Goal: Task Accomplishment & Management: Manage account settings

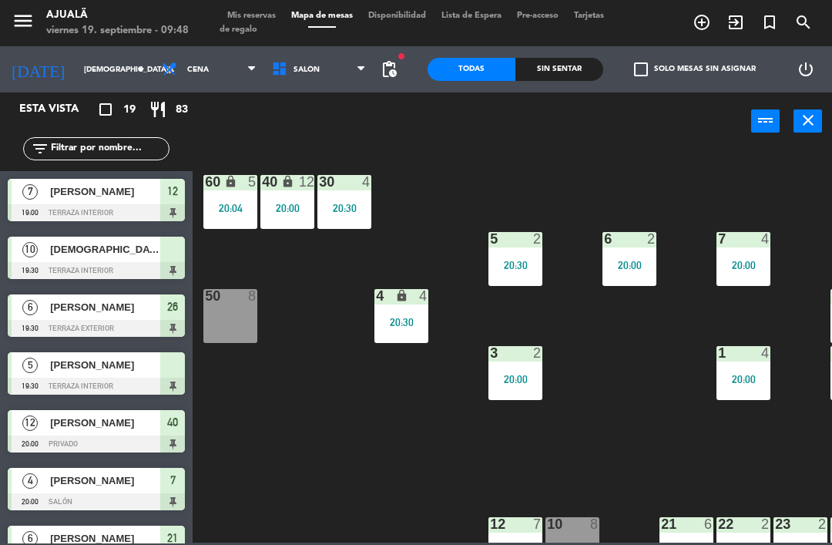
scroll to position [49, 0]
click at [79, 77] on input "[DEMOGRAPHIC_DATA][DATE]" at bounding box center [129, 70] width 106 height 24
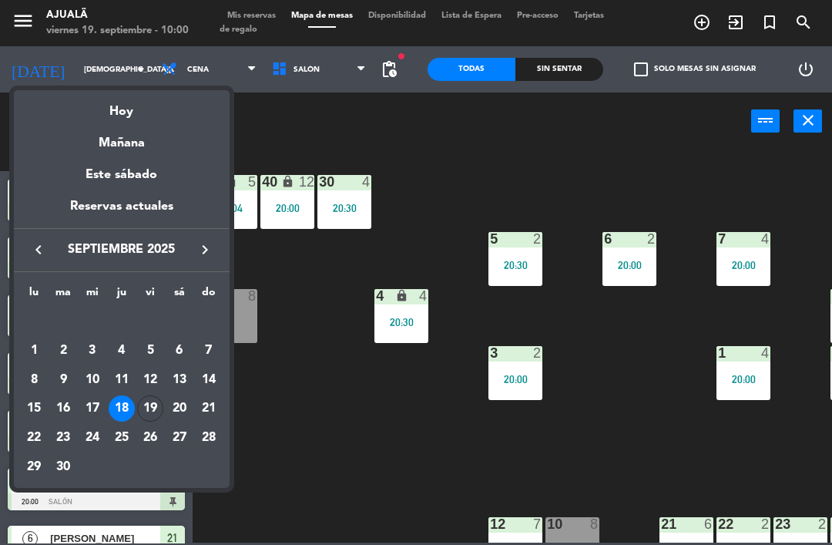
click at [159, 398] on div "19" at bounding box center [150, 408] width 26 height 26
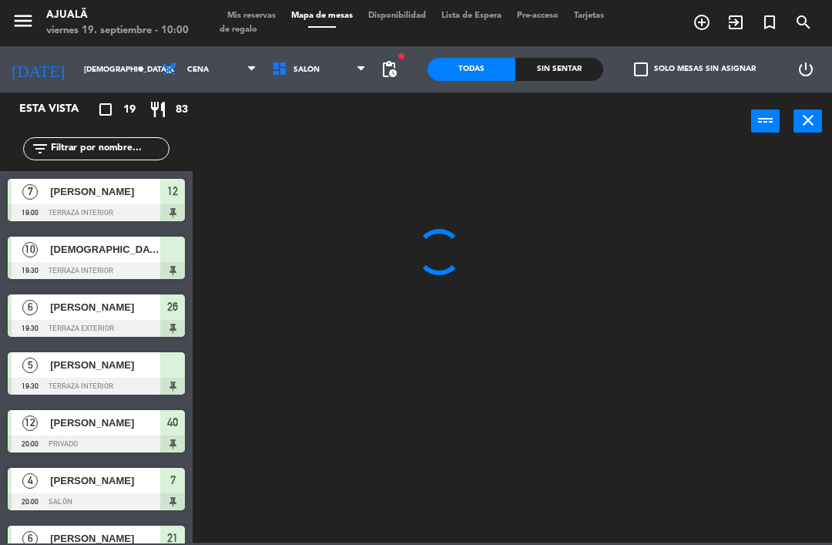
type input "[DATE]"
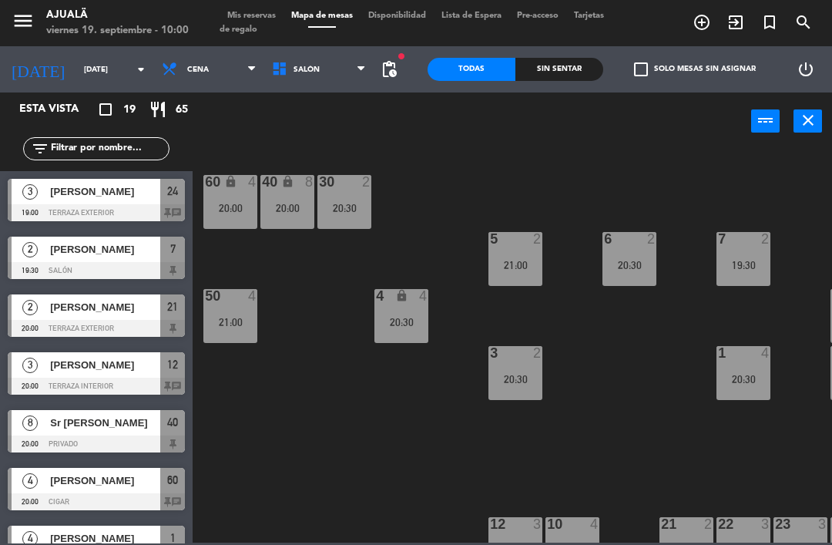
click at [176, 60] on span "Cena" at bounding box center [209, 69] width 110 height 34
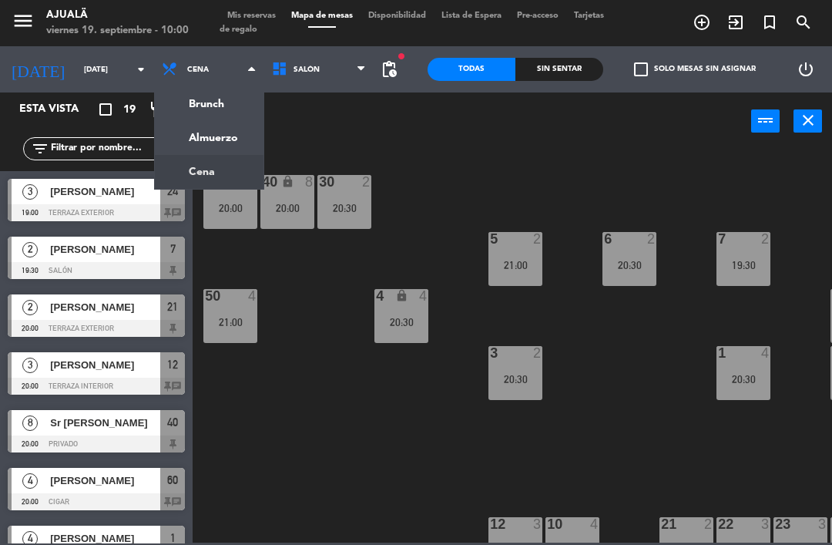
click at [230, 139] on ng-component "menu Ajualä [DATE] 19. septiembre - 10:00 Mis reservas Mapa de mesas Disponibil…" at bounding box center [416, 271] width 832 height 542
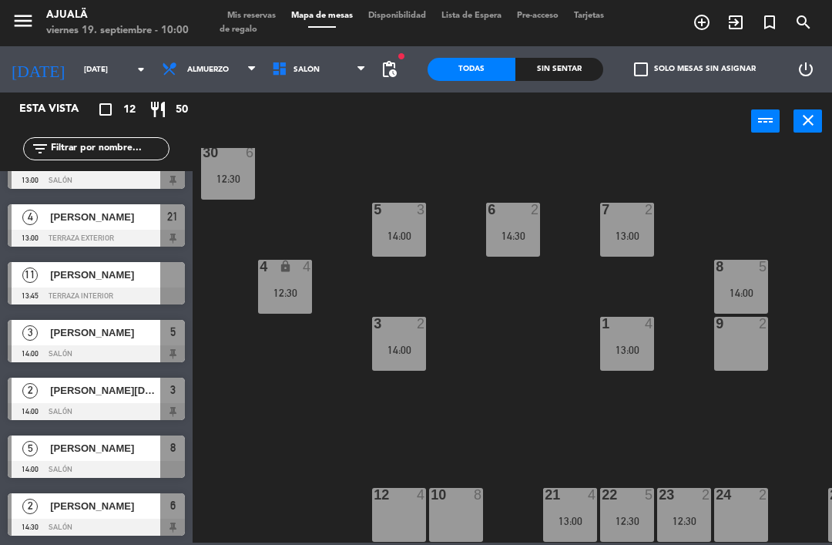
scroll to position [29, 116]
click at [462, 504] on div "10 8" at bounding box center [456, 515] width 54 height 54
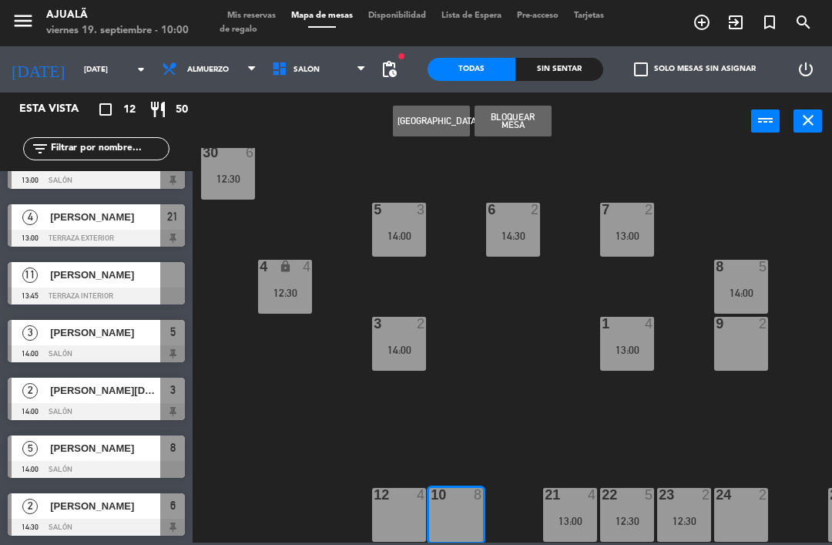
click at [433, 117] on button "[GEOGRAPHIC_DATA]" at bounding box center [431, 121] width 77 height 31
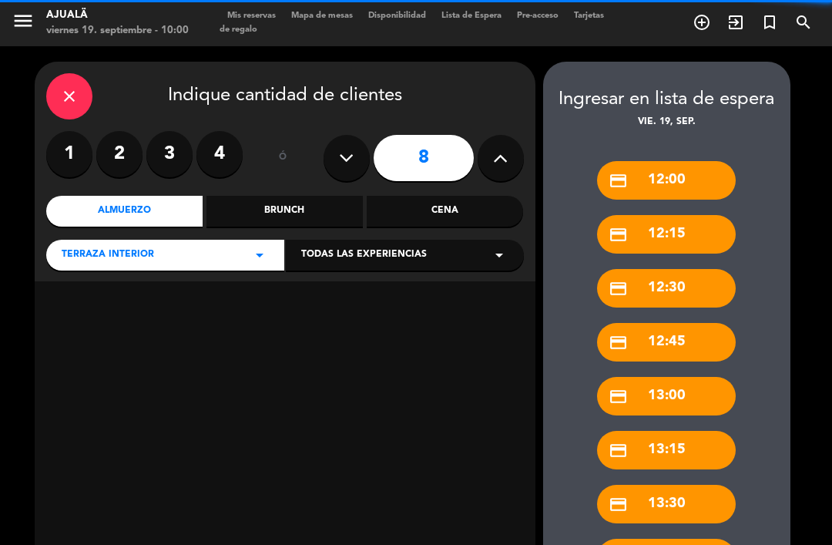
click at [339, 146] on icon at bounding box center [346, 157] width 15 height 23
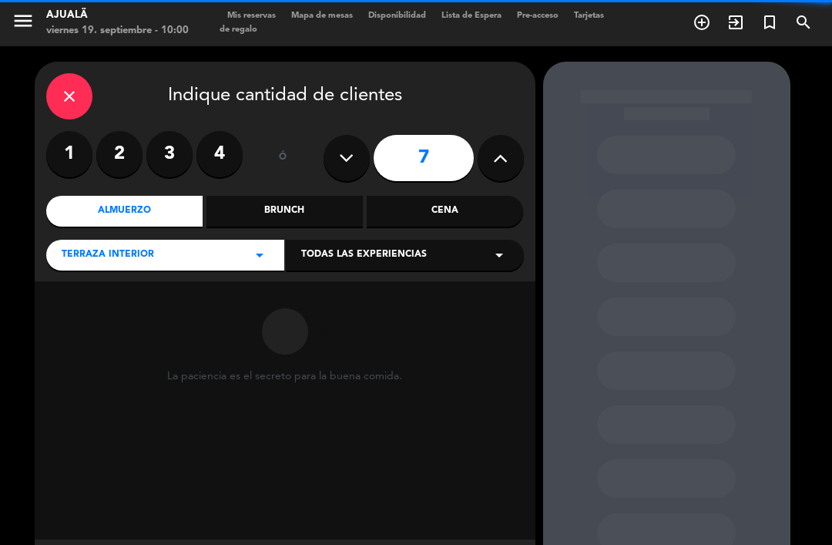
click at [339, 146] on icon at bounding box center [346, 157] width 15 height 23
type input "6"
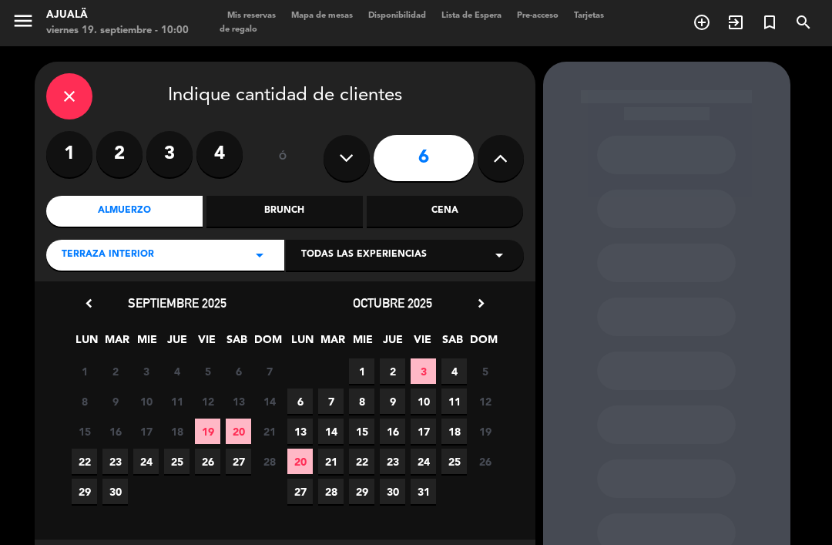
click at [209, 418] on span "19" at bounding box center [207, 430] width 25 height 25
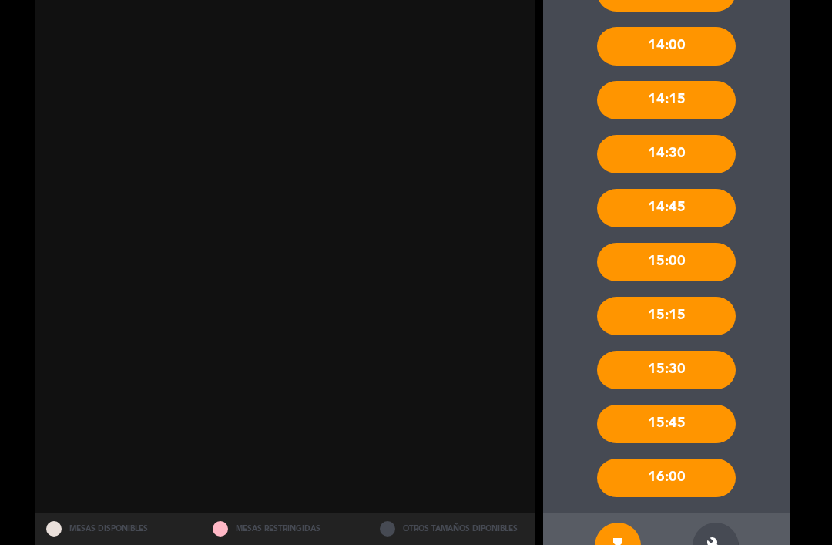
scroll to position [565, 0]
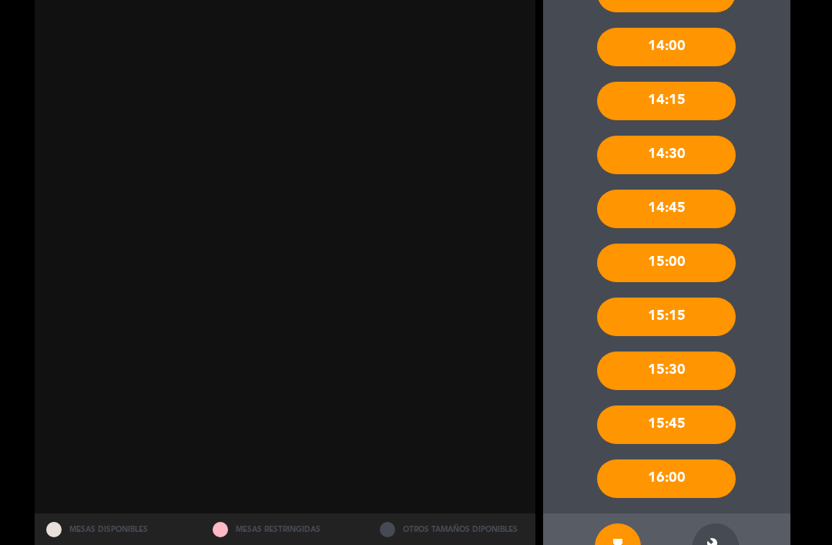
click at [725, 523] on div "build" at bounding box center [716, 546] width 46 height 46
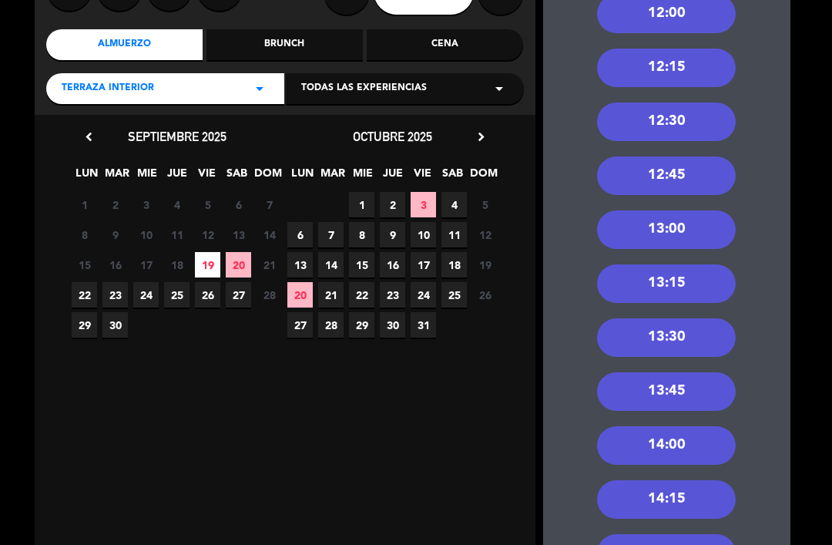
scroll to position [166, 0]
click at [699, 210] on div "13:00" at bounding box center [666, 229] width 139 height 39
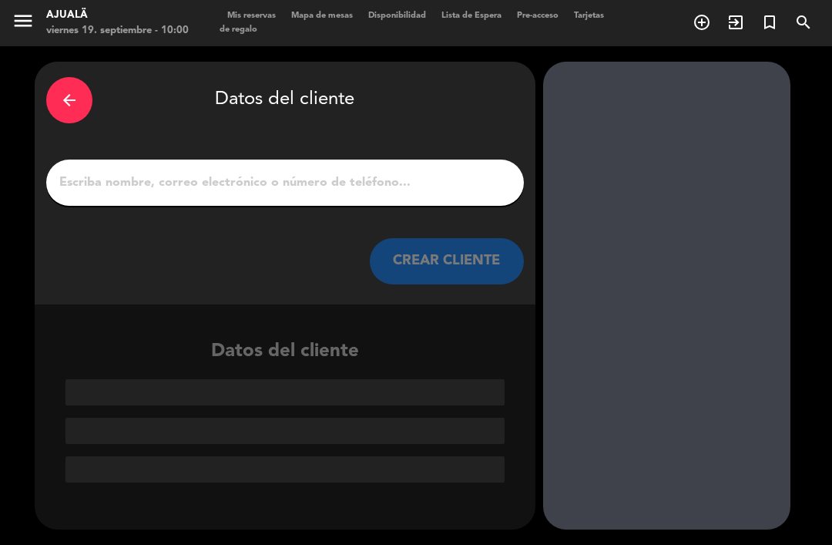
click at [436, 172] on input "1" at bounding box center [285, 183] width 455 height 22
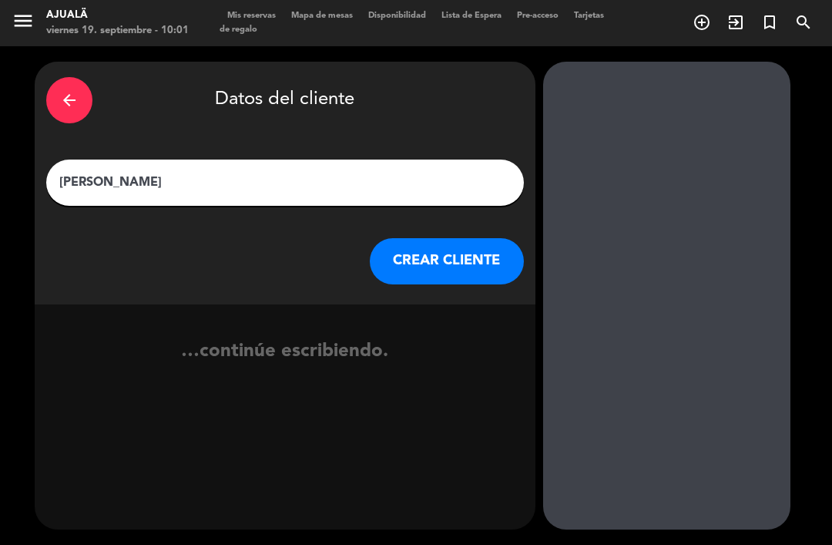
type input "[PERSON_NAME]"
click at [470, 238] on button "CREAR CLIENTE" at bounding box center [447, 261] width 154 height 46
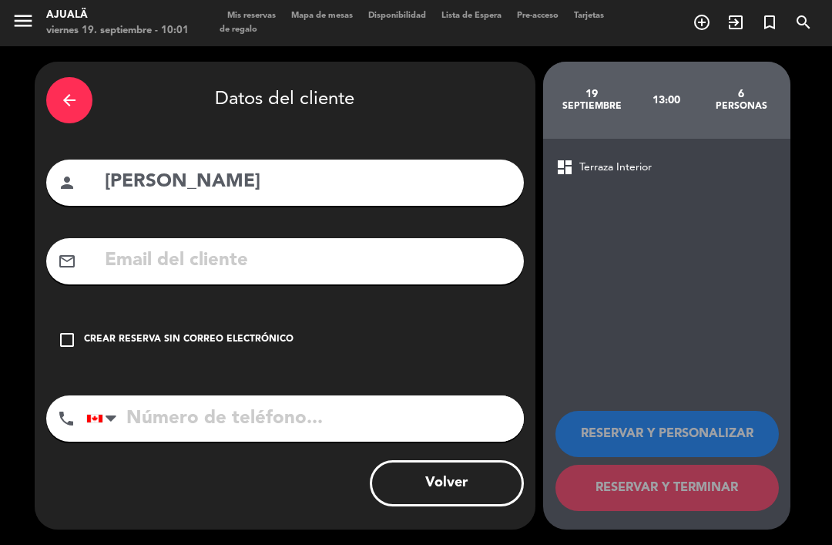
click at [57, 317] on div "check_box_outline_blank Crear reserva sin correo electrónico" at bounding box center [285, 340] width 478 height 46
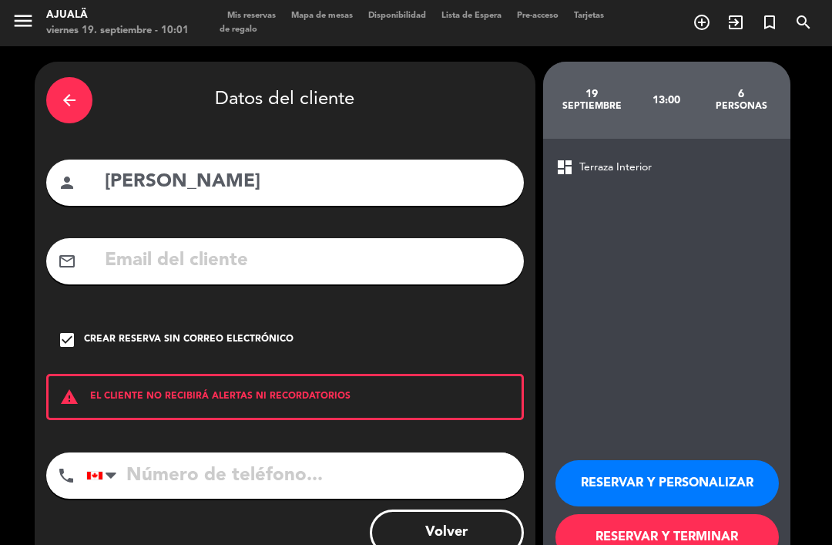
click at [661, 516] on button "RESERVAR Y TERMINAR" at bounding box center [667, 537] width 223 height 46
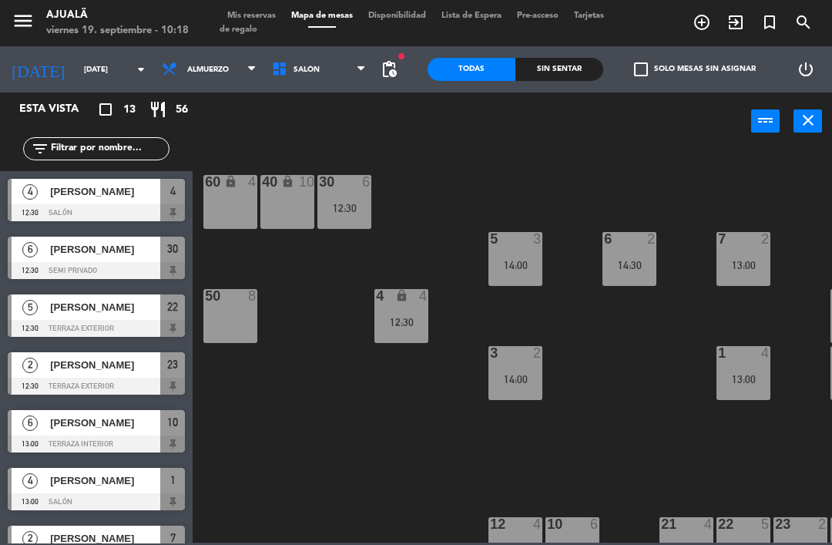
click at [140, 316] on div "[PERSON_NAME]" at bounding box center [105, 306] width 112 height 25
click at [152, 377] on div "[PERSON_NAME]" at bounding box center [105, 364] width 112 height 25
click at [142, 433] on div "[PERSON_NAME]" at bounding box center [105, 422] width 112 height 25
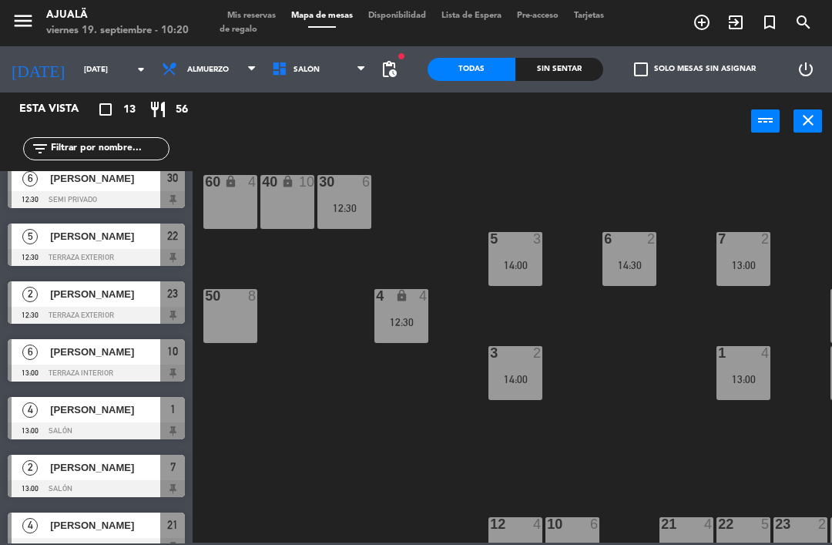
scroll to position [76, 0]
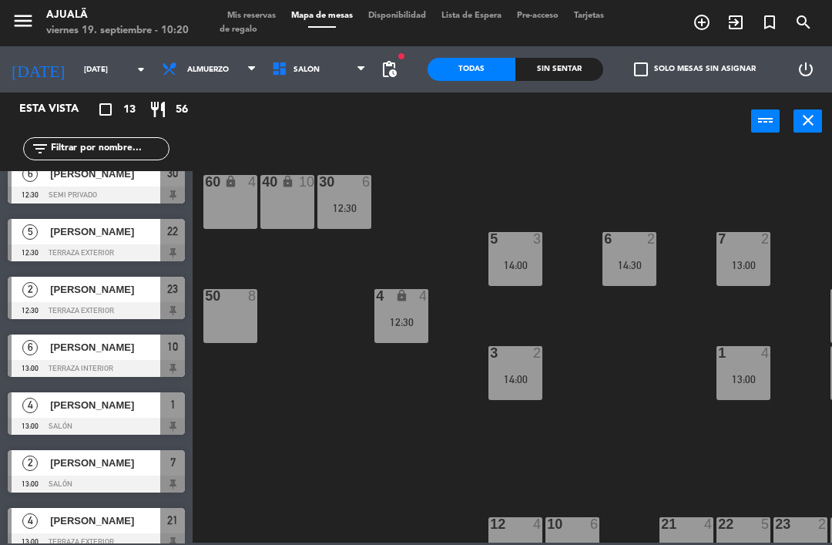
click at [129, 408] on span "[PERSON_NAME]" at bounding box center [105, 405] width 110 height 16
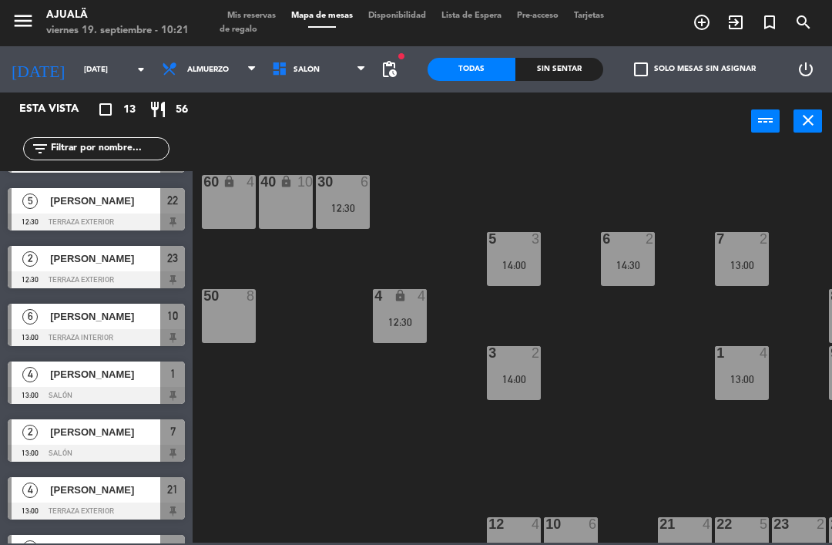
scroll to position [108, 0]
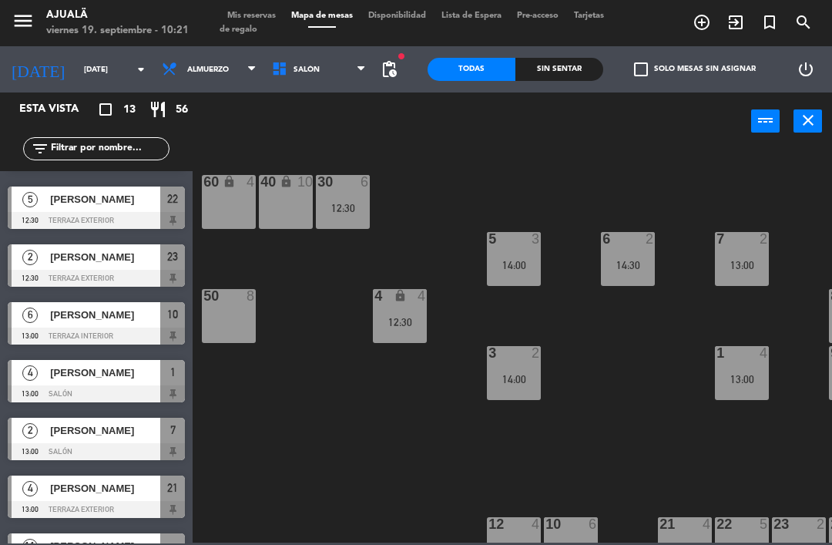
click at [80, 429] on span "[PERSON_NAME]" at bounding box center [105, 430] width 110 height 16
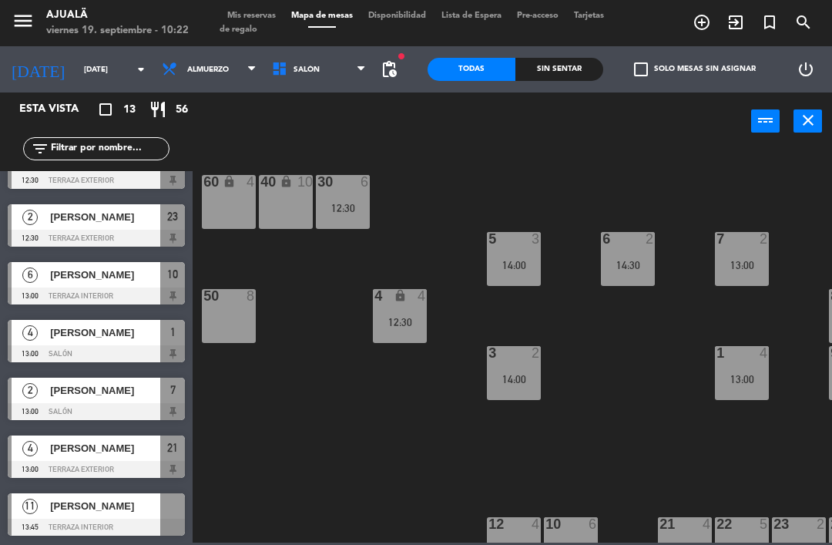
scroll to position [194, 0]
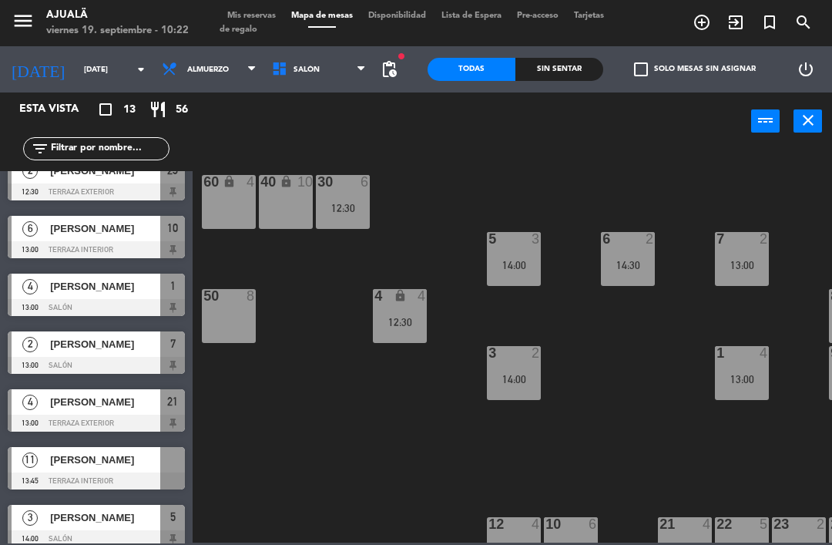
click at [136, 408] on span "[PERSON_NAME]" at bounding box center [105, 402] width 110 height 16
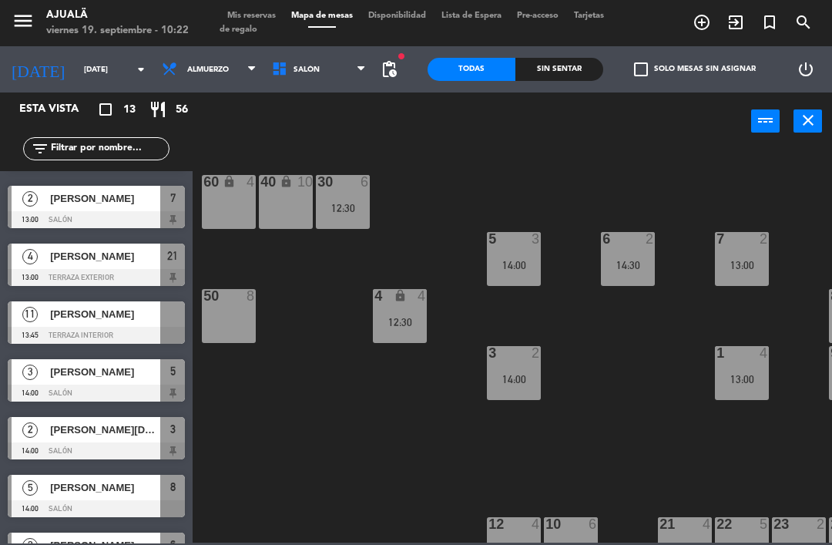
scroll to position [347, 0]
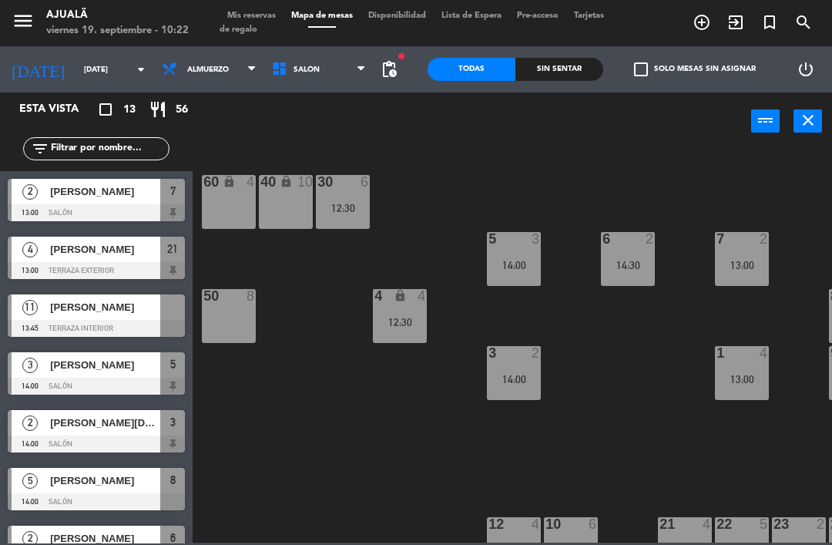
click at [150, 370] on span "[PERSON_NAME]" at bounding box center [105, 365] width 110 height 16
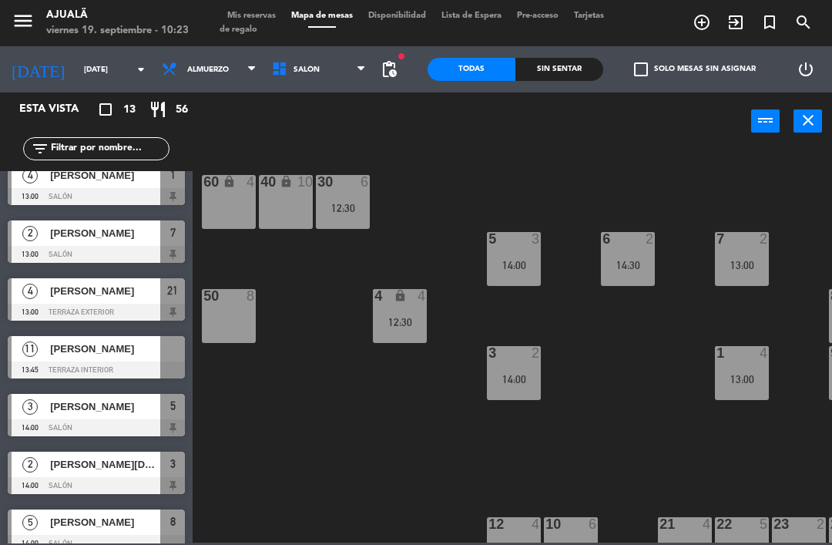
scroll to position [308, 0]
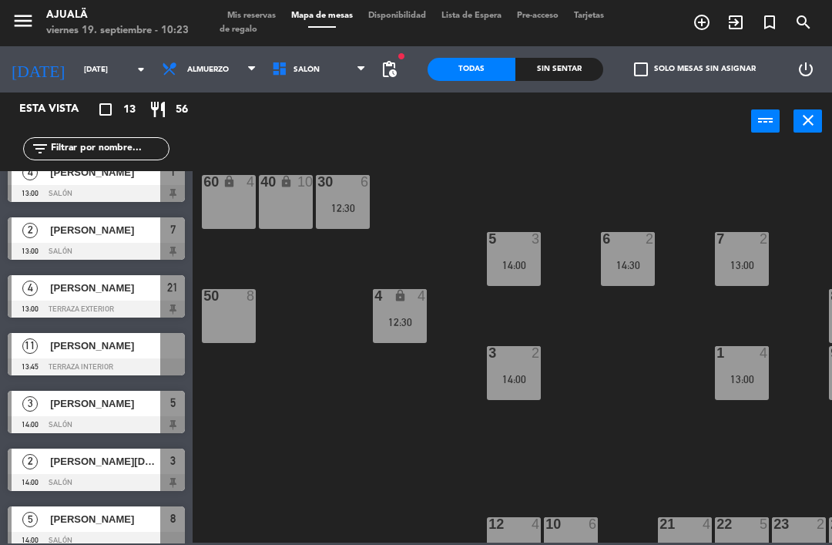
click at [146, 411] on div "[PERSON_NAME]" at bounding box center [105, 403] width 112 height 25
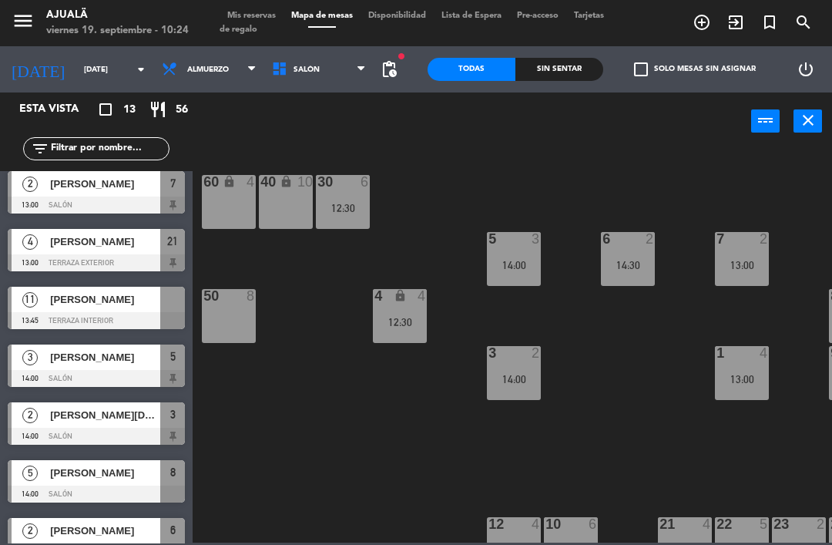
scroll to position [356, 0]
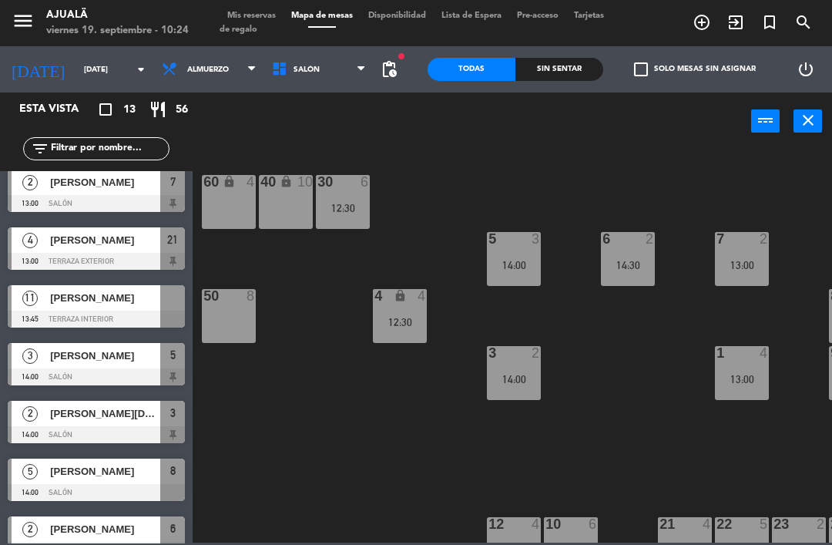
click at [72, 418] on span "[PERSON_NAME][DEMOGRAPHIC_DATA]" at bounding box center [105, 413] width 110 height 16
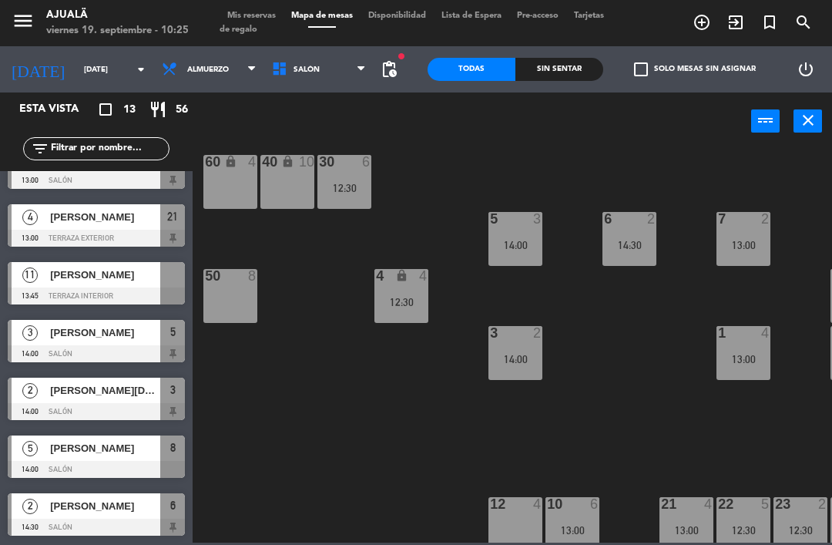
scroll to position [379, 0]
click at [57, 447] on span "[PERSON_NAME]" at bounding box center [105, 448] width 110 height 16
click at [71, 514] on div "[PERSON_NAME]" at bounding box center [105, 505] width 112 height 25
click at [76, 70] on input "[DATE]" at bounding box center [129, 70] width 106 height 24
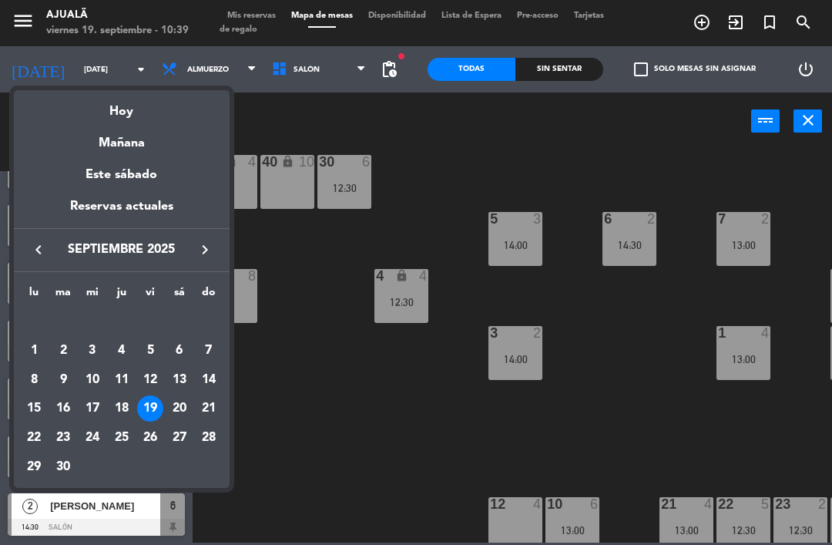
click at [174, 406] on div "20" at bounding box center [179, 408] width 26 height 26
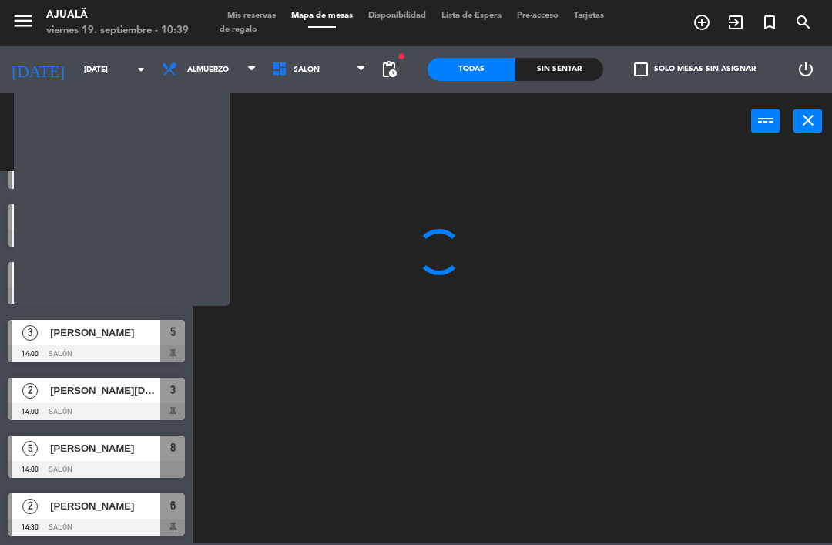
scroll to position [0, 0]
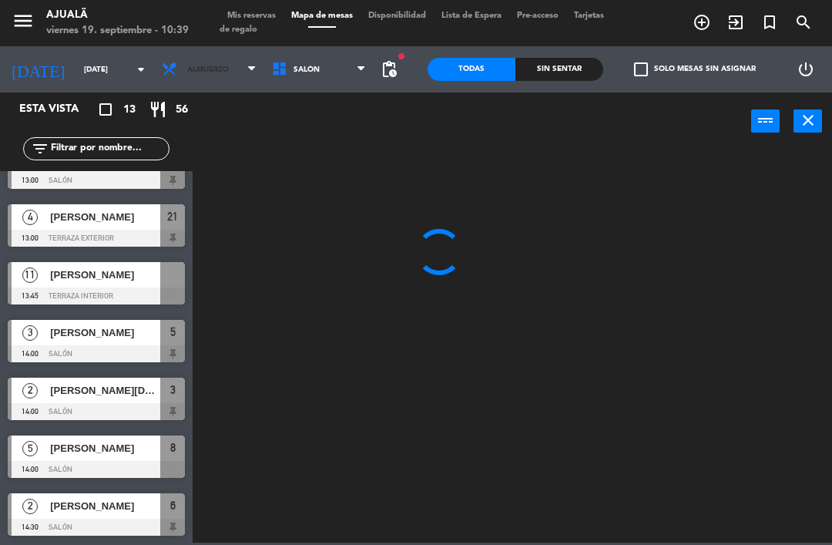
click at [187, 74] on span "Almuerzo" at bounding box center [208, 69] width 42 height 8
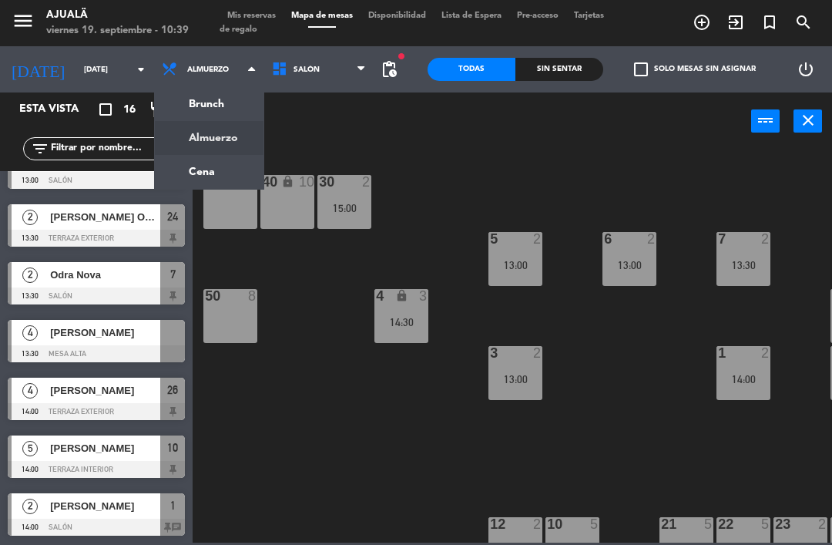
click at [174, 183] on ng-component "menu Ajualä [DATE] 19. septiembre - 10:39 Mis reservas Mapa de mesas Disponibil…" at bounding box center [416, 271] width 832 height 542
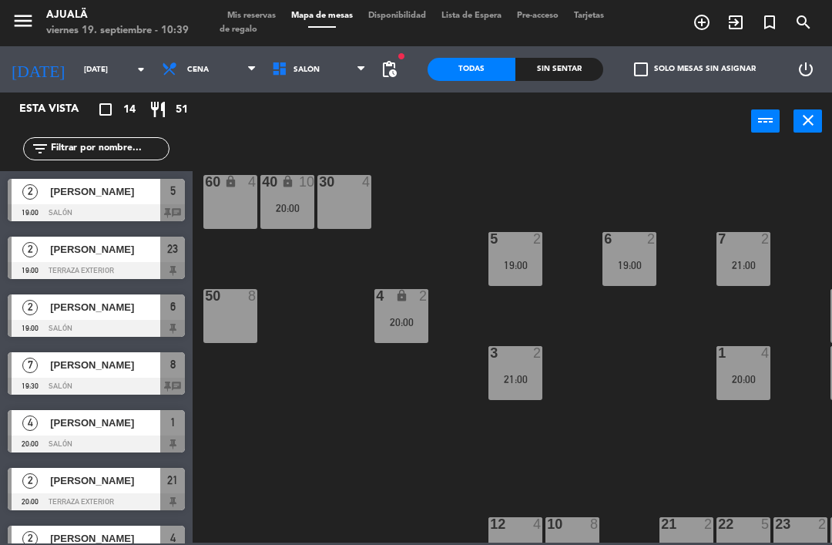
click at [35, 203] on div "2" at bounding box center [30, 191] width 37 height 25
click at [49, 384] on div at bounding box center [96, 386] width 177 height 17
click at [62, 385] on div at bounding box center [96, 386] width 177 height 17
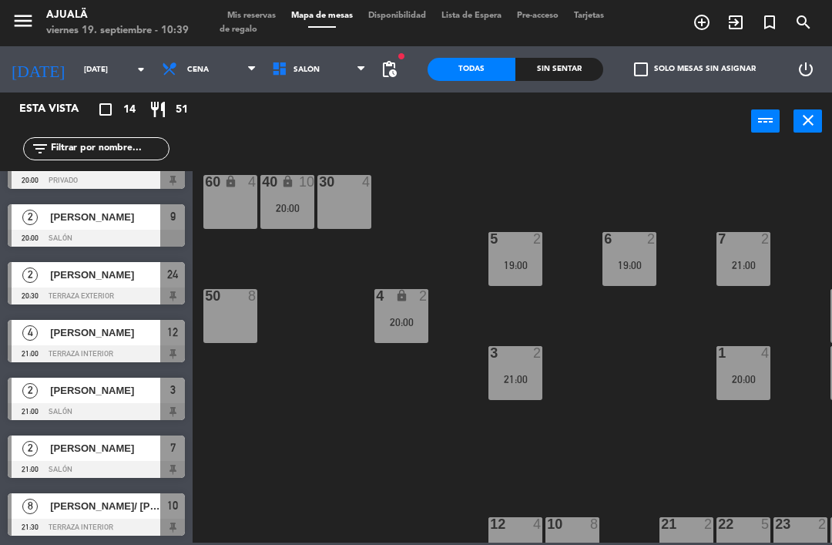
scroll to position [437, 0]
click at [76, 65] on input "[DATE]" at bounding box center [129, 70] width 106 height 24
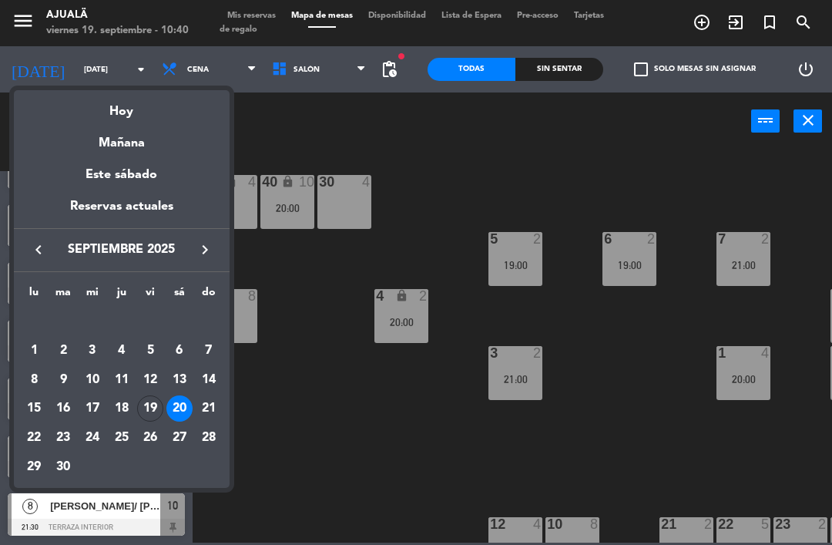
click at [148, 408] on div "19" at bounding box center [150, 408] width 26 height 26
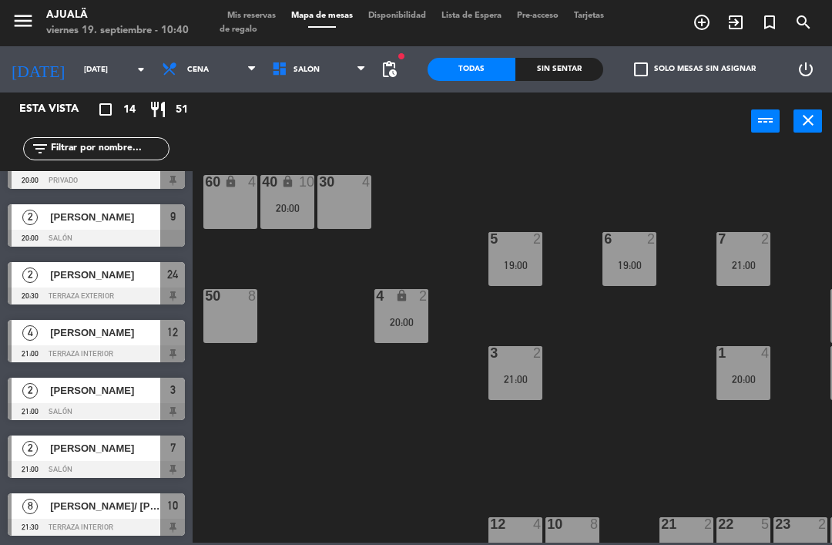
type input "[DATE]"
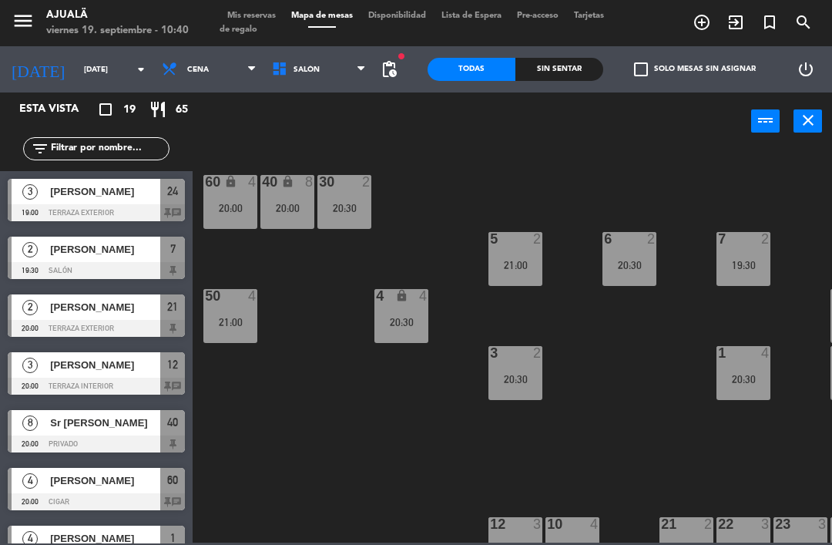
scroll to position [0, 0]
click at [70, 197] on span "[PERSON_NAME]" at bounding box center [105, 191] width 110 height 16
click at [149, 259] on div "[PERSON_NAME]" at bounding box center [105, 249] width 112 height 25
click at [158, 262] on div at bounding box center [96, 270] width 177 height 17
click at [150, 322] on div at bounding box center [96, 328] width 177 height 17
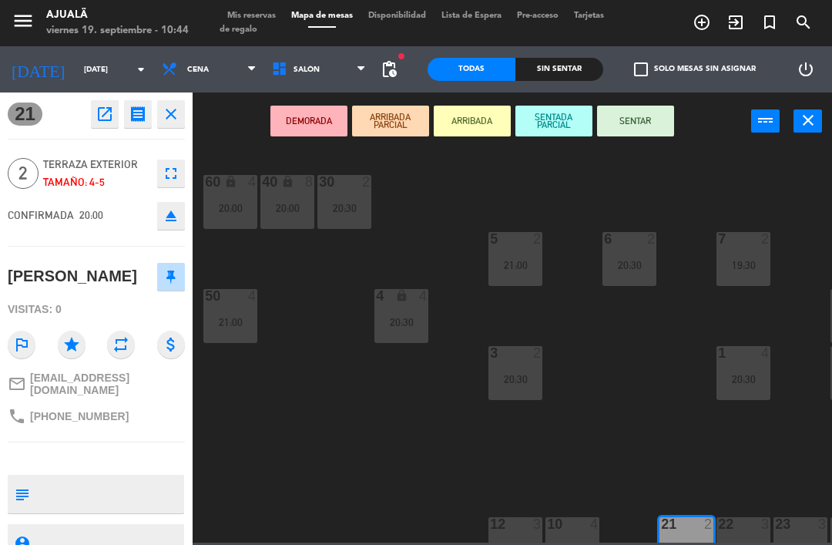
click at [199, 470] on div "21 open_in_new receipt 8:00 PM [DATE] 2 personas [PERSON_NAME] Mesa 21 close 2 …" at bounding box center [96, 318] width 216 height 452
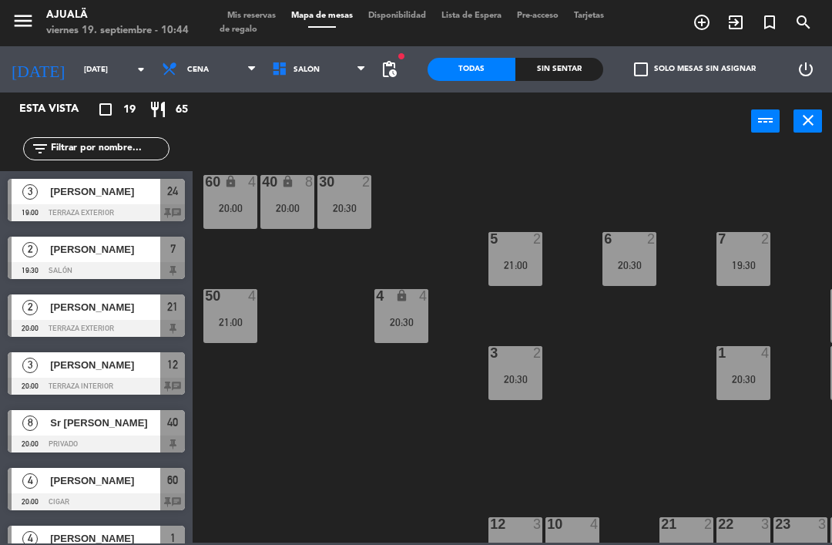
click at [52, 376] on div "[PERSON_NAME]" at bounding box center [105, 364] width 112 height 25
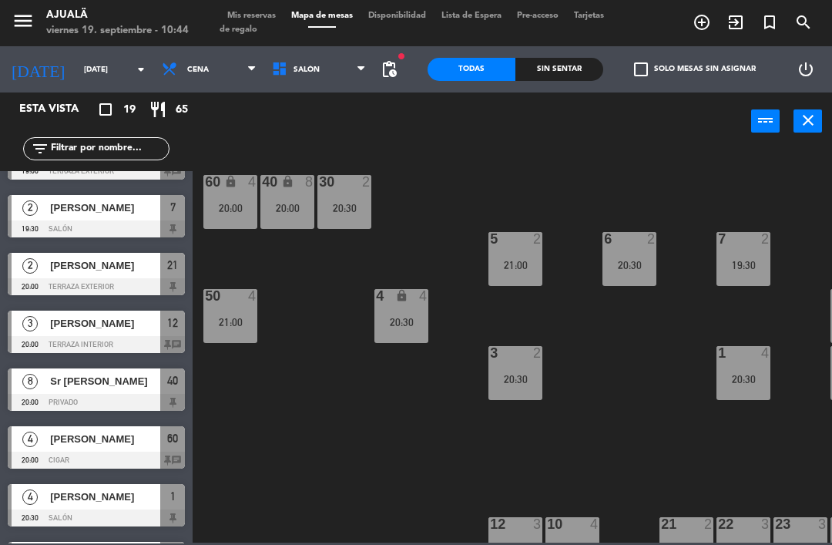
scroll to position [49, 0]
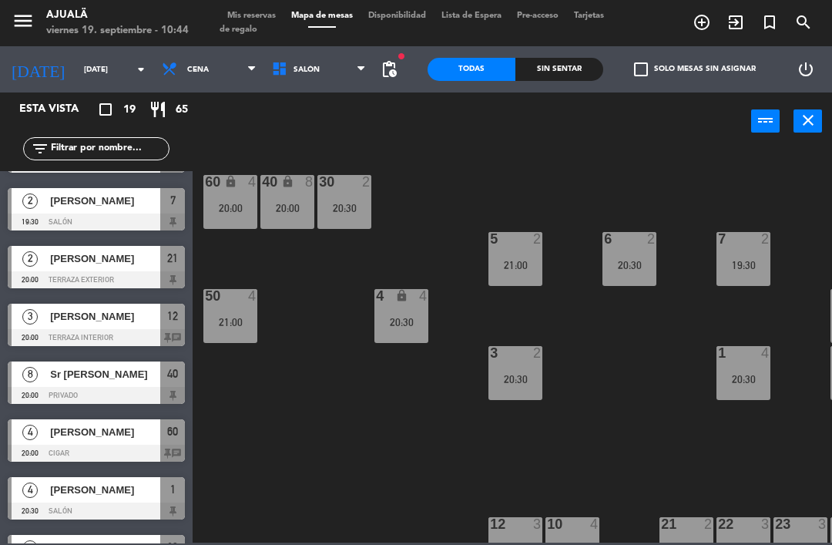
click at [62, 444] on div "[PERSON_NAME]" at bounding box center [105, 431] width 112 height 25
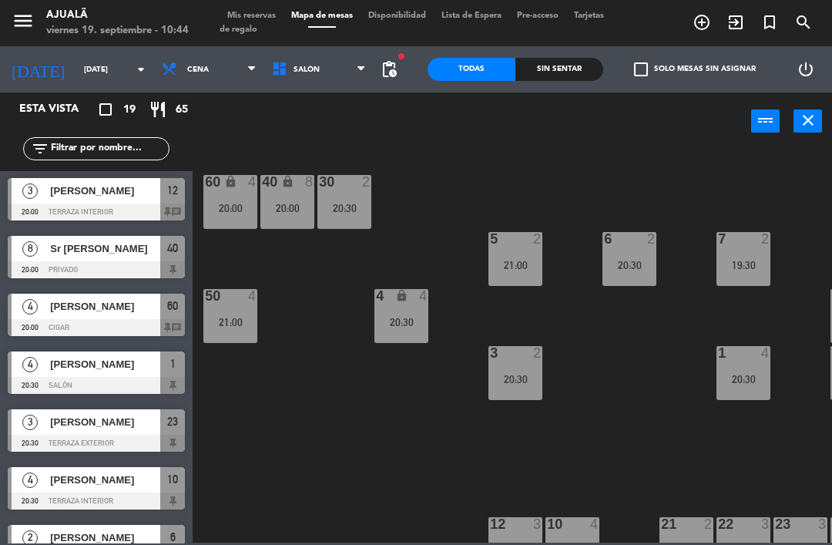
scroll to position [178, 0]
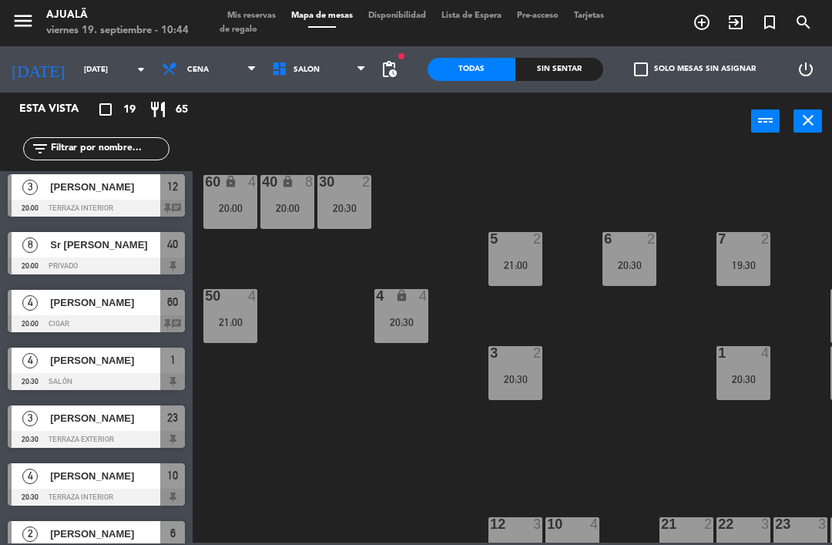
click at [55, 369] on div "[PERSON_NAME]" at bounding box center [105, 360] width 112 height 25
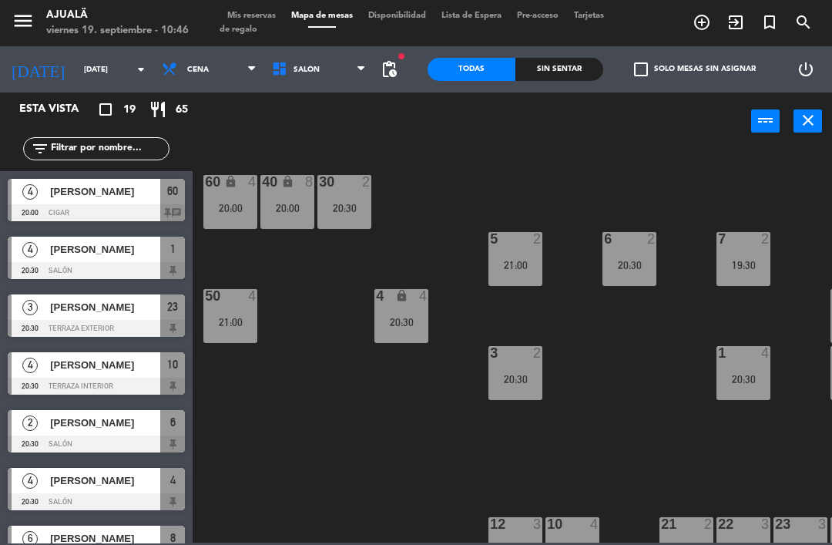
scroll to position [287, 0]
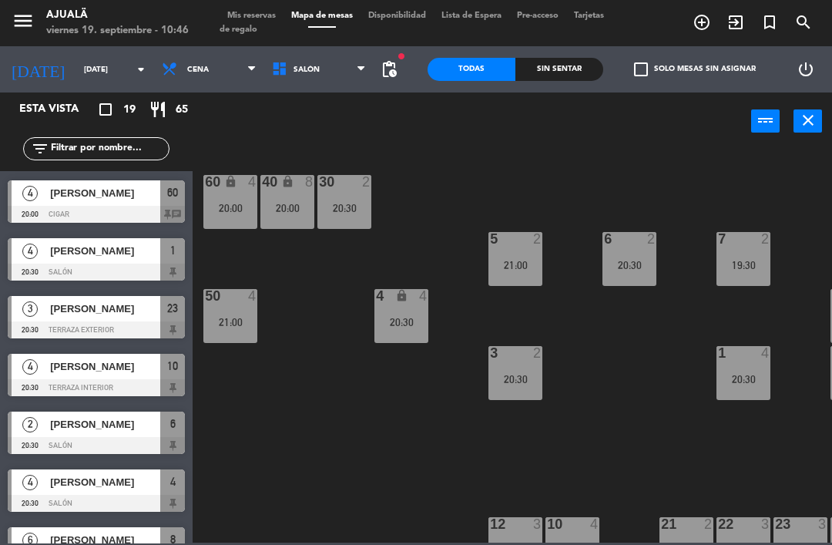
click at [143, 320] on div "[PERSON_NAME]" at bounding box center [105, 308] width 112 height 25
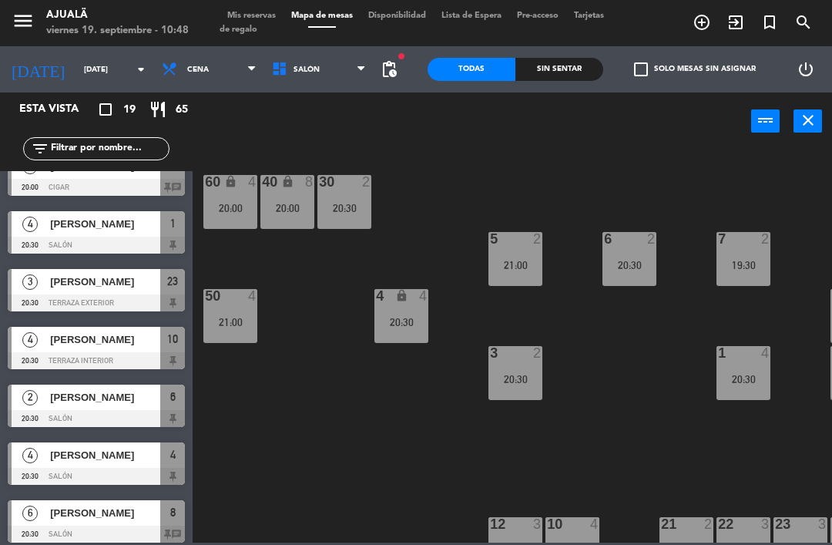
scroll to position [314, 0]
click at [137, 348] on div "[PERSON_NAME]" at bounding box center [105, 339] width 112 height 25
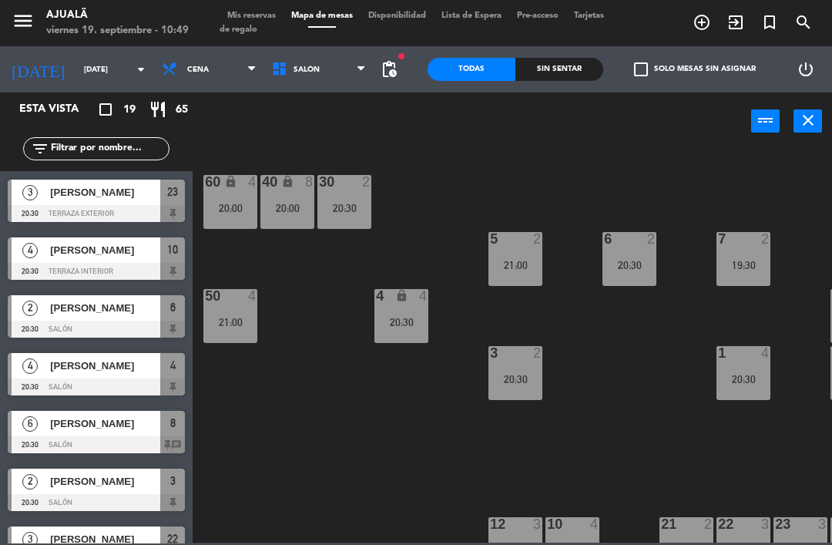
scroll to position [400, 0]
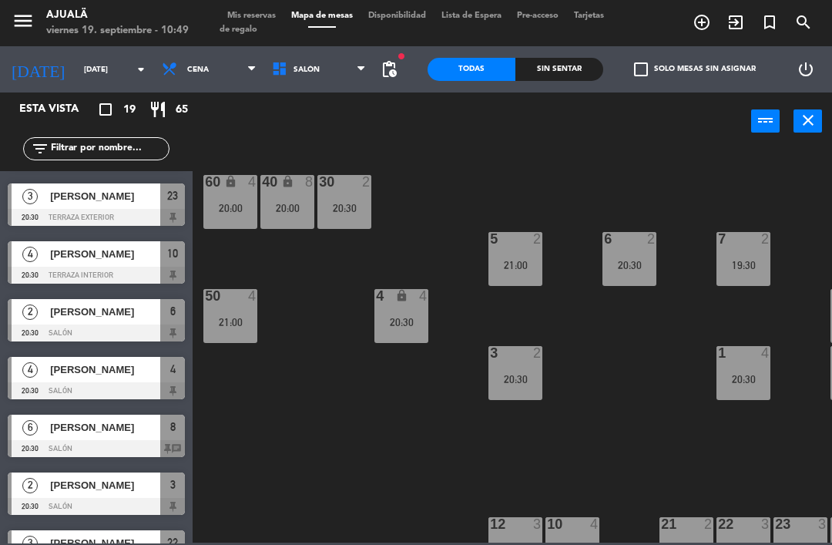
click at [152, 318] on span "[PERSON_NAME]" at bounding box center [105, 312] width 110 height 16
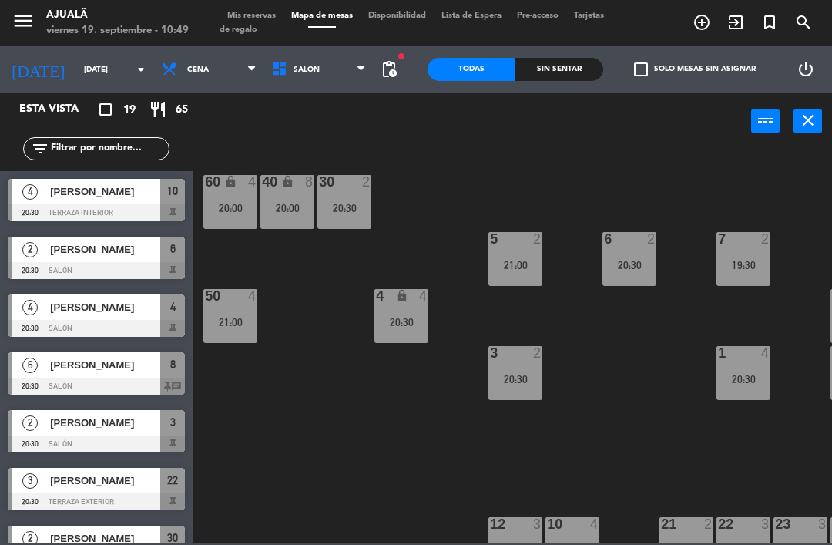
scroll to position [461, 0]
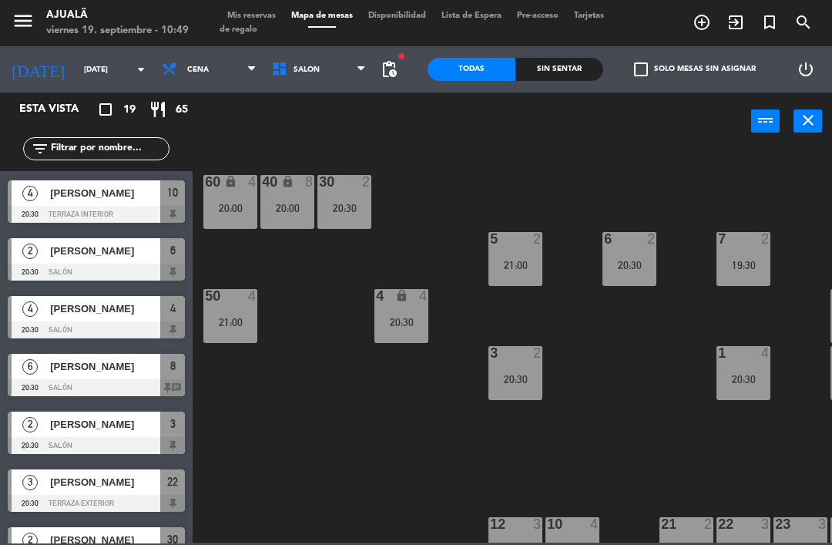
click at [132, 264] on div at bounding box center [96, 272] width 177 height 17
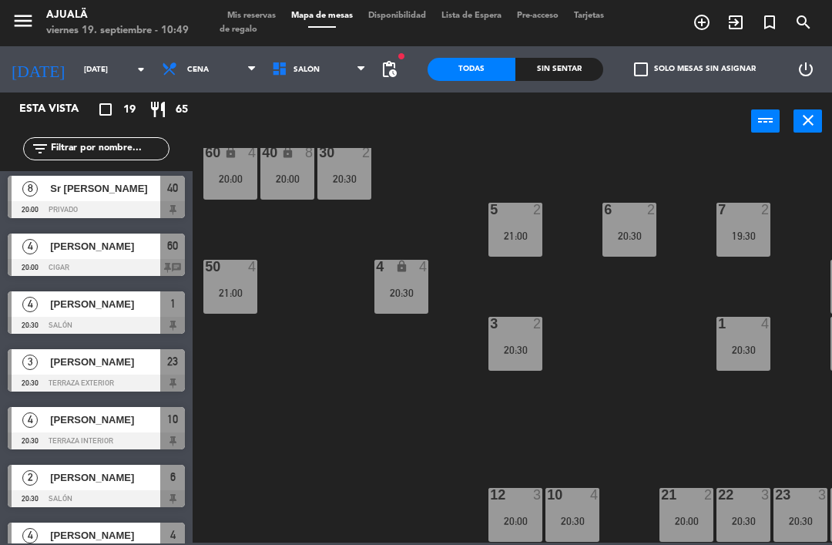
scroll to position [311, 0]
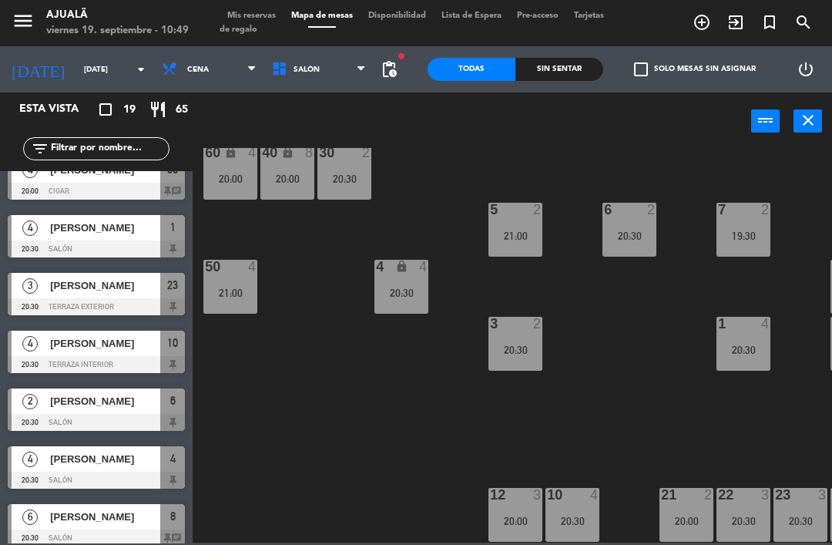
click at [59, 467] on div "[PERSON_NAME]" at bounding box center [105, 458] width 112 height 25
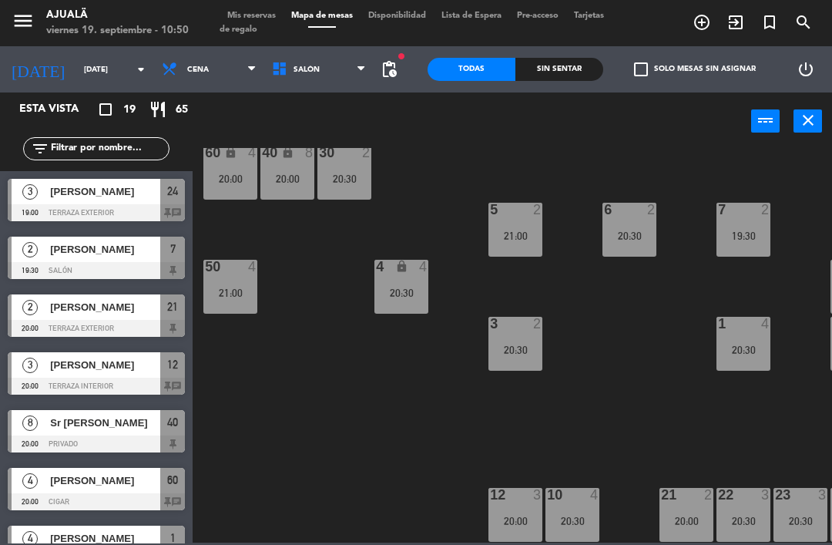
scroll to position [346, 0]
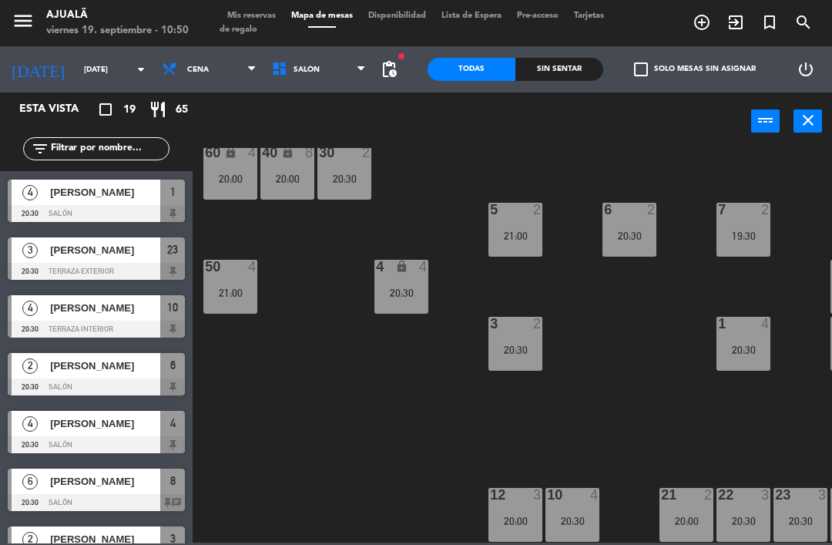
click at [133, 490] on div "[PERSON_NAME]" at bounding box center [105, 481] width 112 height 25
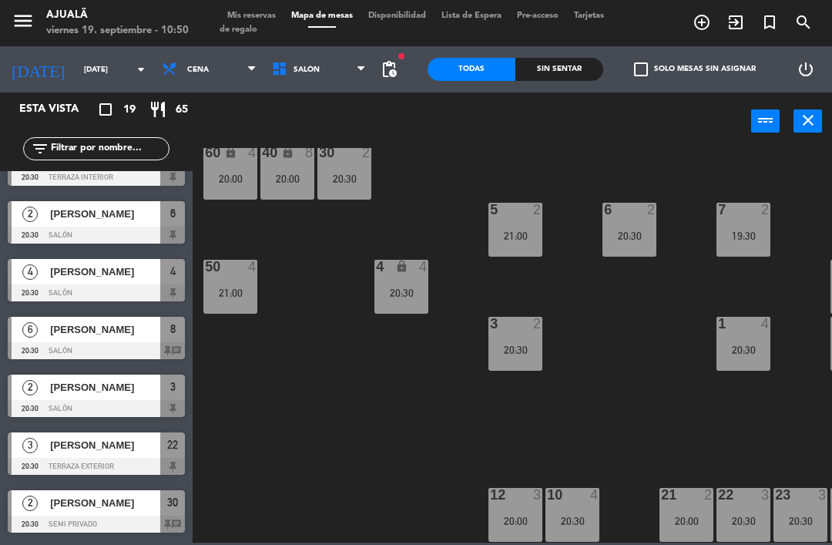
scroll to position [526, 0]
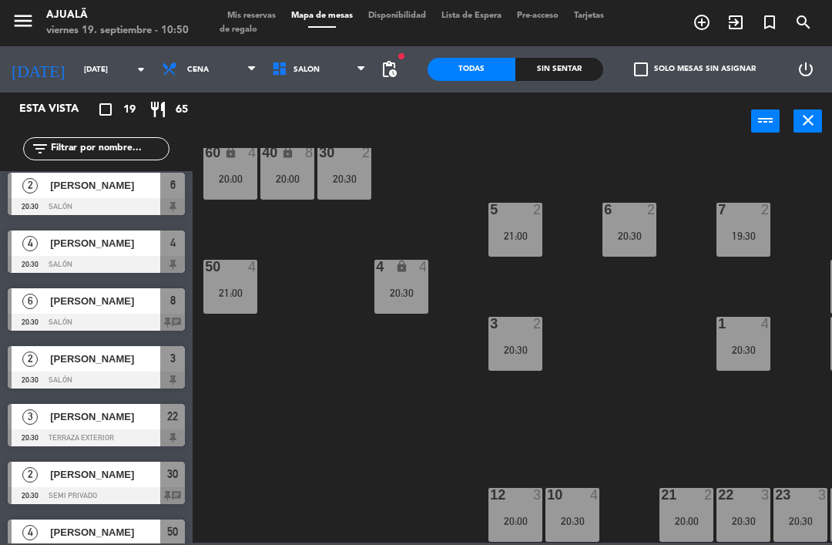
click at [158, 358] on span "[PERSON_NAME]" at bounding box center [105, 359] width 110 height 16
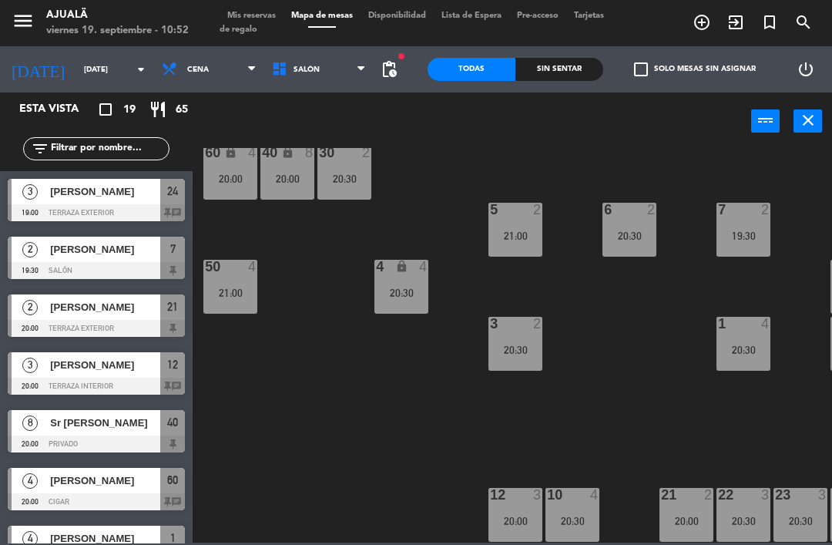
scroll to position [0, 0]
click at [351, 519] on div "30 2 20:30 40 lock 8 20:00 60 lock 4 20:00 5 2 21:00 6 2 20:30 7 2 19:30 4 lock…" at bounding box center [516, 345] width 631 height 395
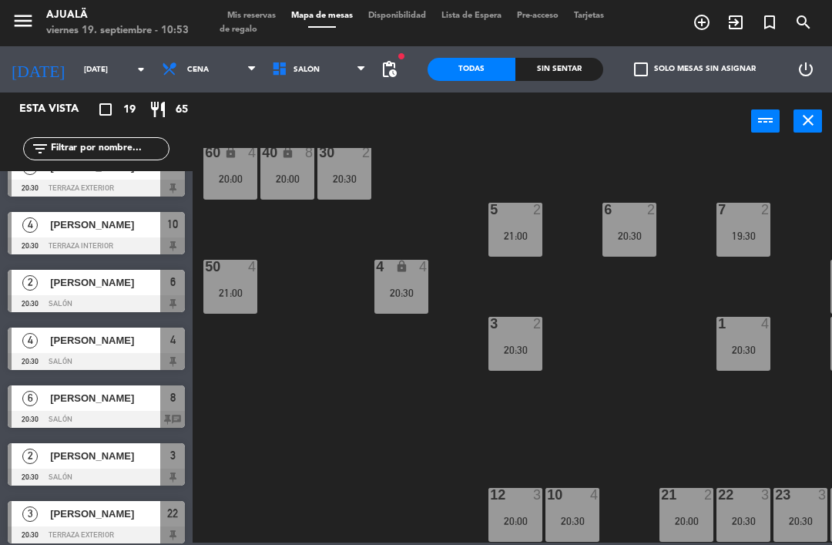
scroll to position [431, 0]
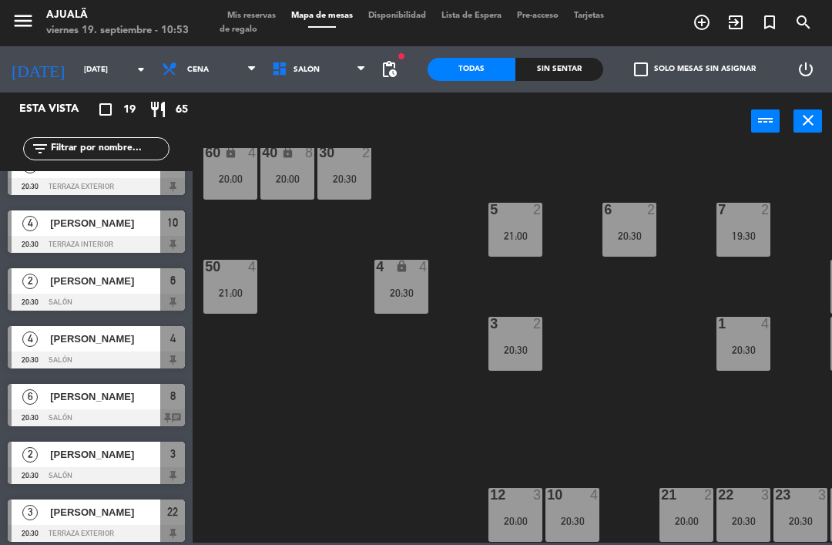
click at [58, 460] on span "[PERSON_NAME]" at bounding box center [105, 454] width 110 height 16
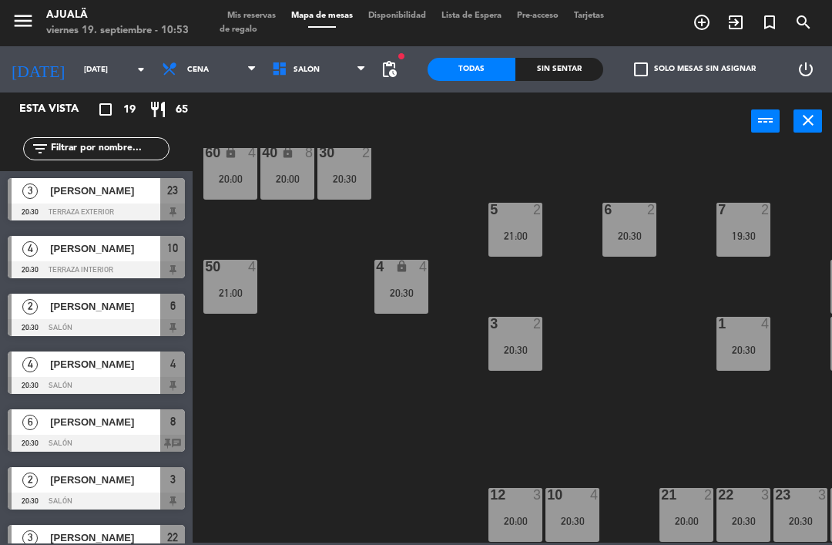
scroll to position [406, 0]
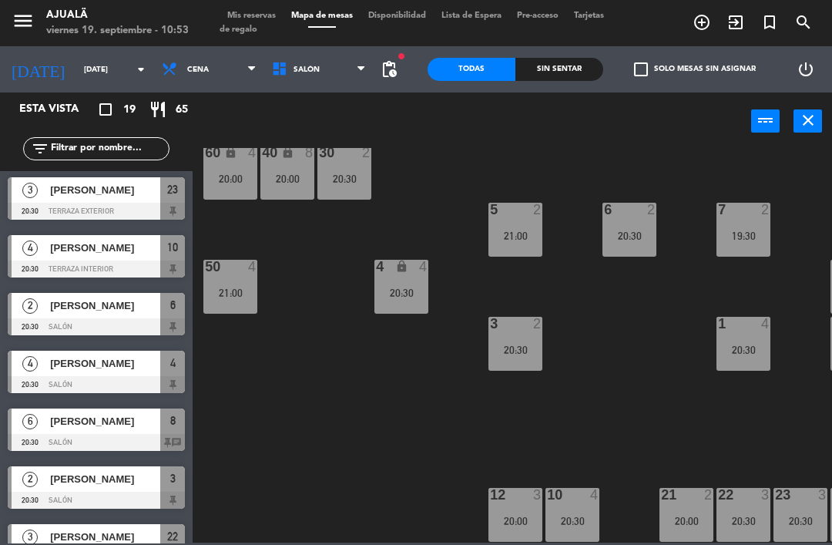
click at [123, 491] on div "[PERSON_NAME]" at bounding box center [105, 478] width 112 height 25
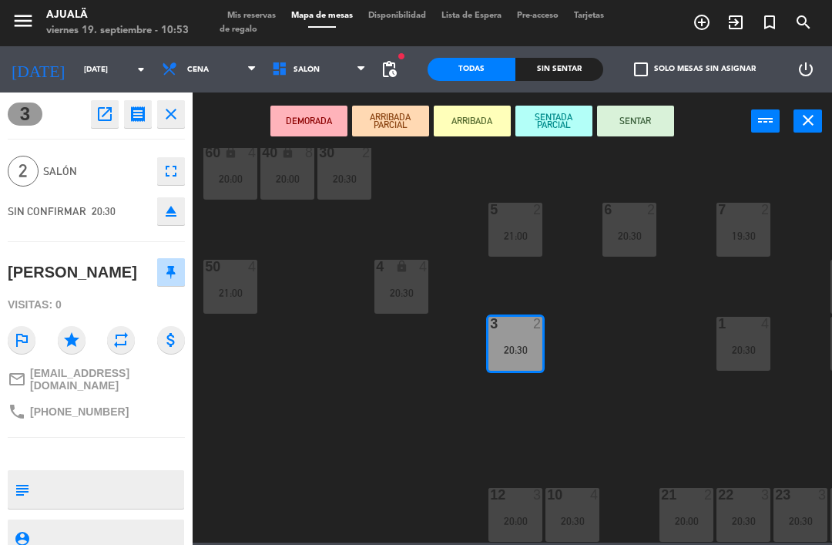
click at [103, 108] on icon "open_in_new" at bounding box center [105, 114] width 18 height 18
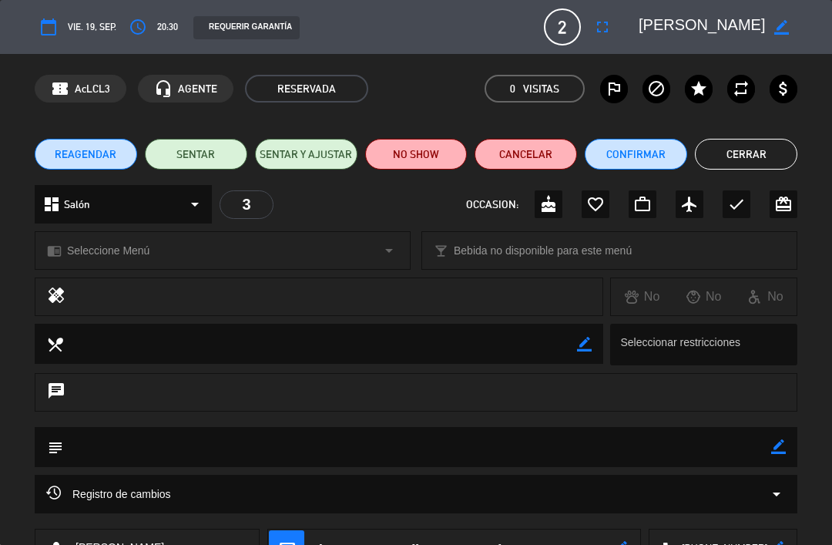
click at [774, 27] on icon "border_color" at bounding box center [781, 27] width 15 height 15
click at [751, 22] on textarea at bounding box center [702, 27] width 127 height 28
click at [673, 22] on textarea at bounding box center [702, 27] width 127 height 28
type textarea "[PERSON_NAME]"
click at [779, 29] on icon at bounding box center [781, 27] width 15 height 15
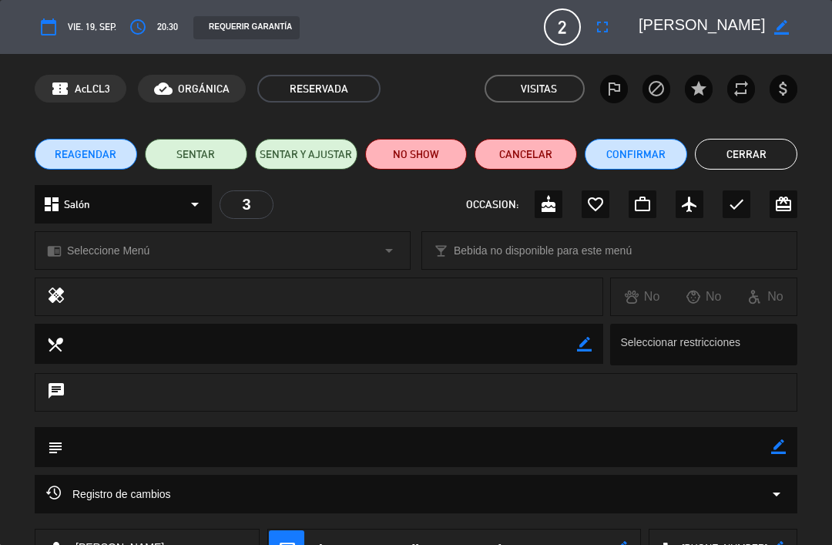
click at [764, 143] on button "Cerrar" at bounding box center [746, 154] width 102 height 31
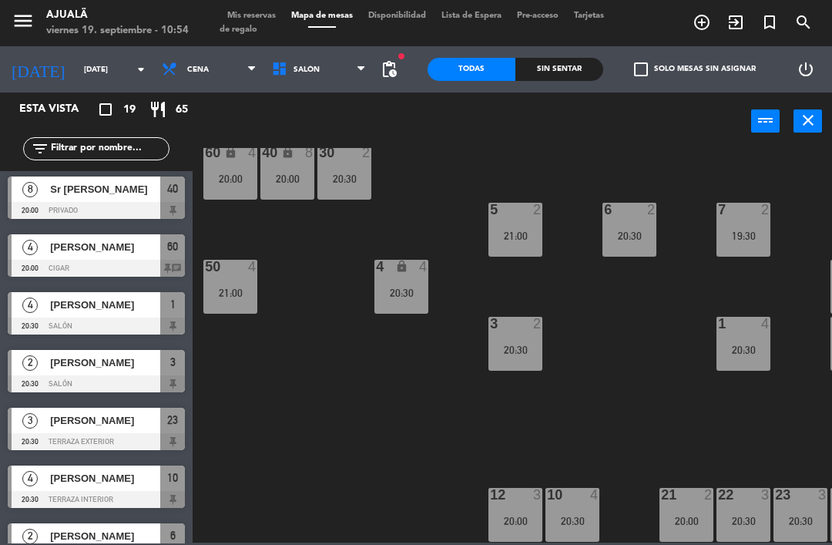
scroll to position [235, 0]
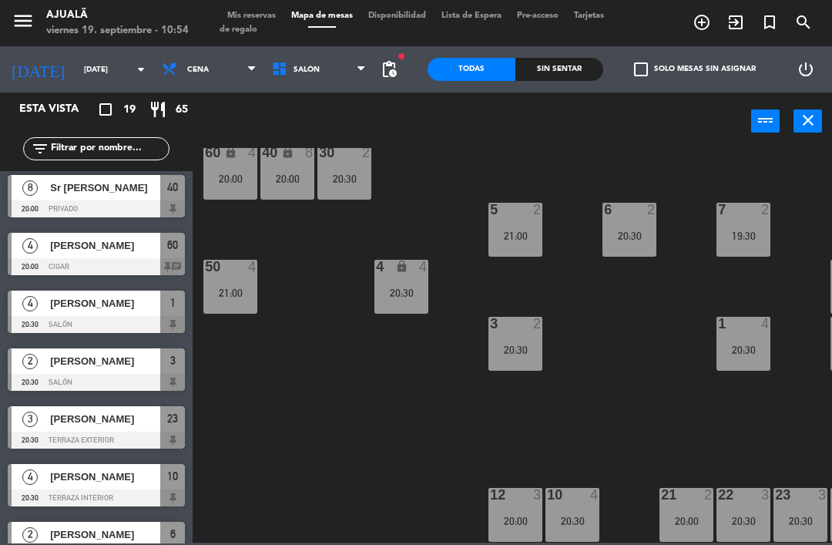
click at [58, 359] on span "[PERSON_NAME]" at bounding box center [105, 361] width 110 height 16
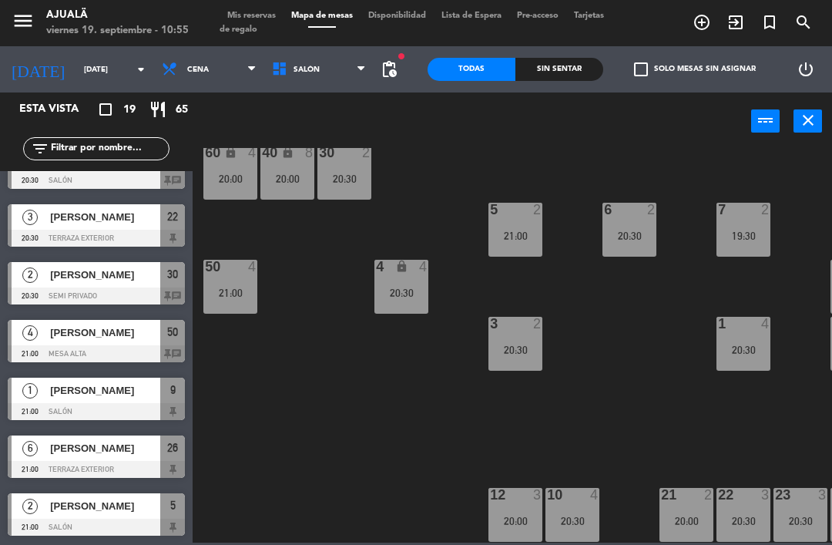
scroll to position [726, 0]
click at [52, 458] on div "[PERSON_NAME]" at bounding box center [105, 447] width 112 height 25
click at [153, 393] on span "[PERSON_NAME]" at bounding box center [105, 390] width 110 height 16
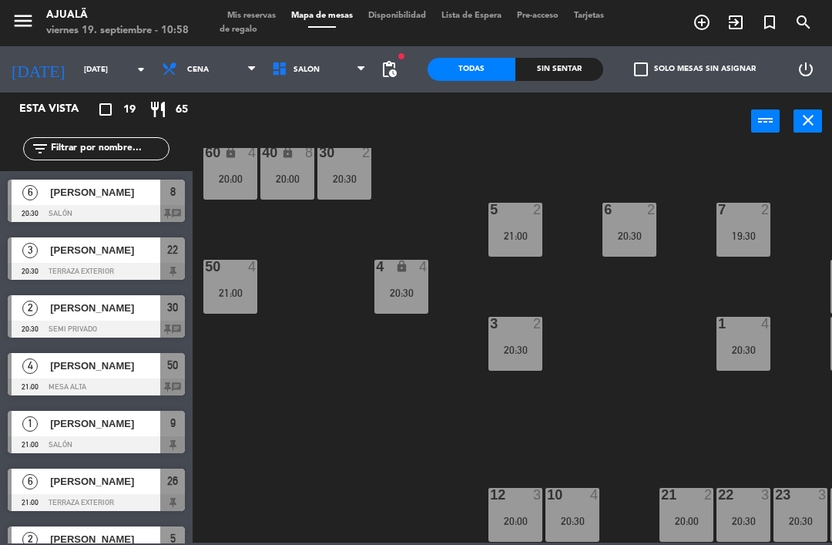
click at [160, 371] on div "50" at bounding box center [172, 365] width 25 height 25
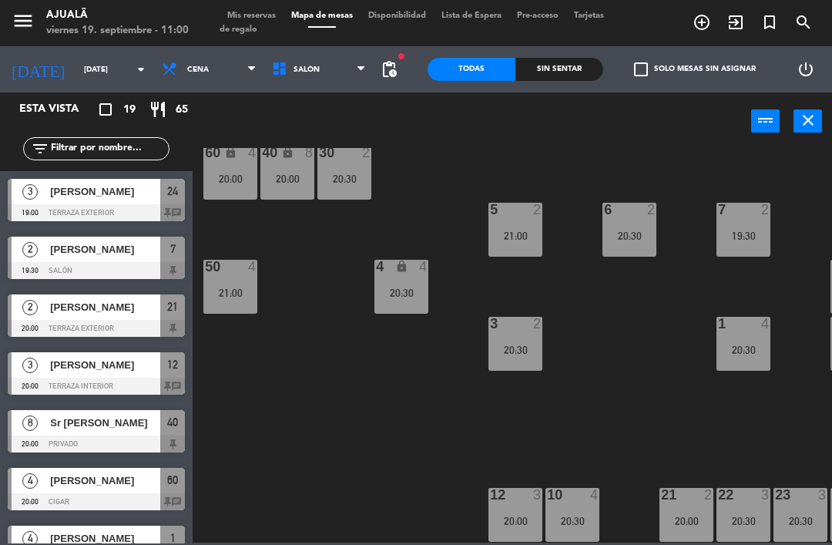
scroll to position [160, 0]
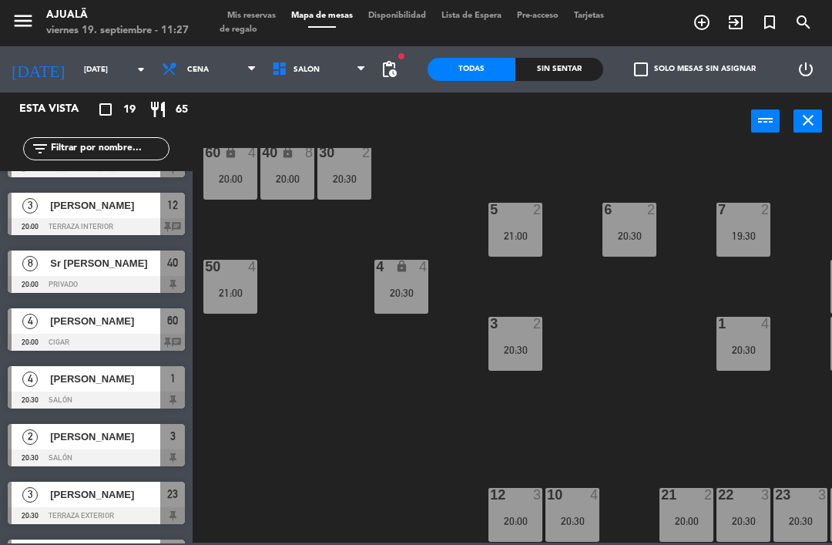
click at [76, 59] on input "[DATE]" at bounding box center [129, 70] width 106 height 24
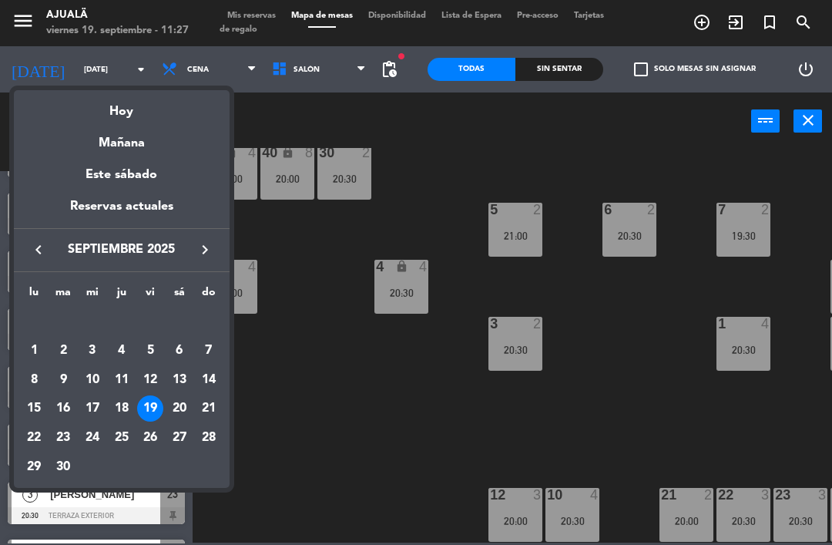
click at [305, 300] on div at bounding box center [416, 272] width 832 height 545
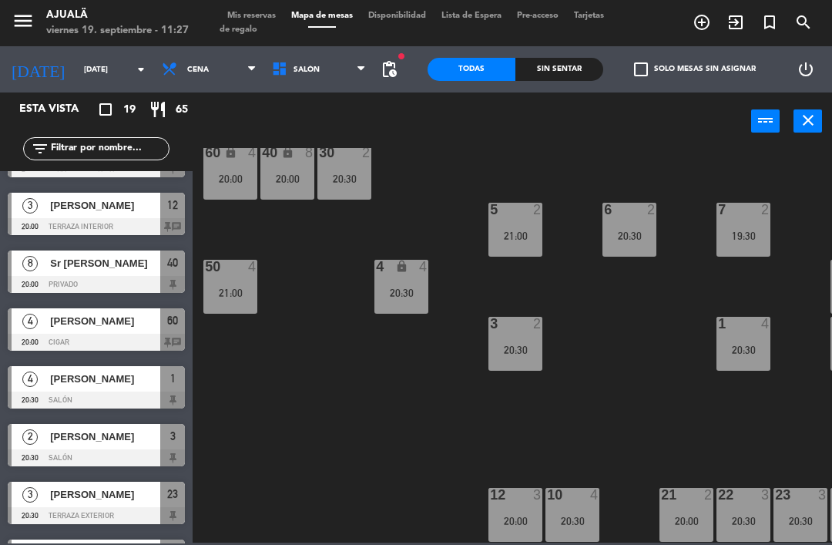
click at [173, 76] on span "Cena" at bounding box center [209, 69] width 110 height 34
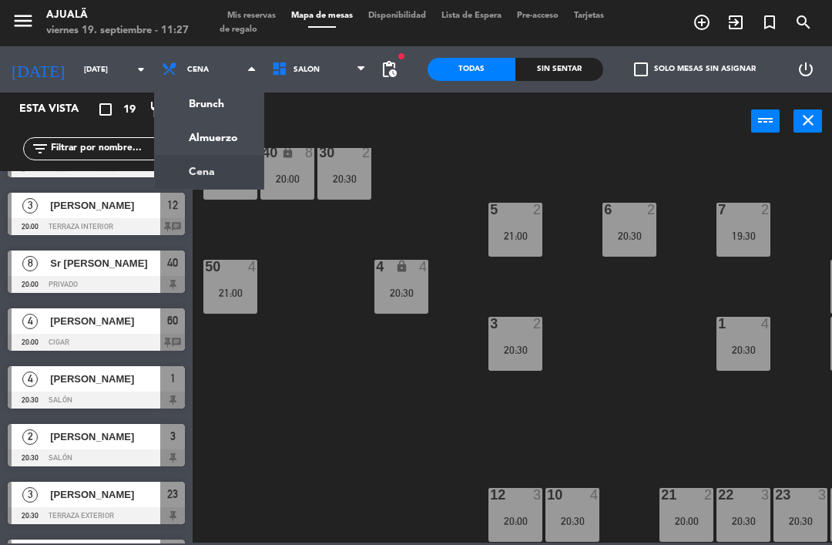
click at [190, 137] on ng-component "menu Ajualä [DATE] 19. septiembre - 11:27 Mis reservas Mapa de mesas Disponibil…" at bounding box center [416, 271] width 832 height 542
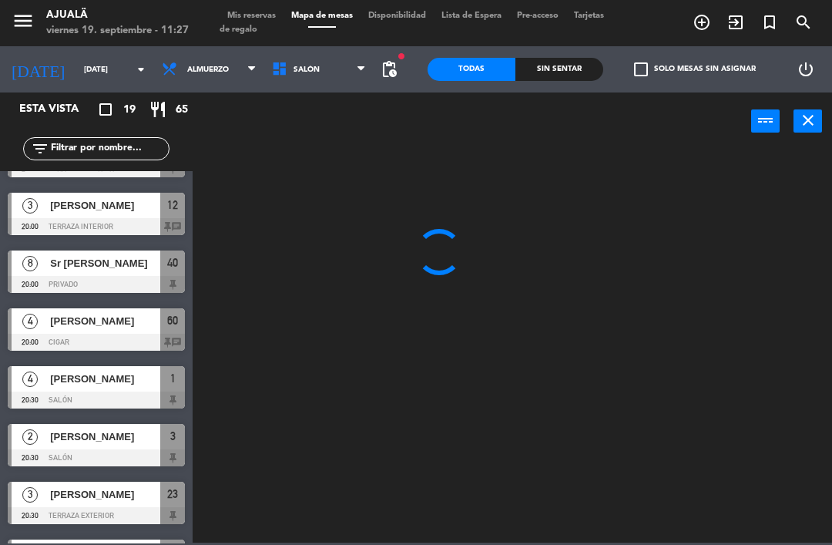
scroll to position [0, 0]
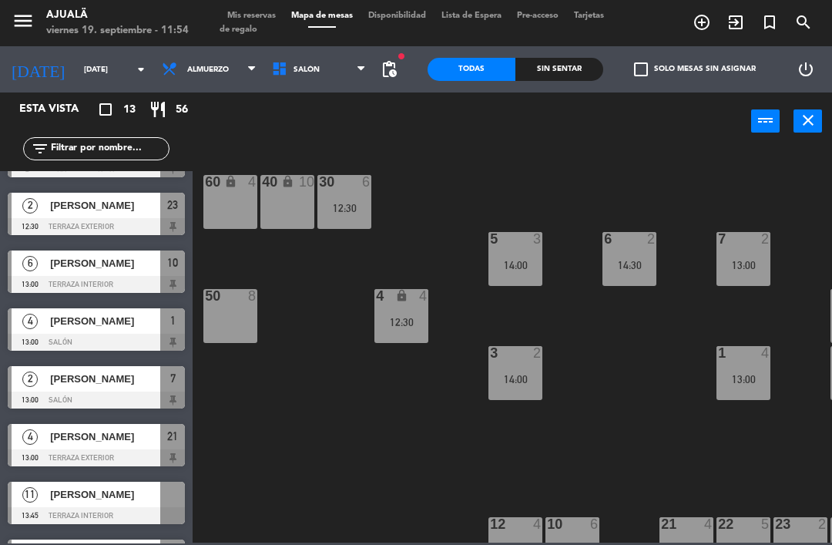
click at [76, 69] on input "[DATE]" at bounding box center [129, 70] width 106 height 24
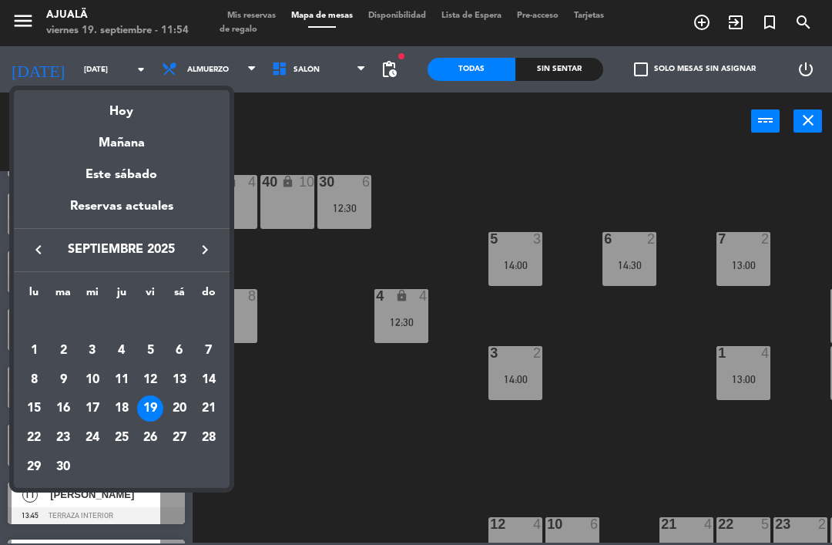
click at [209, 250] on icon "keyboard_arrow_right" at bounding box center [205, 249] width 18 height 18
click at [184, 374] on div "11" at bounding box center [179, 380] width 26 height 26
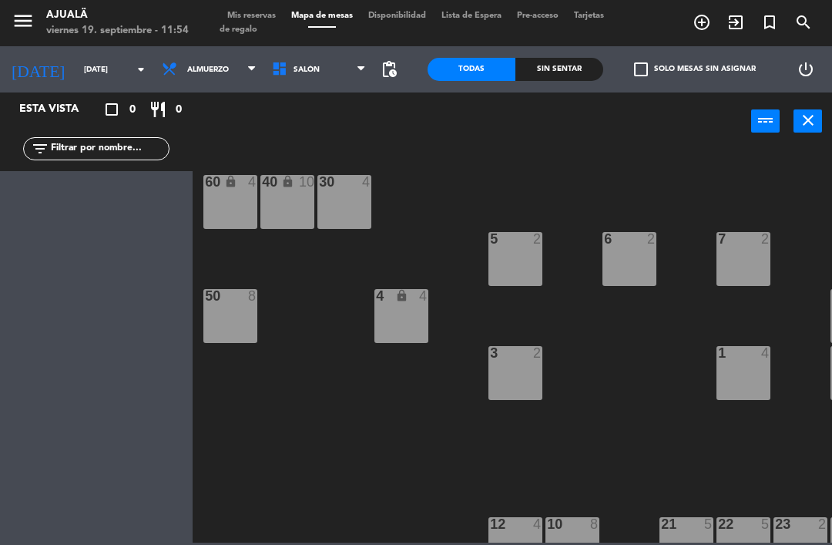
click at [194, 69] on span "Almuerzo" at bounding box center [208, 69] width 42 height 8
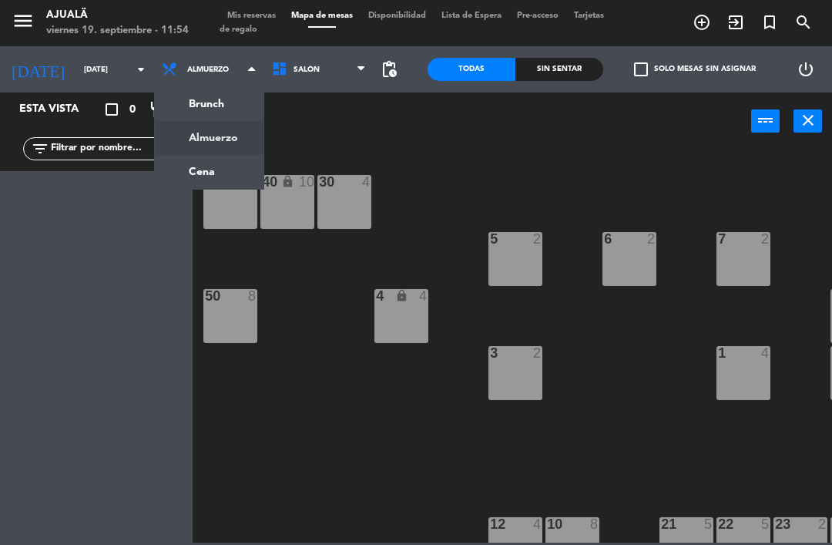
click at [220, 166] on ng-component "menu Ajualä [DATE] 19. septiembre - 11:54 Mis reservas Mapa de mesas Disponibil…" at bounding box center [416, 271] width 832 height 542
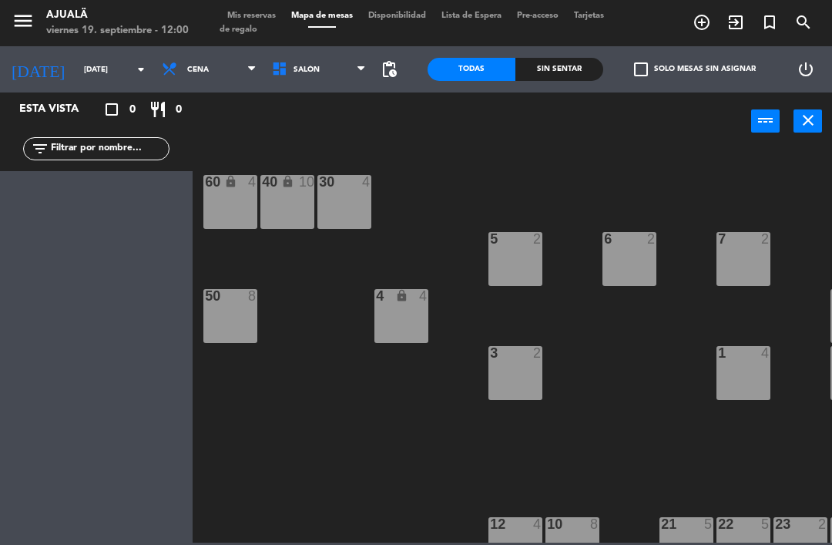
click at [96, 67] on input "[DATE]" at bounding box center [129, 70] width 106 height 24
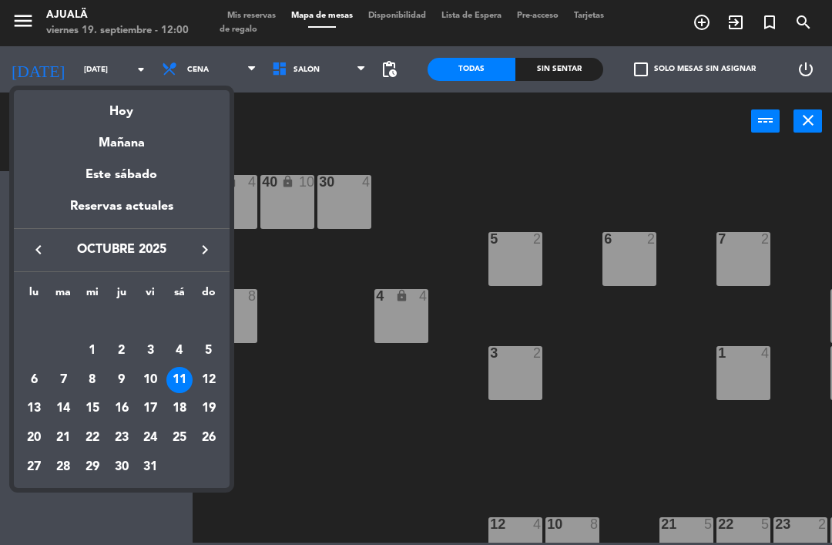
click at [82, 353] on div "1" at bounding box center [92, 351] width 26 height 26
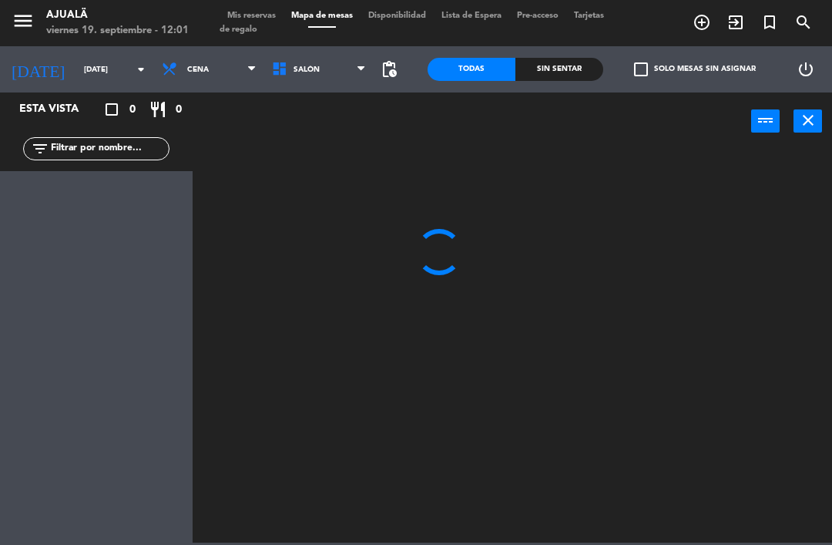
click at [35, 250] on div "Esta vista crop_square 0 restaurant 0 filter_list" at bounding box center [96, 318] width 193 height 452
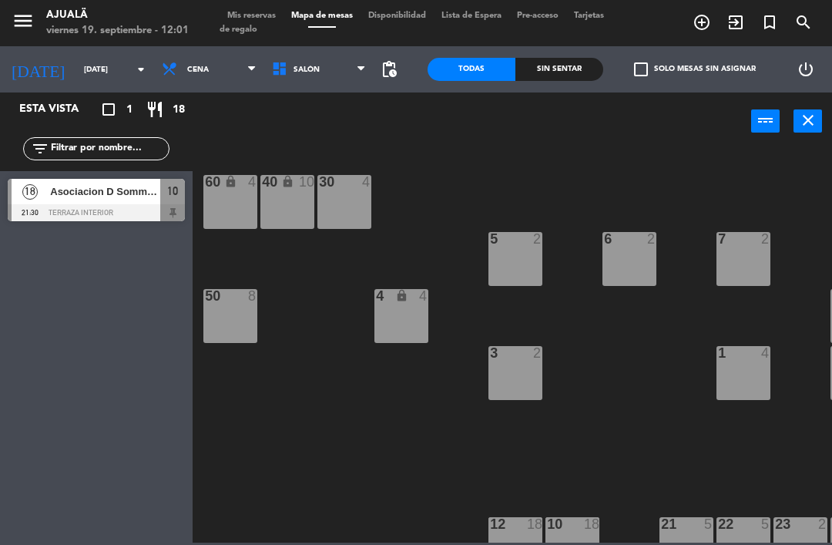
click at [77, 79] on input "[DATE]" at bounding box center [129, 70] width 106 height 24
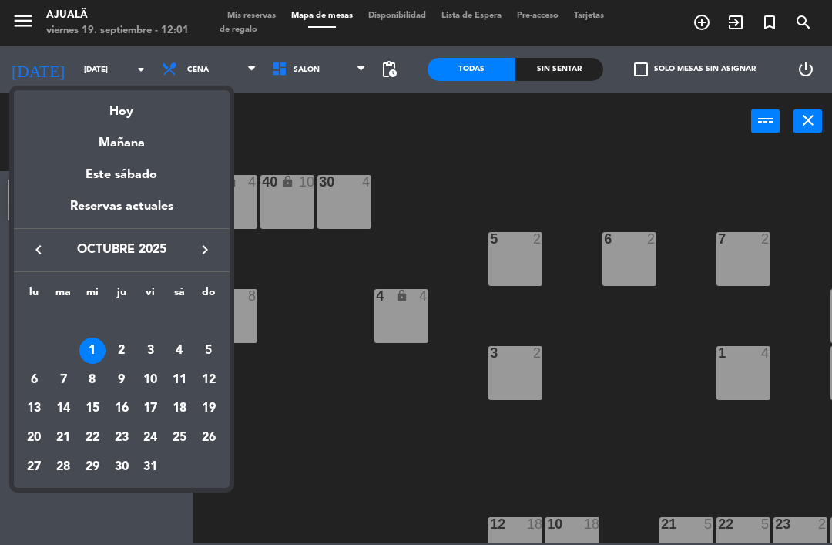
click at [34, 250] on icon "keyboard_arrow_left" at bounding box center [38, 249] width 18 height 18
click at [156, 405] on div "19" at bounding box center [150, 408] width 26 height 26
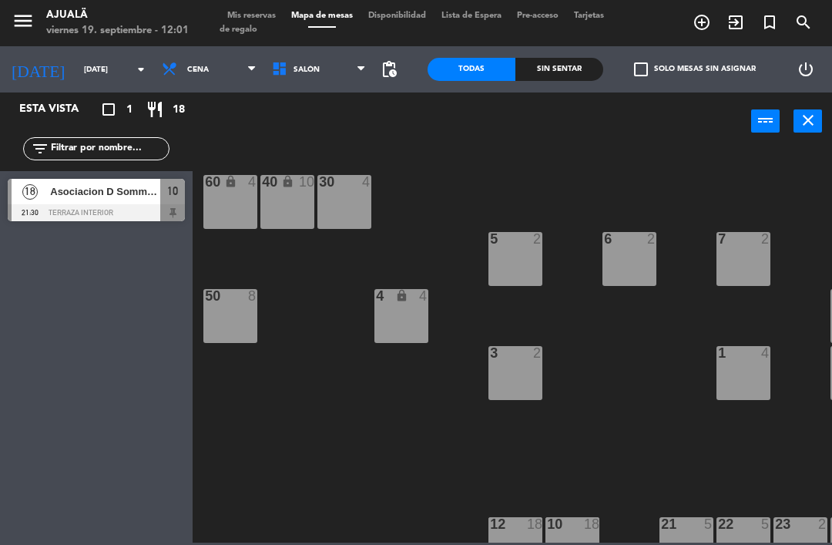
type input "[DATE]"
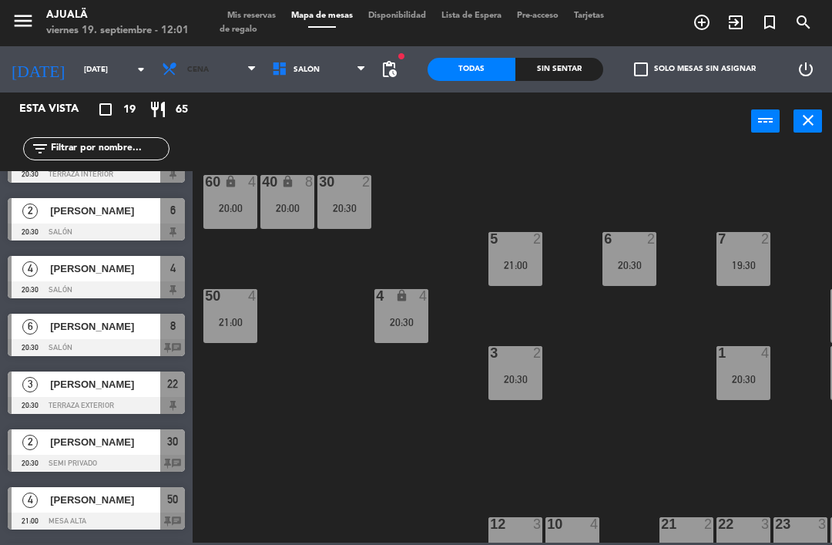
click at [187, 74] on span "Cena" at bounding box center [209, 69] width 110 height 34
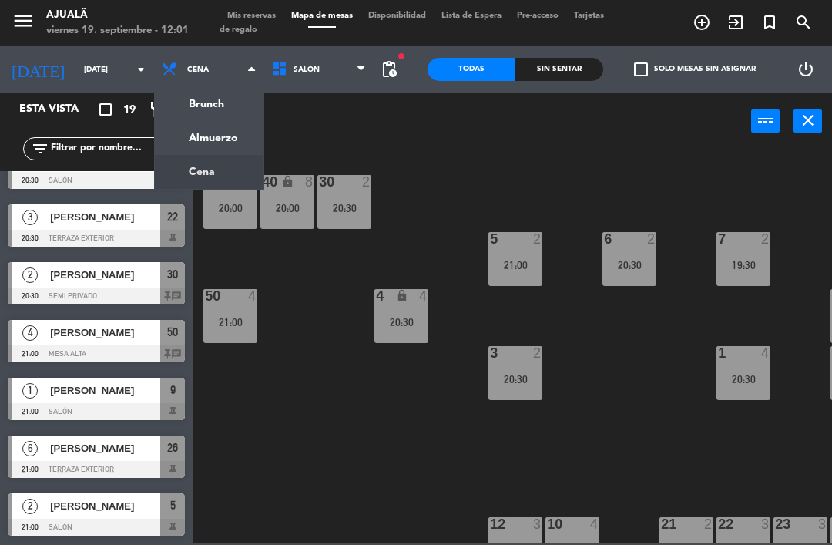
click at [219, 135] on ng-component "menu Ajualä [DATE] 19. septiembre - 12:01 Mis reservas Mapa de mesas Disponibil…" at bounding box center [416, 271] width 832 height 542
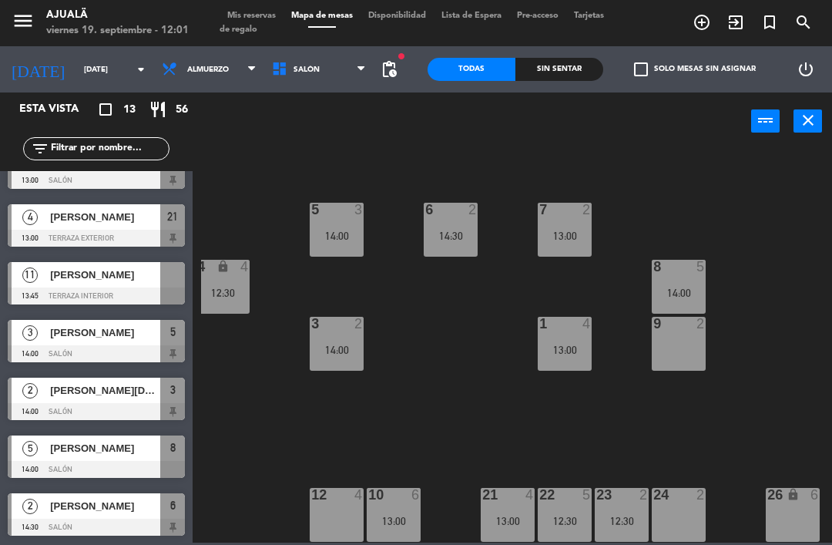
scroll to position [29, 179]
click at [338, 500] on div at bounding box center [336, 495] width 25 height 14
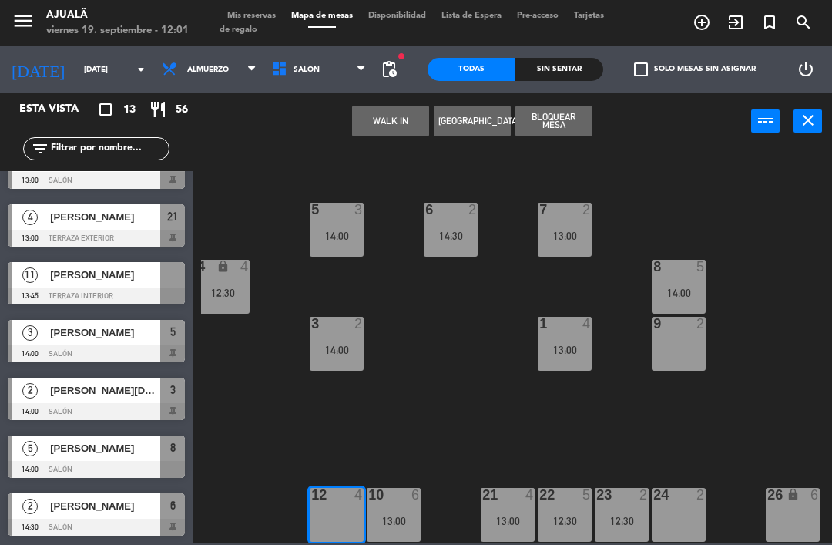
click at [466, 106] on button "[GEOGRAPHIC_DATA]" at bounding box center [472, 121] width 77 height 31
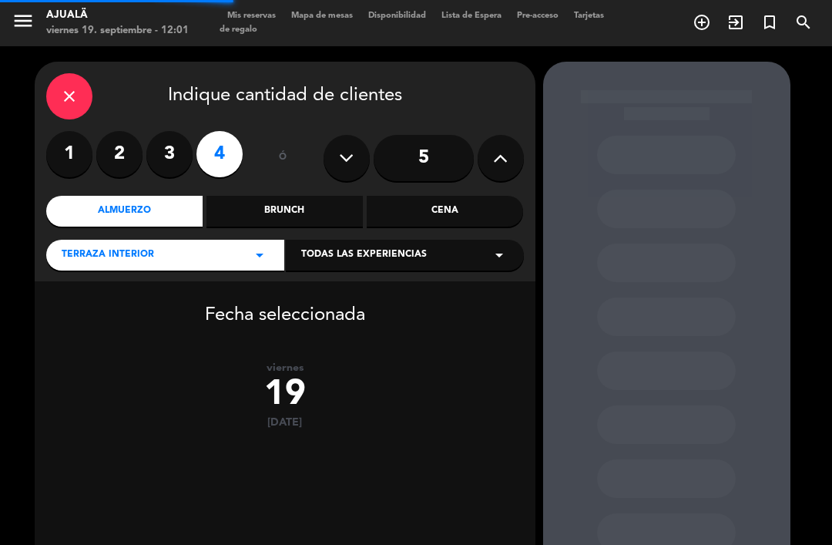
click at [425, 135] on input "5" at bounding box center [424, 158] width 100 height 46
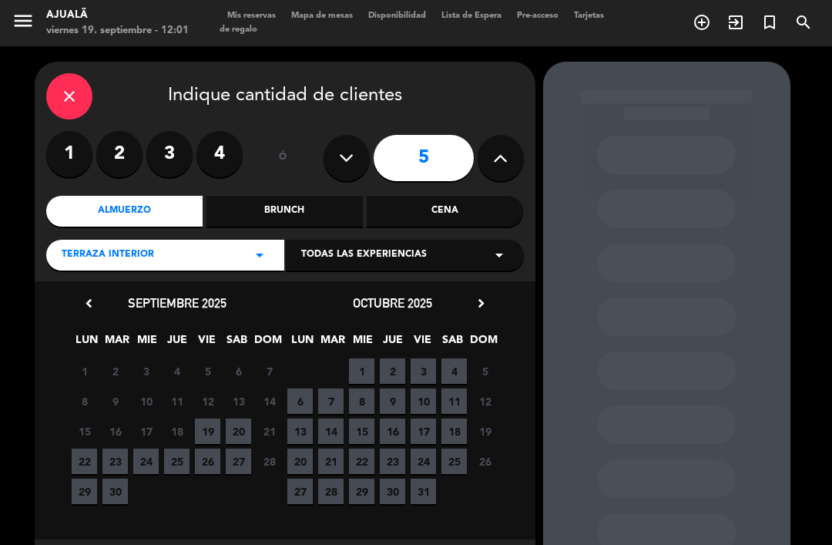
click at [218, 418] on span "19" at bounding box center [207, 430] width 25 height 25
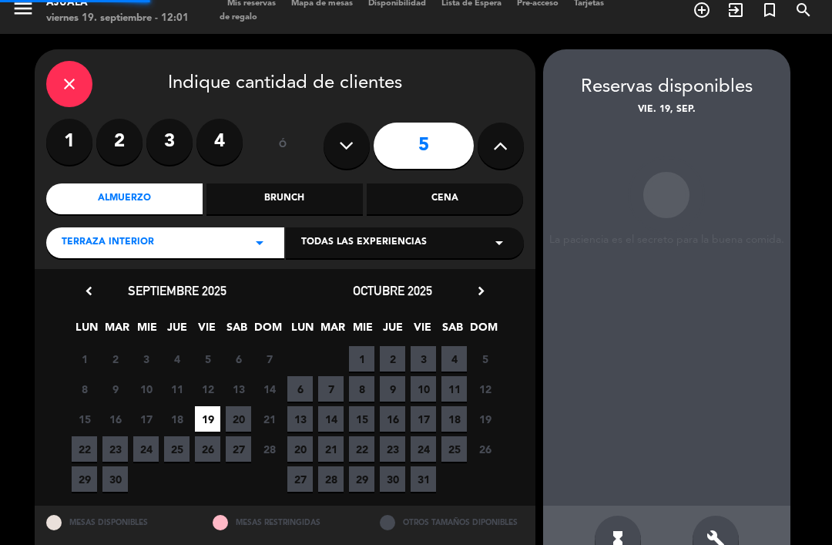
scroll to position [5, 0]
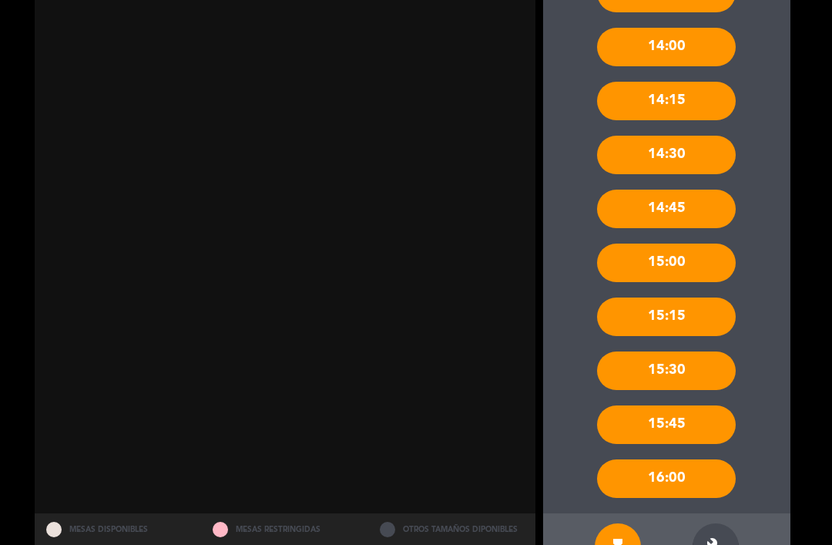
click at [714, 537] on icon "build" at bounding box center [716, 546] width 18 height 18
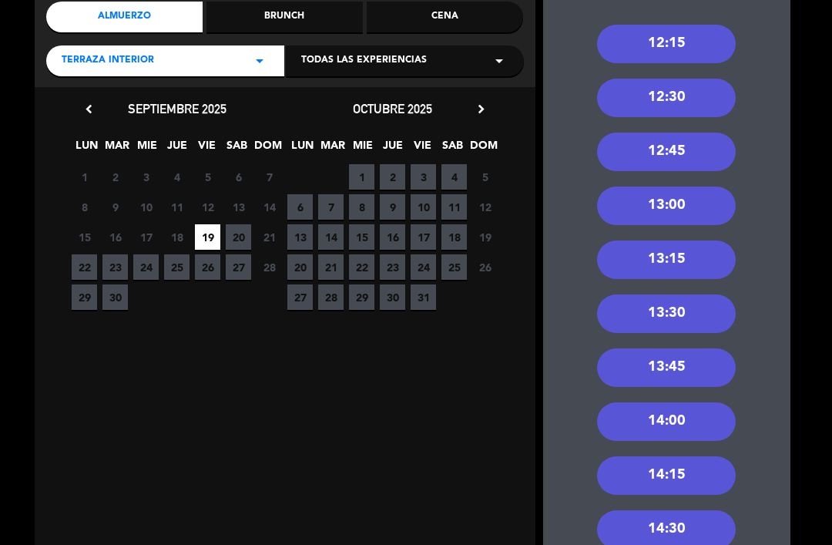
scroll to position [194, 0]
click at [780, 370] on div "12:15 12:30 12:45 13:00 13:15 13:30 13:45 14:00 14:15 14:30 14:45 15:00 15:15 1…" at bounding box center [666, 441] width 247 height 894
click at [705, 186] on div "13:00" at bounding box center [666, 205] width 139 height 39
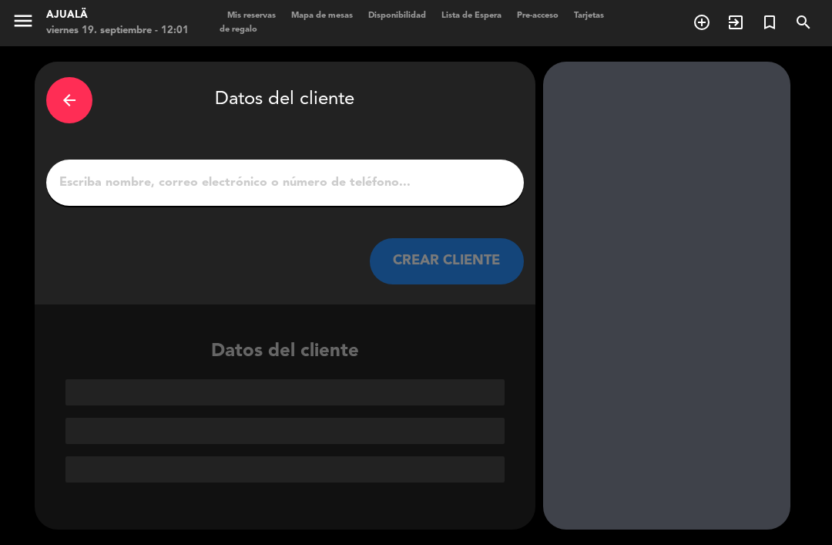
click at [432, 172] on input "1" at bounding box center [285, 183] width 455 height 22
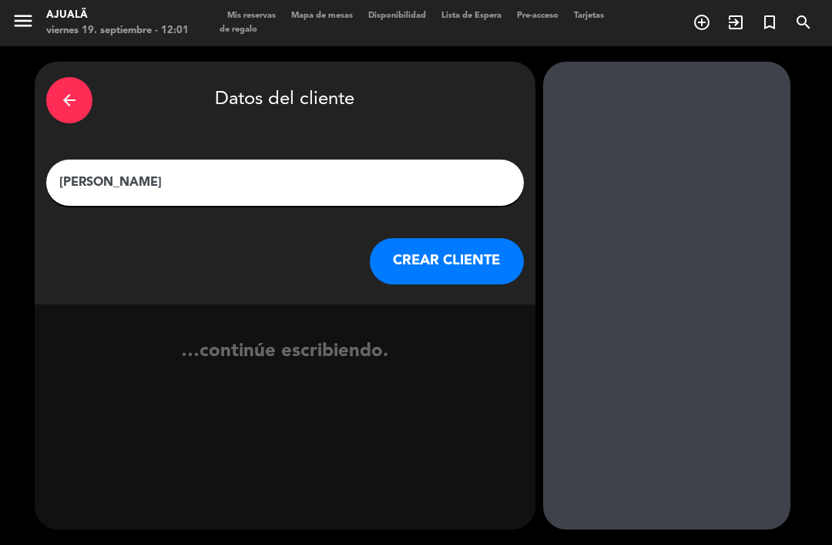
type input "[PERSON_NAME]"
click at [438, 238] on button "CREAR CLIENTE" at bounding box center [447, 261] width 154 height 46
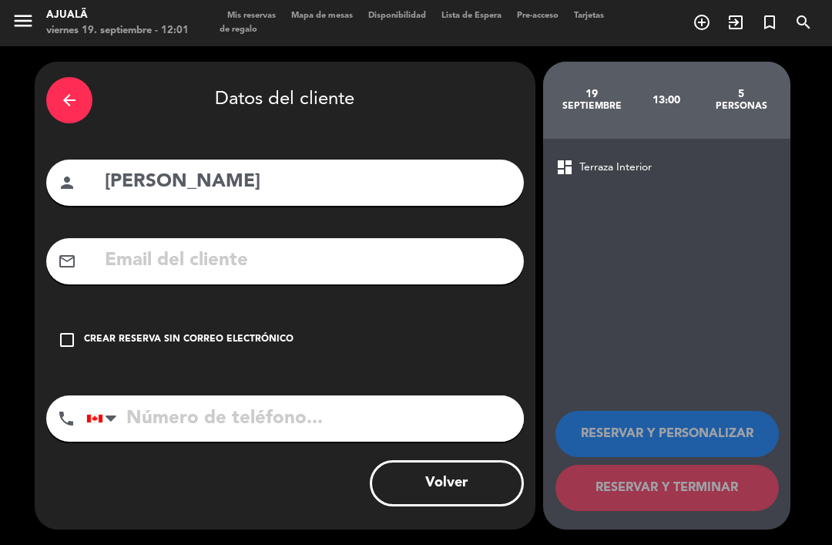
click at [62, 317] on div "check_box_outline_blank Crear reserva sin correo electrónico" at bounding box center [285, 340] width 478 height 46
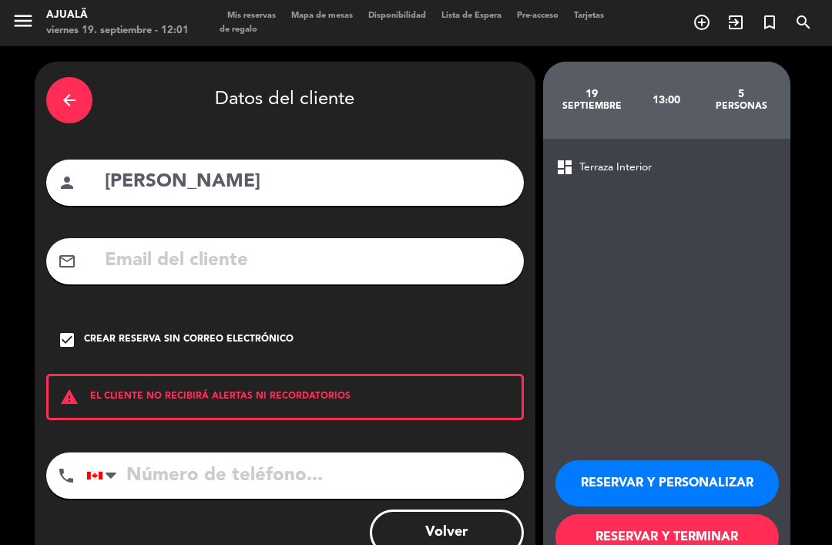
click at [652, 524] on button "RESERVAR Y TERMINAR" at bounding box center [667, 537] width 223 height 46
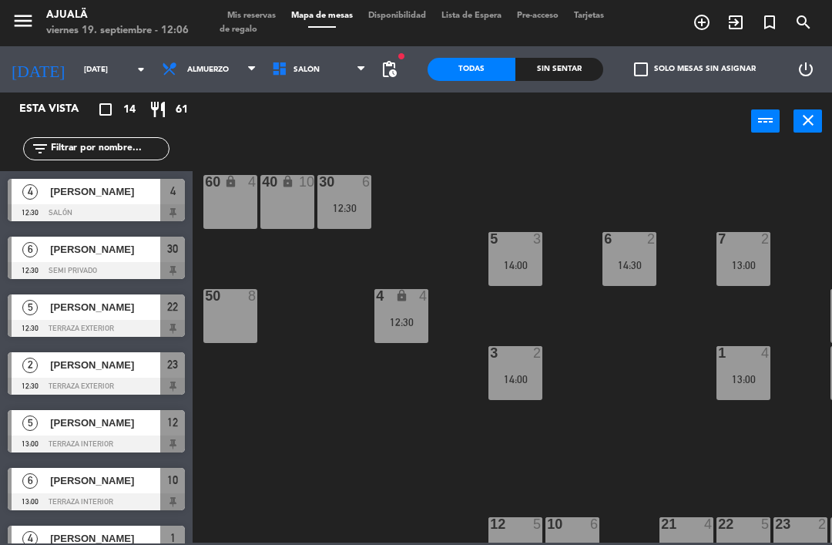
click at [116, 195] on span "[PERSON_NAME]" at bounding box center [105, 191] width 110 height 16
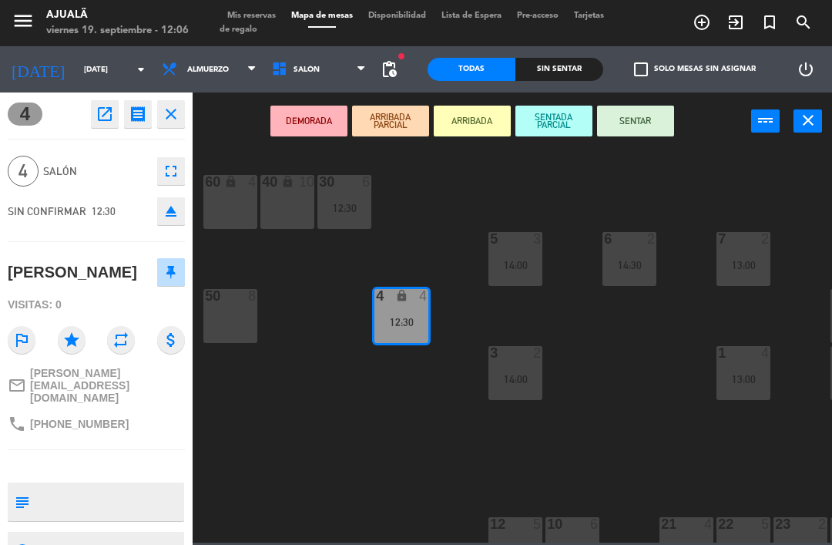
click at [643, 127] on button "SENTAR" at bounding box center [635, 121] width 77 height 31
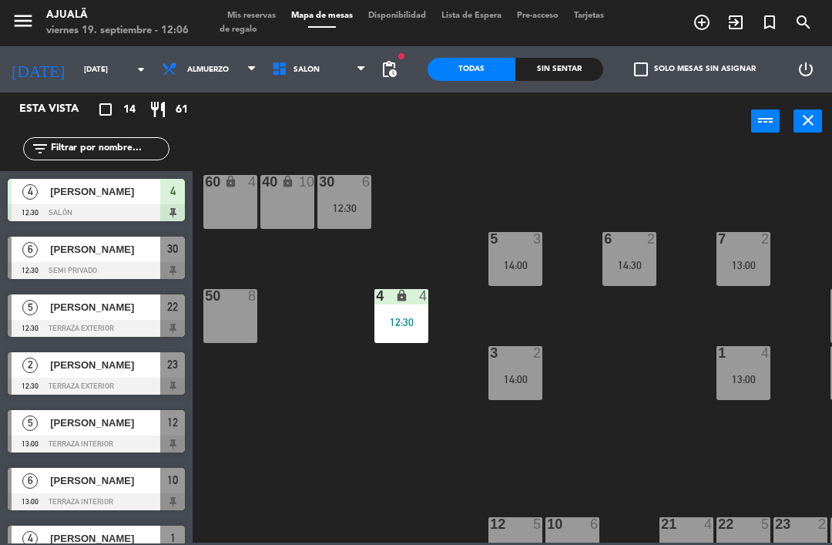
click at [204, 213] on div "60 lock 4" at bounding box center [230, 202] width 54 height 54
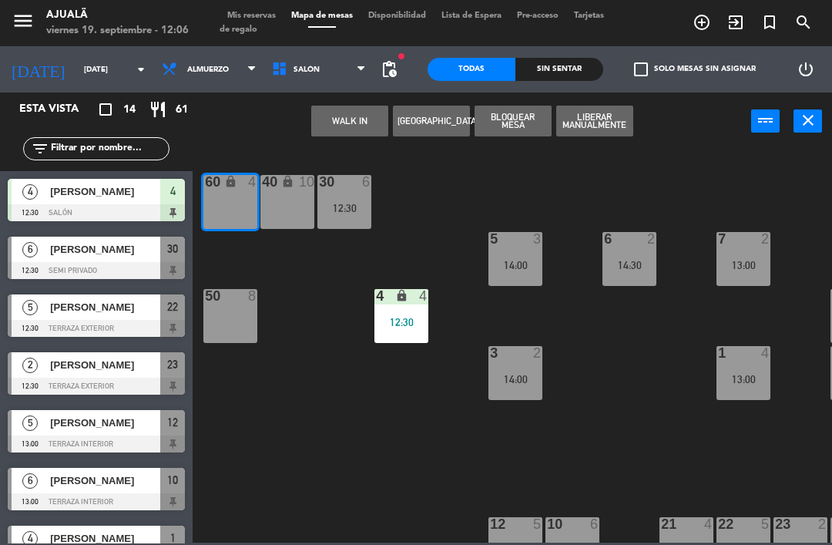
click at [446, 116] on button "[GEOGRAPHIC_DATA]" at bounding box center [431, 121] width 77 height 31
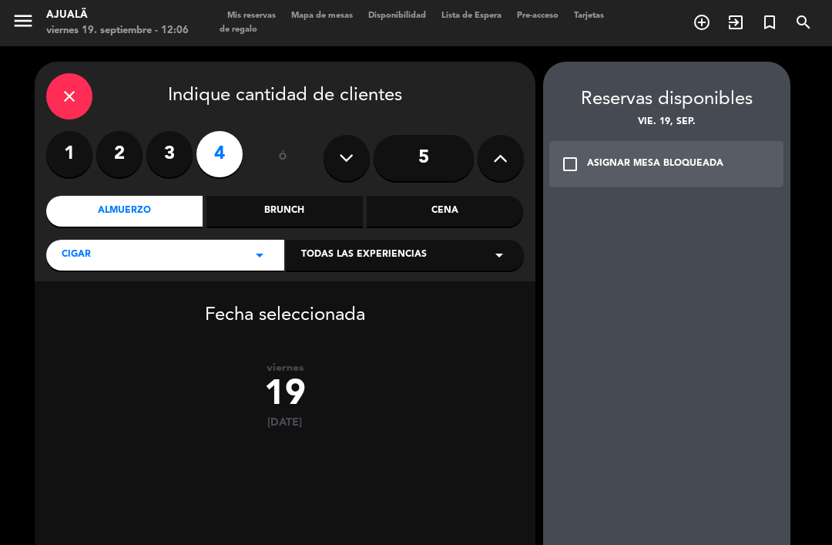
click at [163, 131] on label "3" at bounding box center [169, 154] width 46 height 46
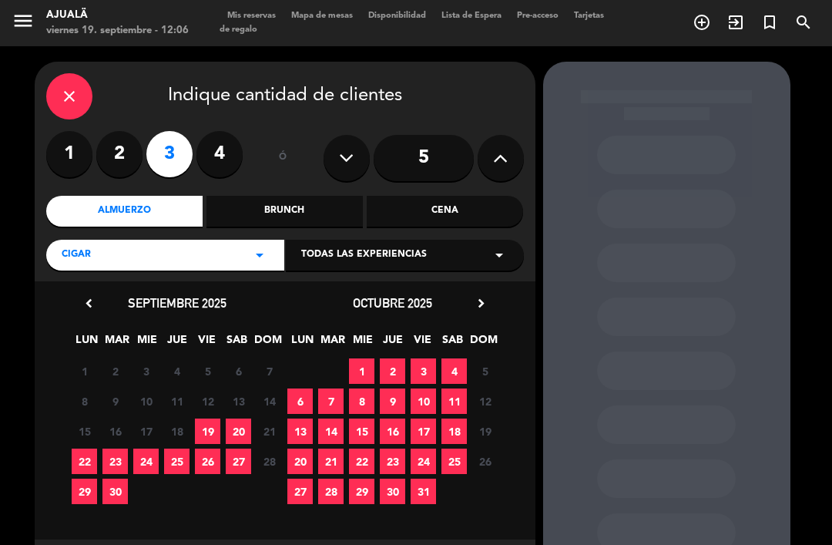
click at [209, 418] on span "19" at bounding box center [207, 430] width 25 height 25
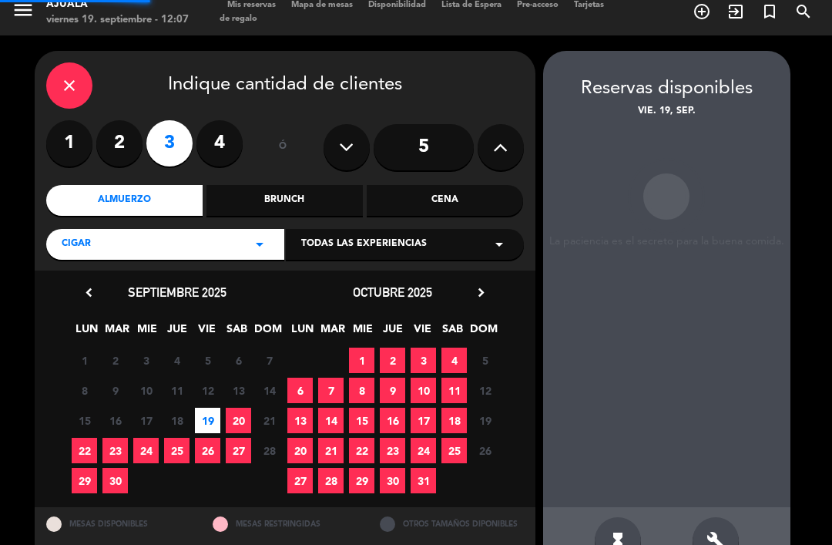
scroll to position [5, 0]
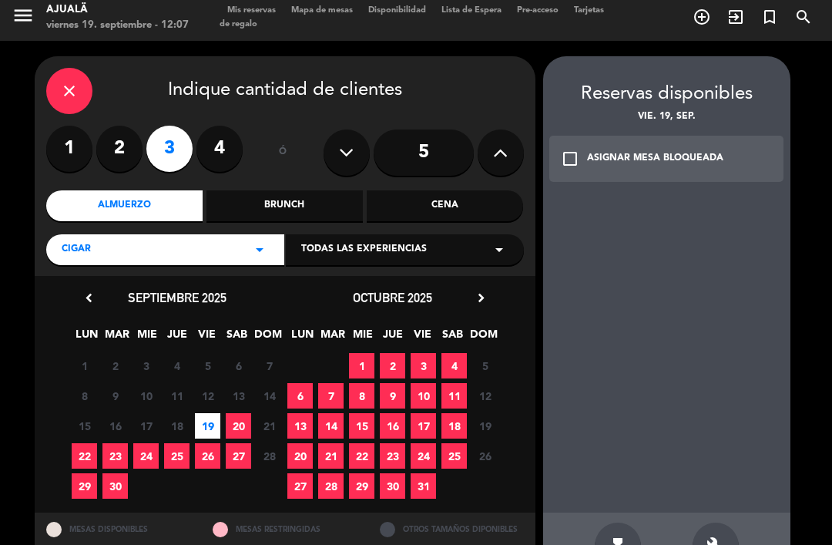
click at [566, 149] on icon "check_box_outline_blank" at bounding box center [570, 158] width 18 height 18
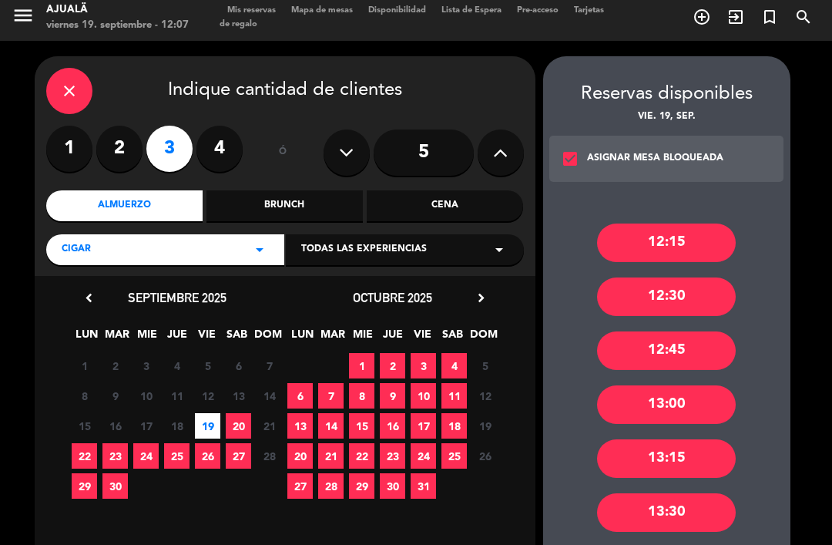
click at [694, 493] on div "13:30" at bounding box center [666, 512] width 139 height 39
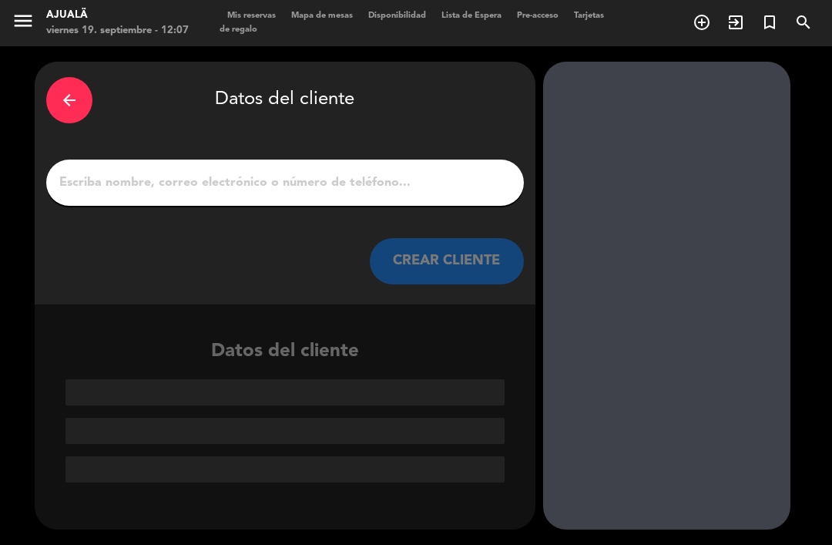
click at [366, 172] on input "1" at bounding box center [285, 183] width 455 height 22
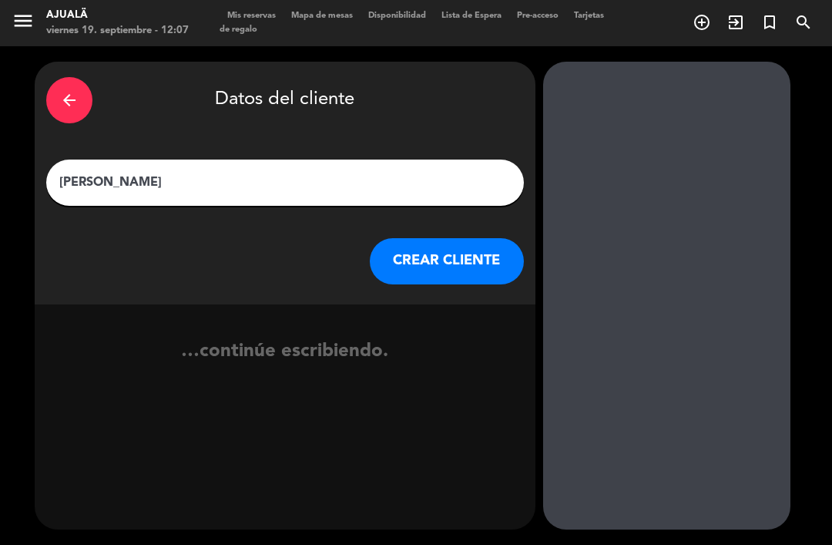
type input "[PERSON_NAME]"
click at [499, 238] on button "CREAR CLIENTE" at bounding box center [447, 261] width 154 height 46
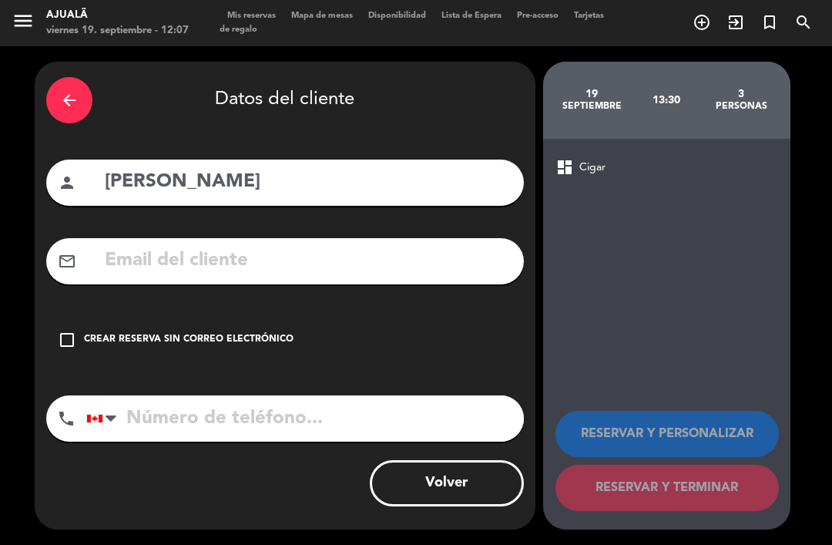
click at [64, 331] on icon "check_box_outline_blank" at bounding box center [67, 340] width 18 height 18
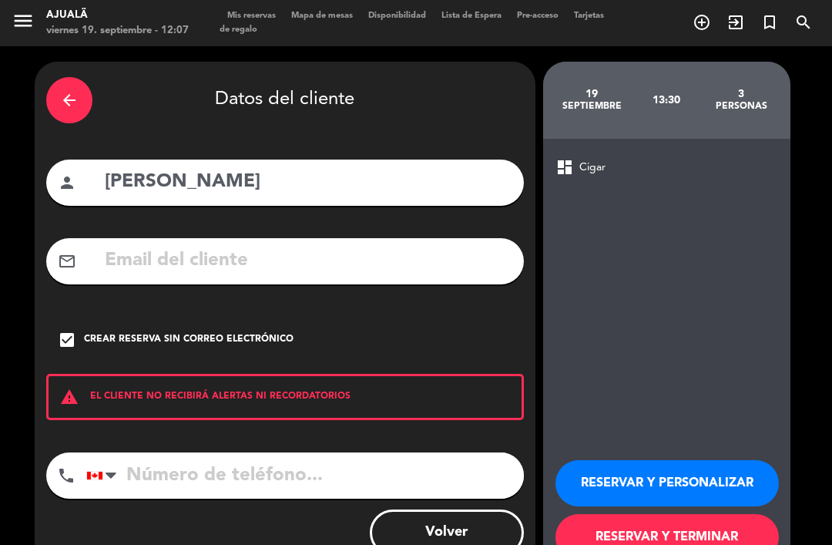
click at [698, 514] on button "RESERVAR Y TERMINAR" at bounding box center [667, 537] width 223 height 46
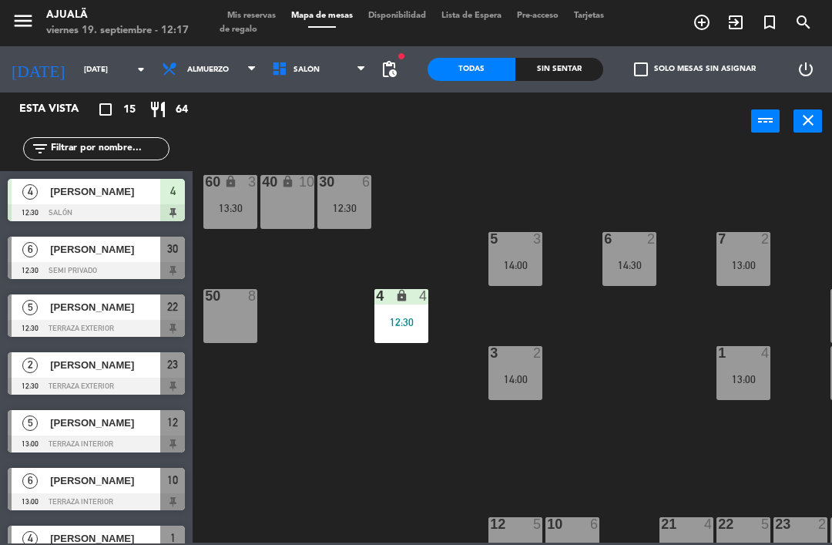
click at [294, 471] on div "30 6 12:30 40 lock 10 60 lock 3 13:30 5 3 14:00 6 2 14:30 7 2 13:00 4 lock 4 12…" at bounding box center [516, 345] width 631 height 395
click at [85, 72] on input "[DATE]" at bounding box center [129, 70] width 106 height 24
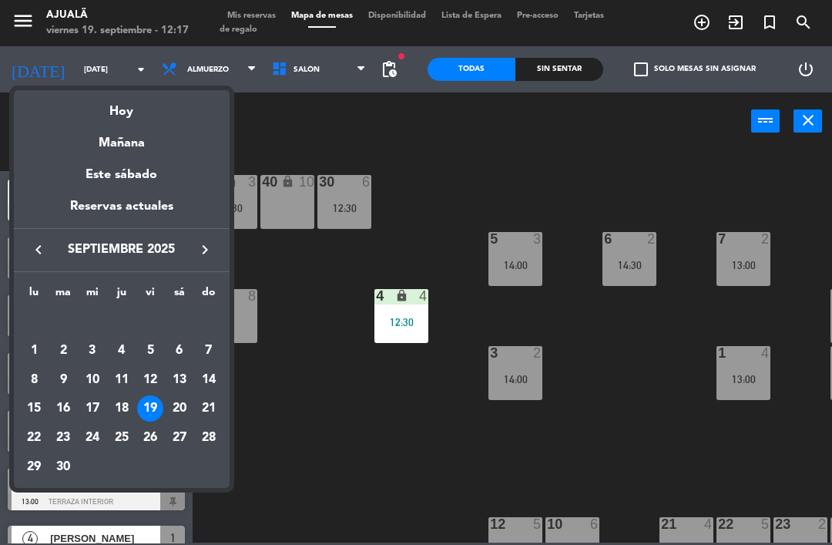
click at [191, 404] on div "20" at bounding box center [179, 408] width 26 height 26
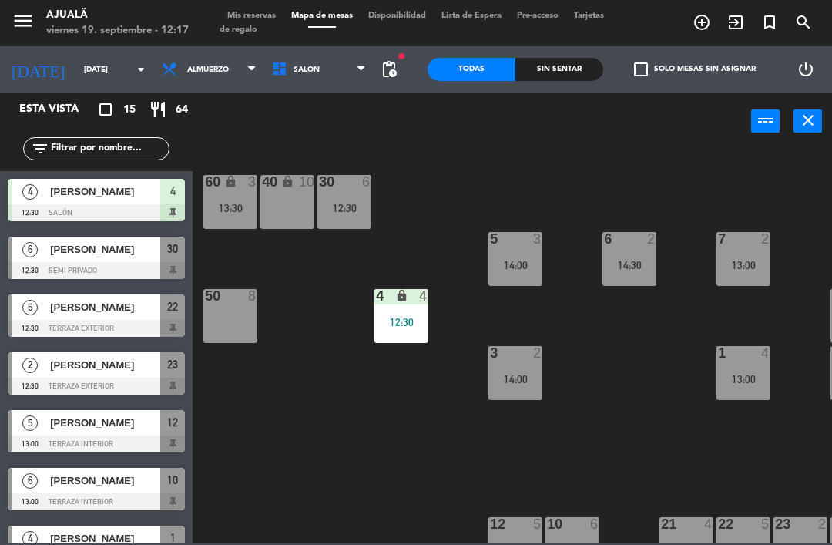
type input "[DATE]"
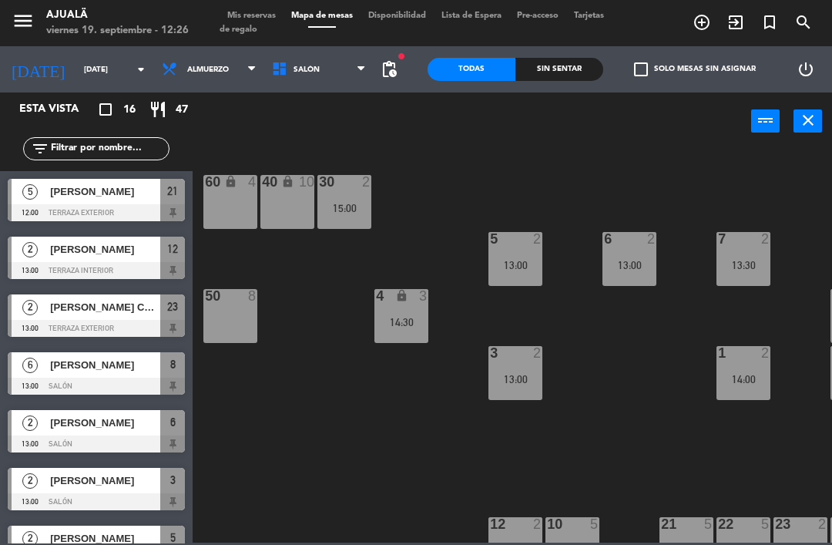
click at [86, 60] on input "[DATE]" at bounding box center [129, 70] width 106 height 24
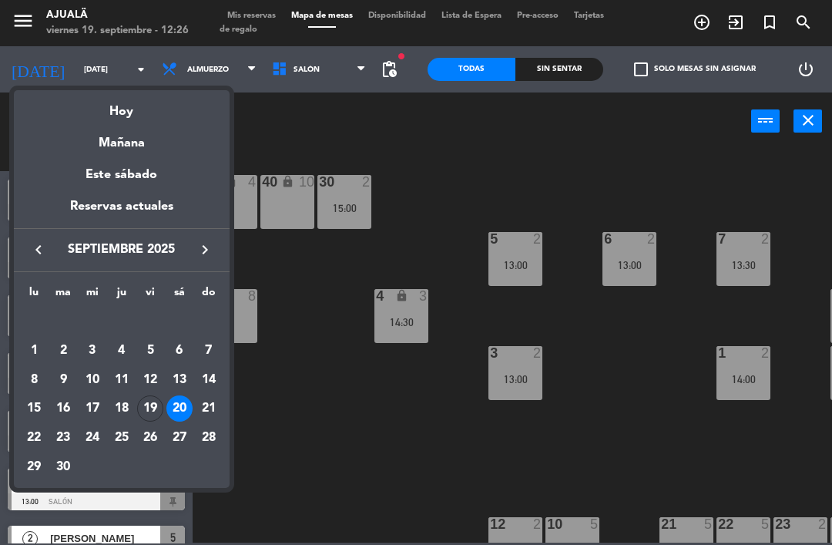
click at [166, 413] on td "20" at bounding box center [179, 408] width 29 height 29
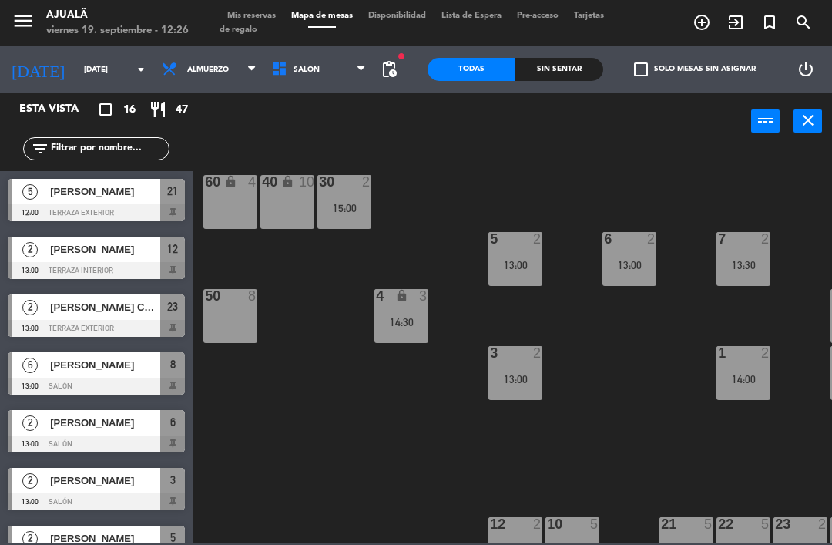
click at [81, 62] on input "[DATE]" at bounding box center [129, 70] width 106 height 24
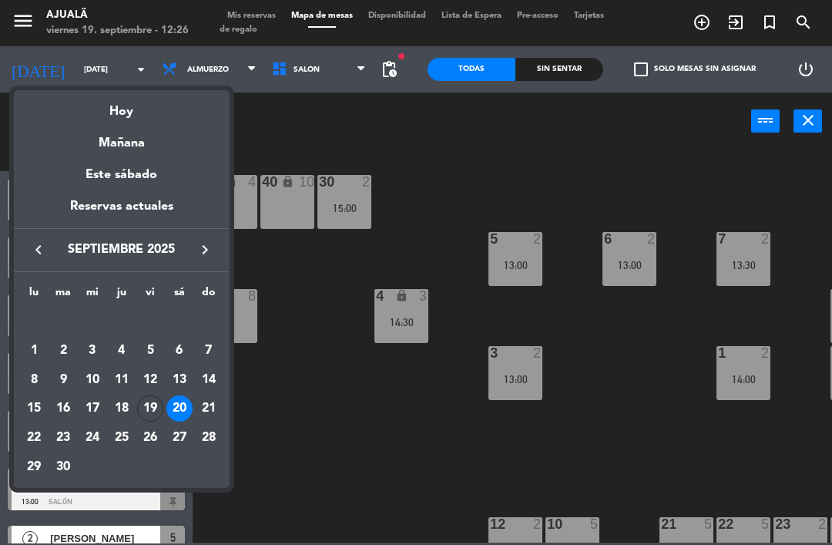
click at [154, 405] on div "19" at bounding box center [150, 408] width 26 height 26
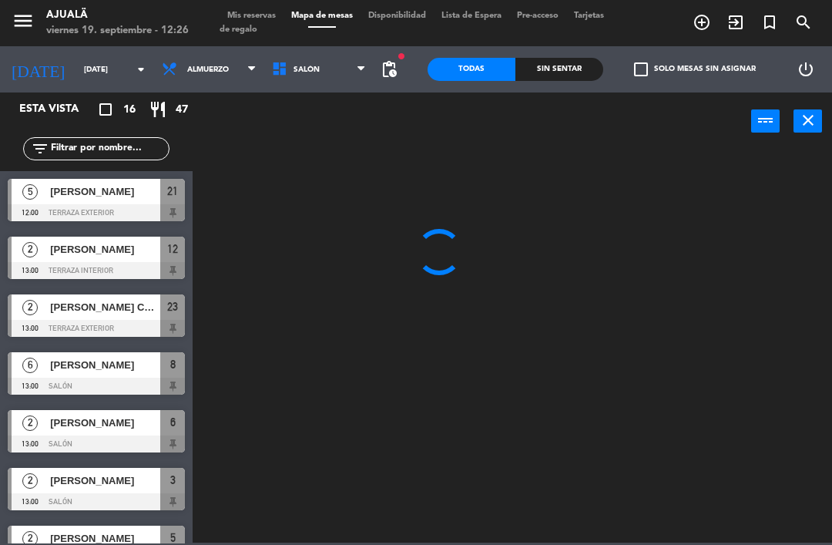
type input "[DATE]"
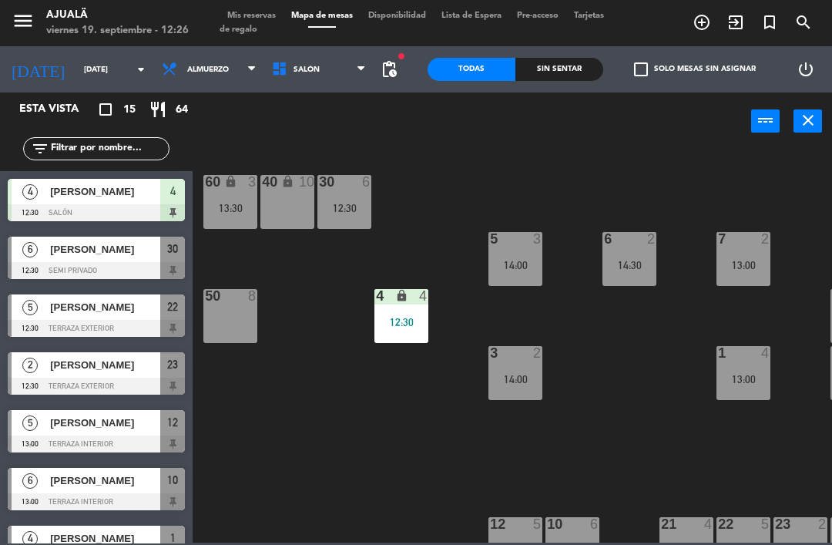
click at [145, 254] on span "[PERSON_NAME]" at bounding box center [105, 249] width 110 height 16
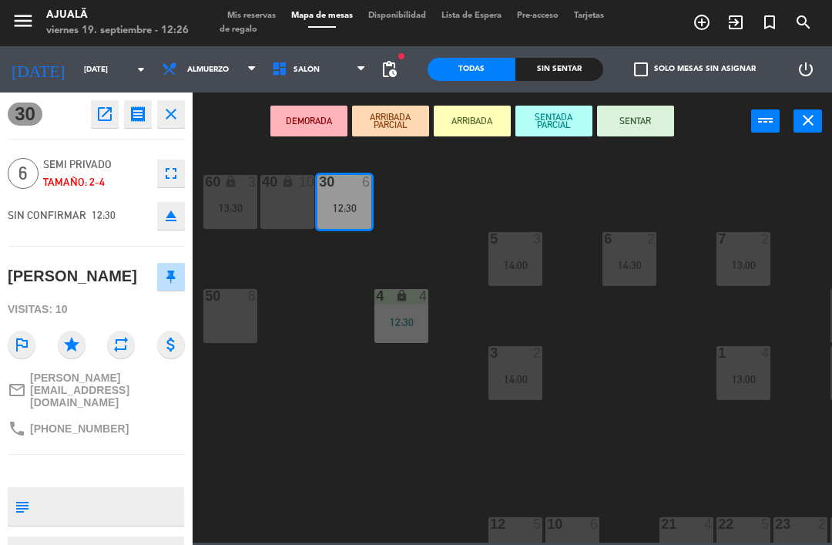
click at [633, 113] on button "SENTAR" at bounding box center [635, 121] width 77 height 31
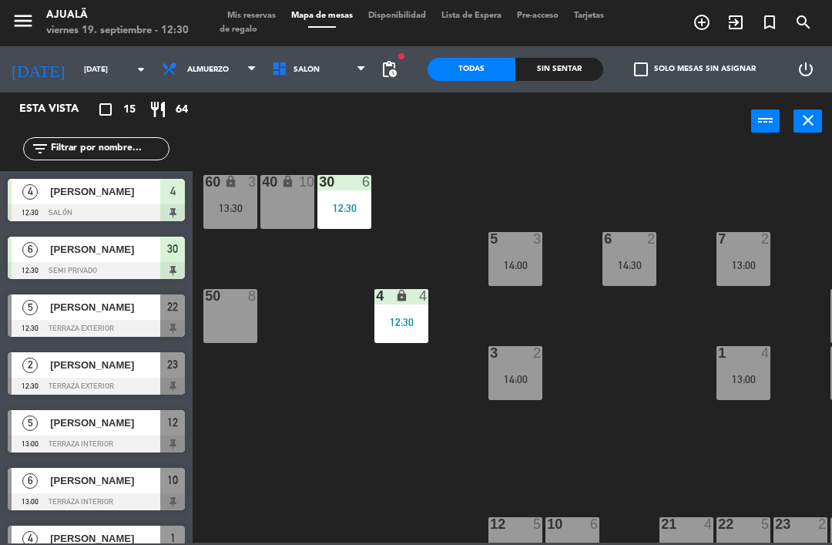
click at [114, 320] on div at bounding box center [96, 328] width 177 height 17
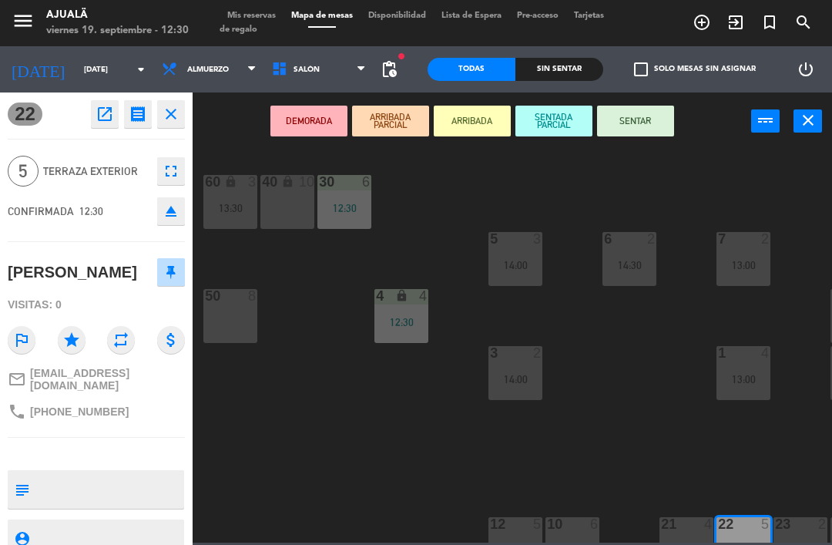
click at [653, 128] on button "SENTAR" at bounding box center [635, 121] width 77 height 31
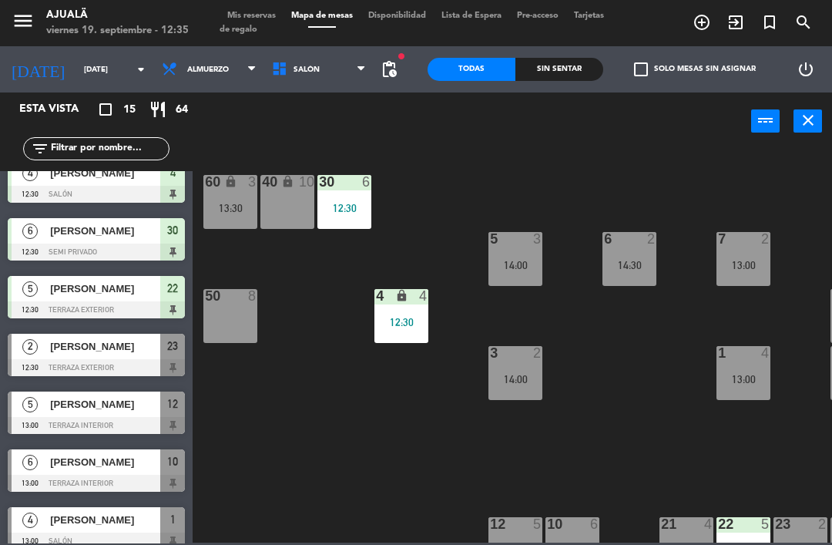
scroll to position [18, 0]
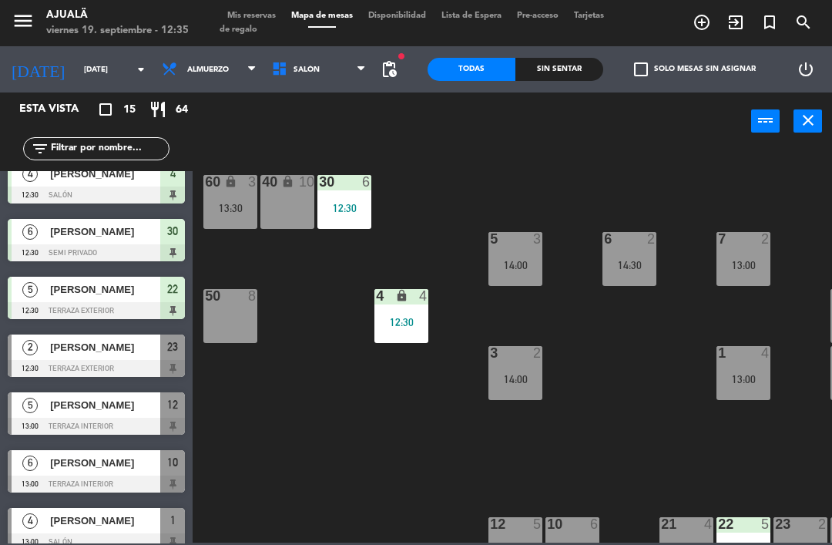
click at [129, 358] on div "[PERSON_NAME]" at bounding box center [105, 346] width 112 height 25
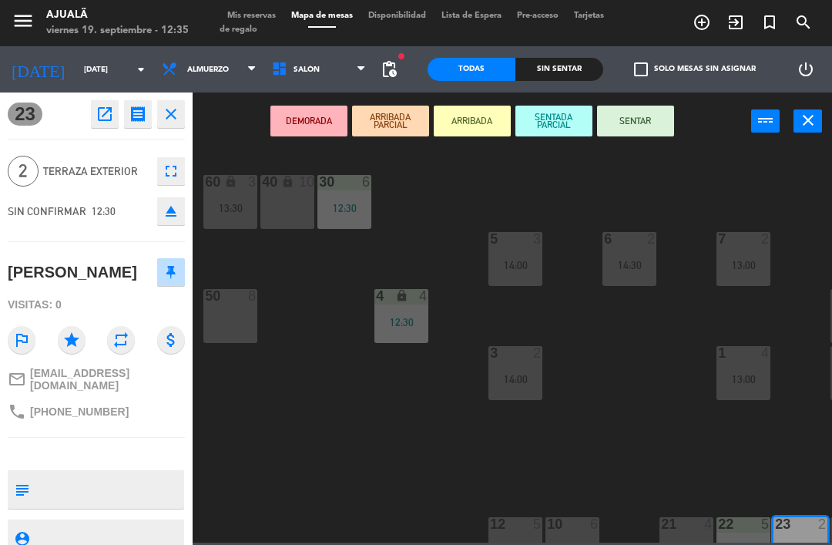
click at [652, 121] on button "SENTAR" at bounding box center [635, 121] width 77 height 31
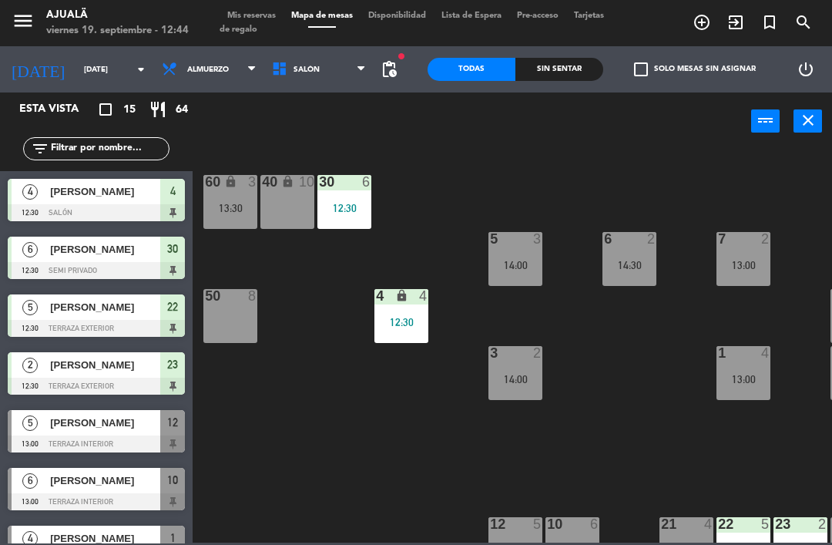
click at [197, 68] on span "Almuerzo" at bounding box center [208, 69] width 42 height 8
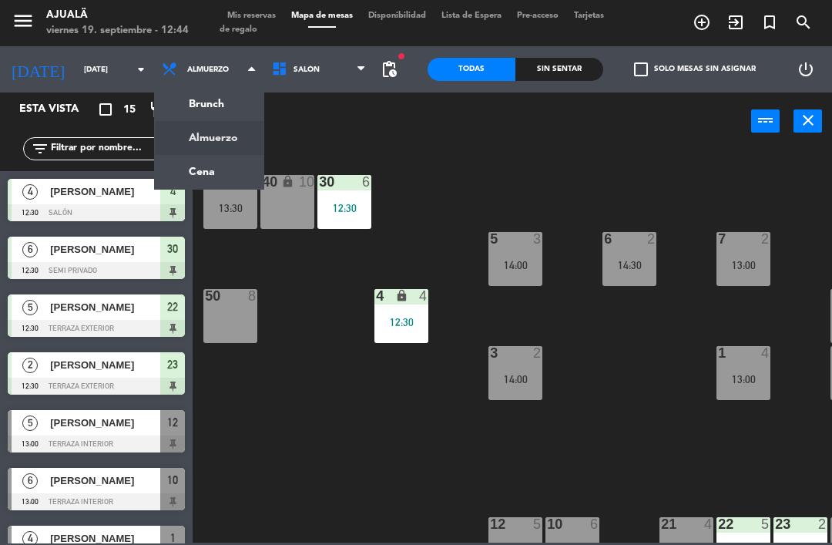
click at [227, 166] on ng-component "menu Ajualä [DATE] 19. septiembre - 12:44 Mis reservas Mapa de mesas Disponibil…" at bounding box center [416, 271] width 832 height 542
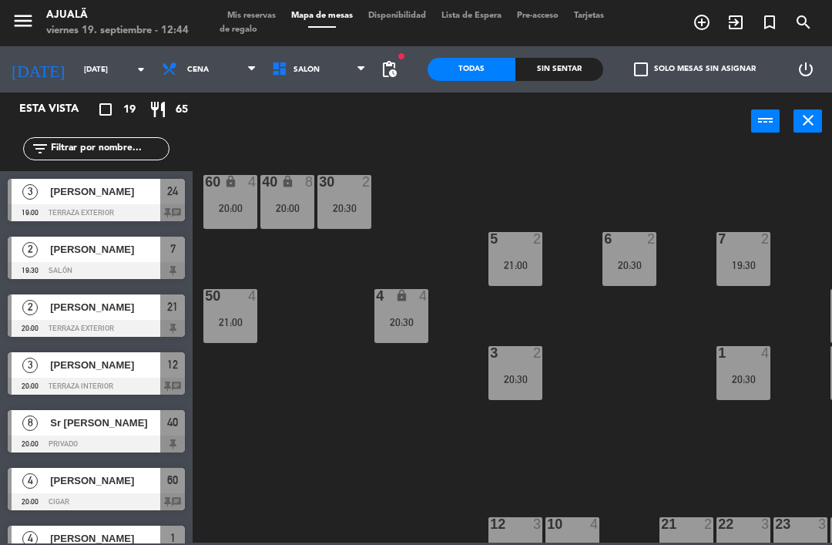
scroll to position [119, 0]
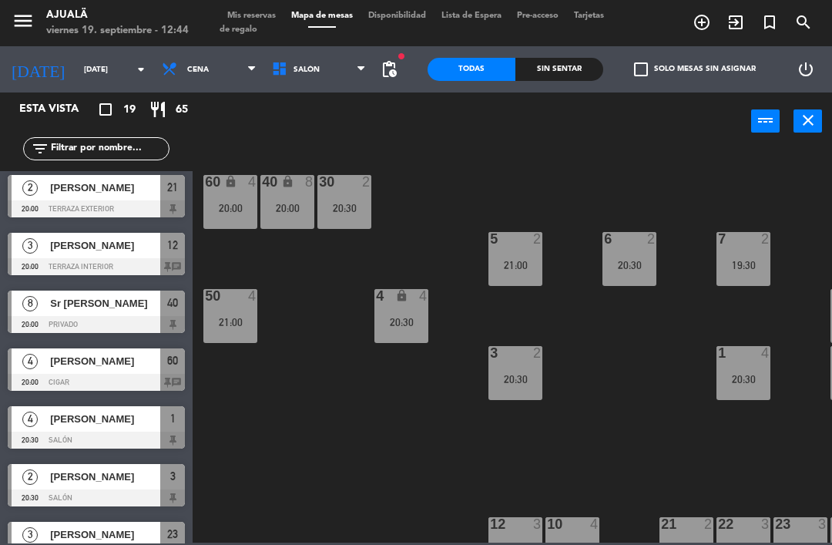
click at [134, 369] on div "[PERSON_NAME]" at bounding box center [105, 360] width 112 height 25
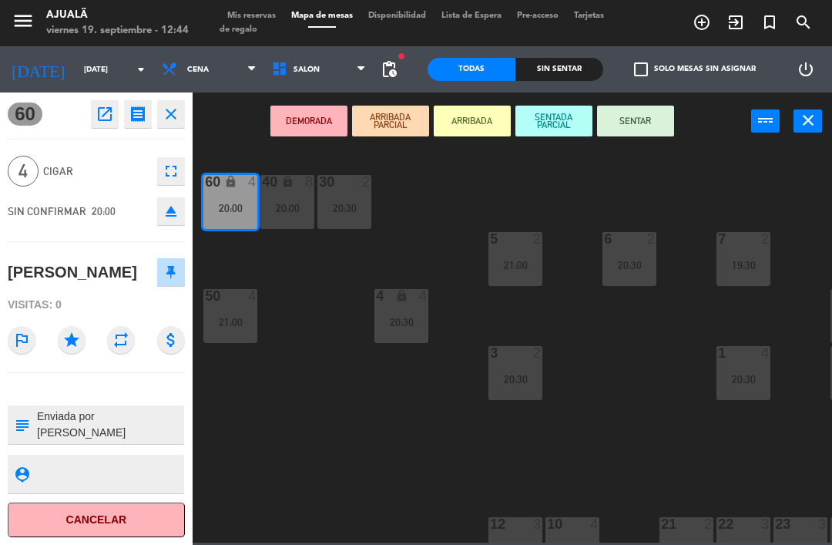
click at [106, 111] on icon "open_in_new" at bounding box center [105, 114] width 18 height 18
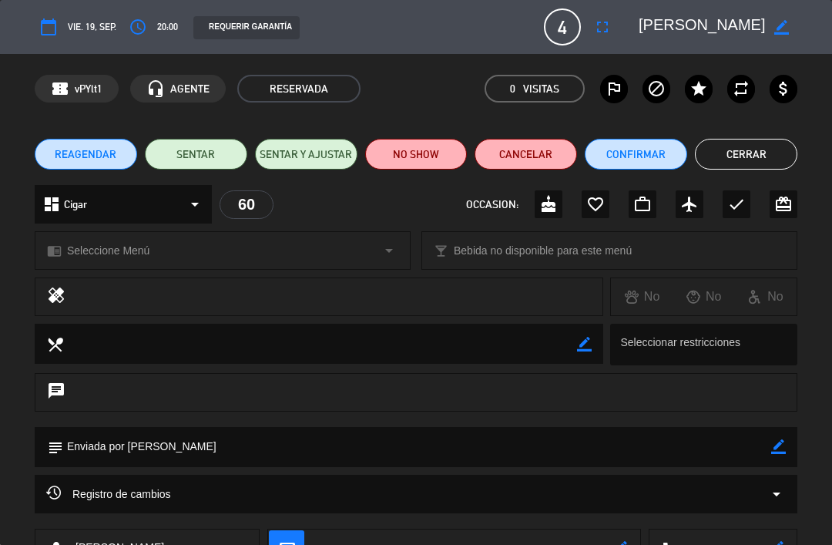
click at [613, 25] on button "fullscreen" at bounding box center [603, 27] width 28 height 28
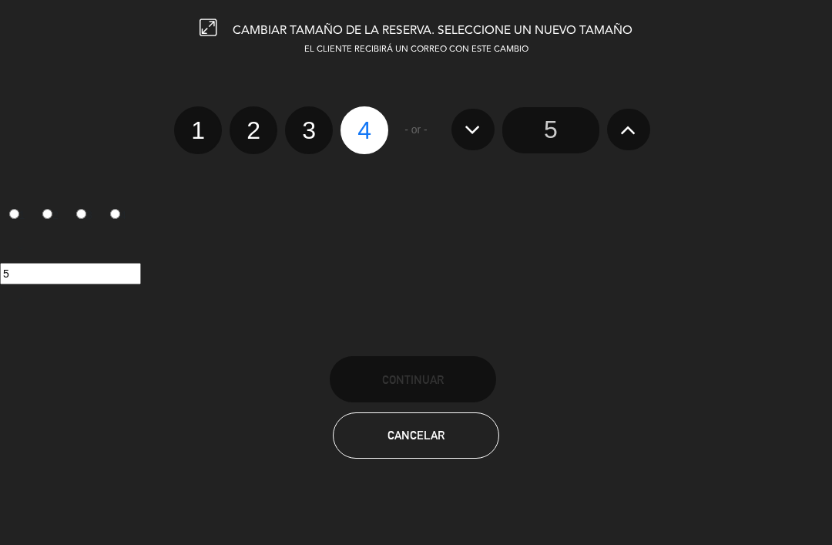
click at [545, 117] on input "5" at bounding box center [550, 130] width 97 height 46
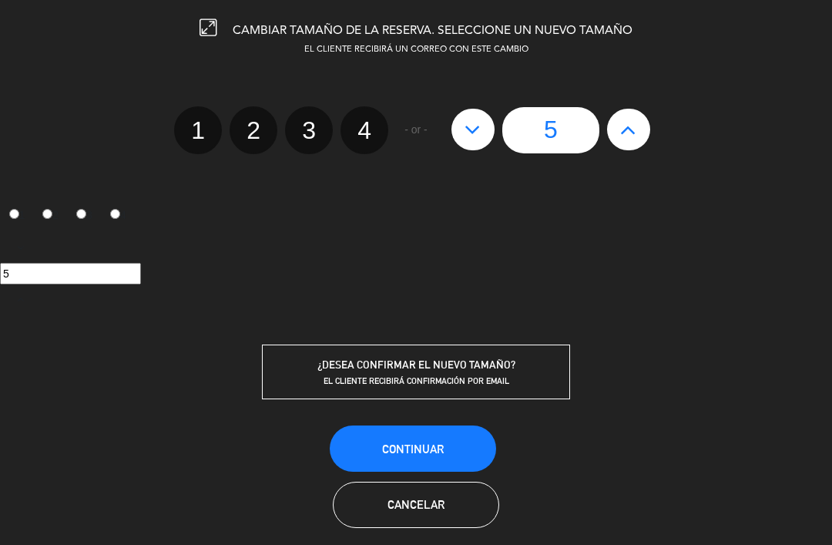
click at [438, 427] on button "Continuar" at bounding box center [413, 448] width 166 height 46
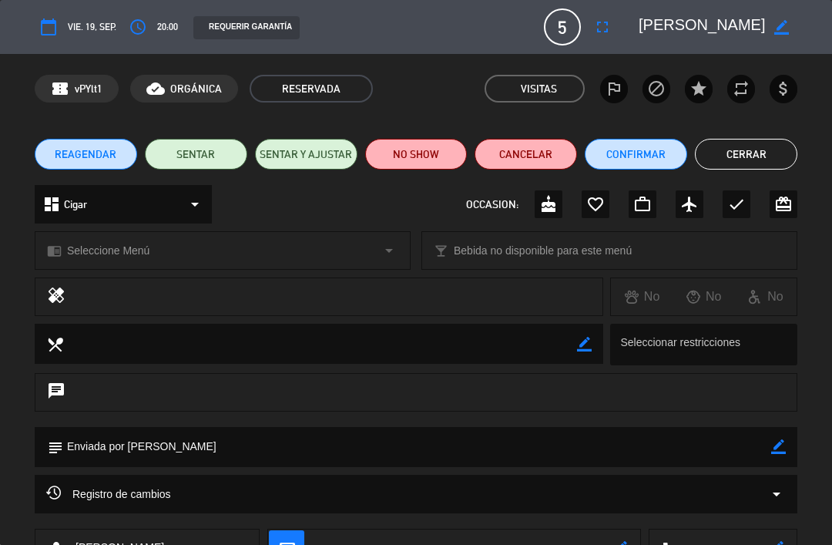
click at [753, 162] on button "Cerrar" at bounding box center [746, 154] width 102 height 31
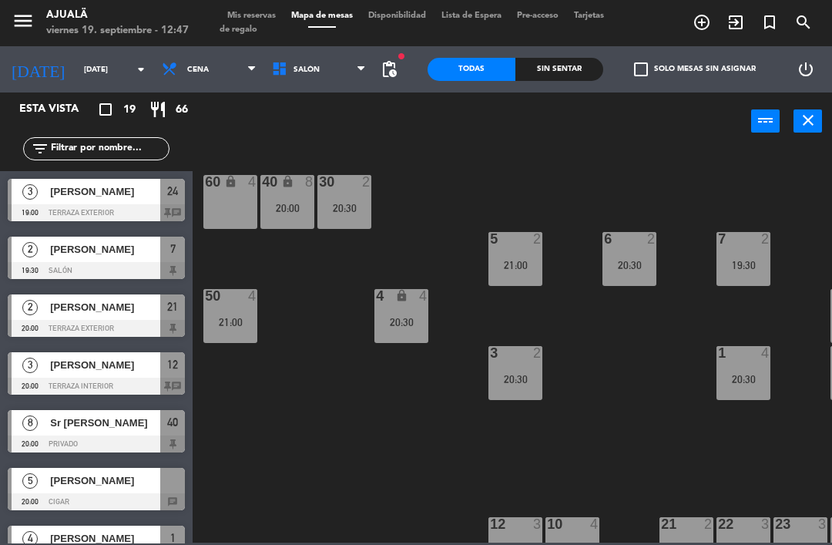
scroll to position [0, 0]
click at [178, 62] on span "Cena" at bounding box center [209, 69] width 110 height 34
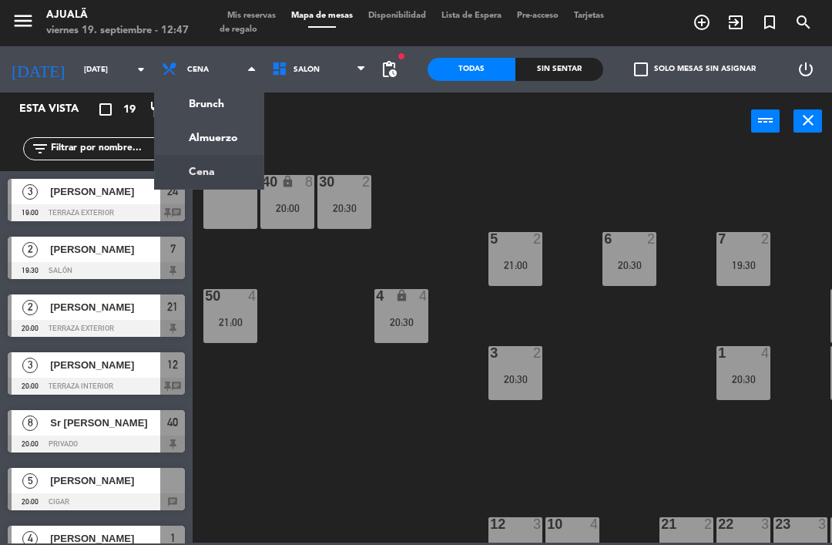
click at [214, 139] on ng-component "menu Ajualä [DATE] 19. septiembre - 12:47 Mis reservas Mapa de mesas Disponibil…" at bounding box center [416, 271] width 832 height 542
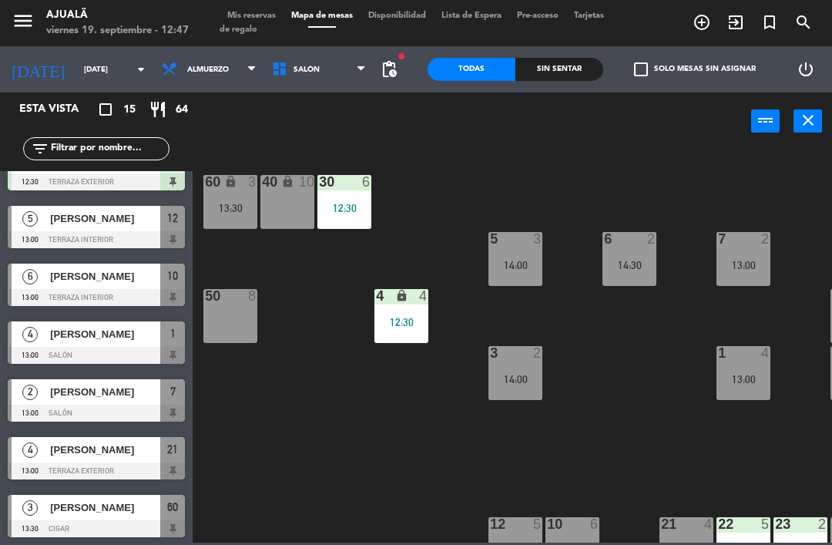
scroll to position [205, 0]
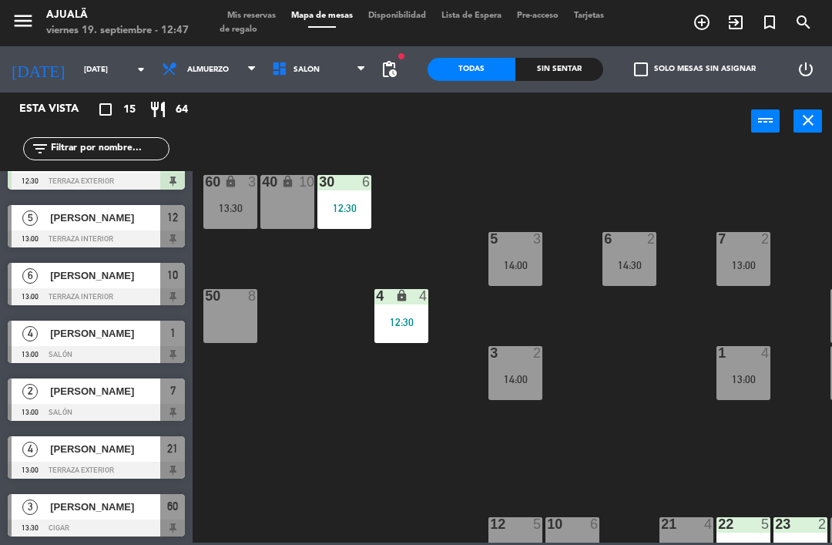
click at [123, 452] on span "[PERSON_NAME]" at bounding box center [105, 449] width 110 height 16
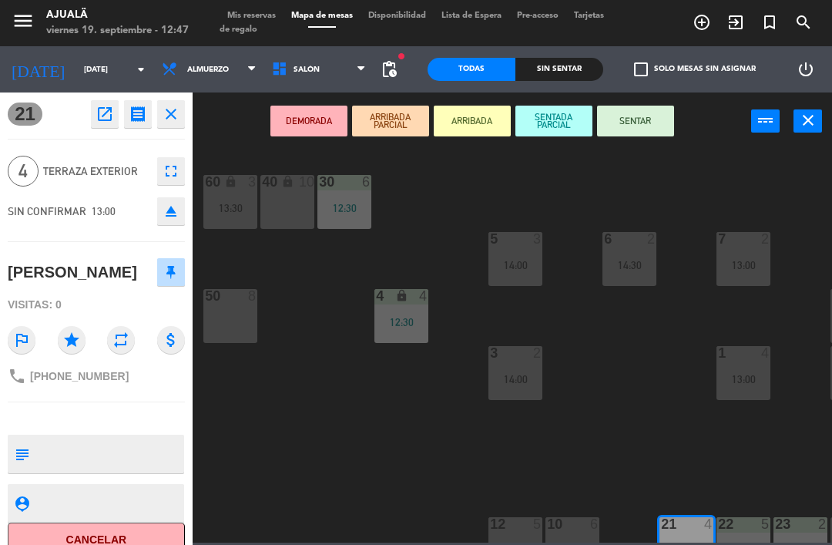
click at [637, 113] on button "SENTAR" at bounding box center [635, 121] width 77 height 31
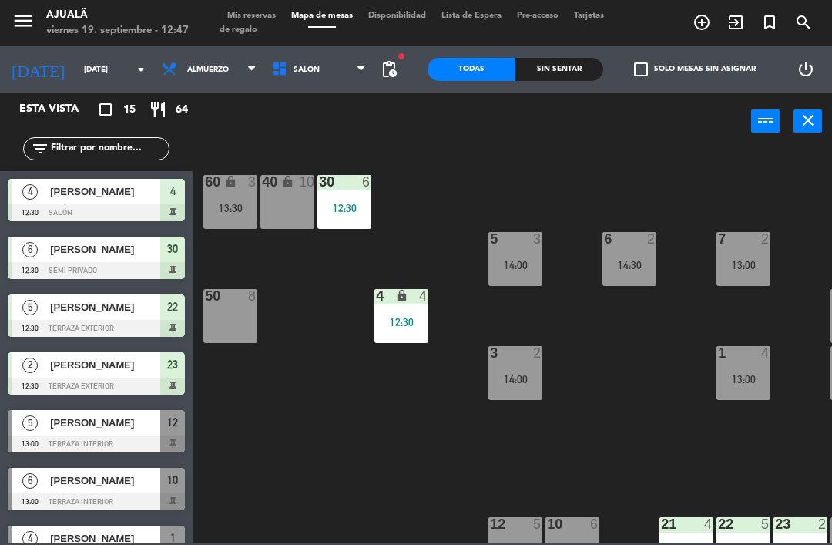
scroll to position [0, 0]
click at [140, 444] on div at bounding box center [96, 443] width 177 height 17
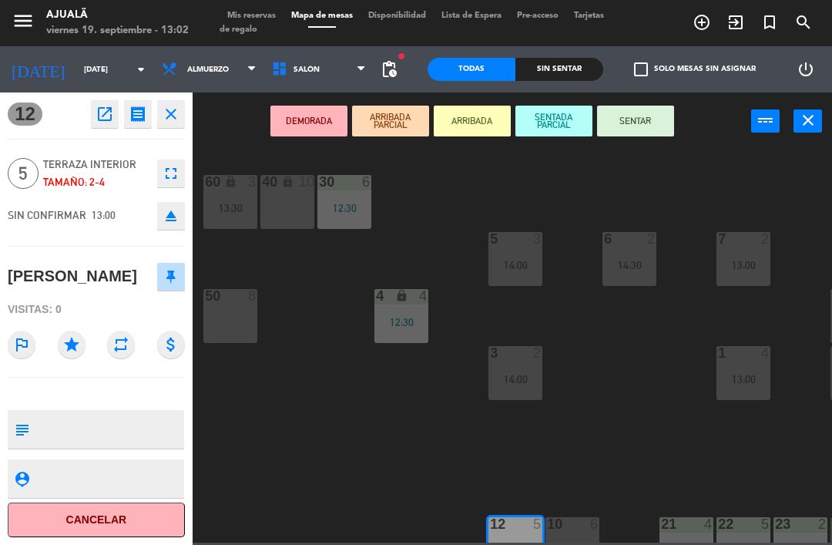
click at [642, 109] on button "SENTAR" at bounding box center [635, 121] width 77 height 31
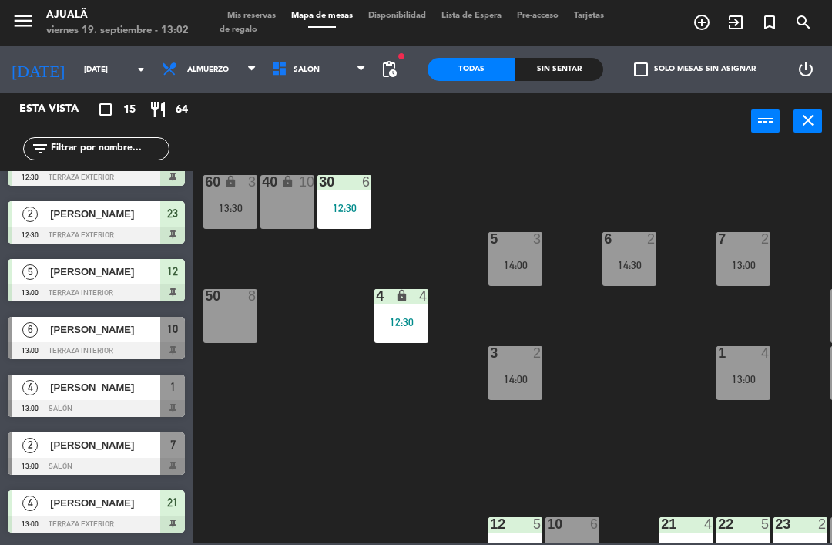
scroll to position [153, 0]
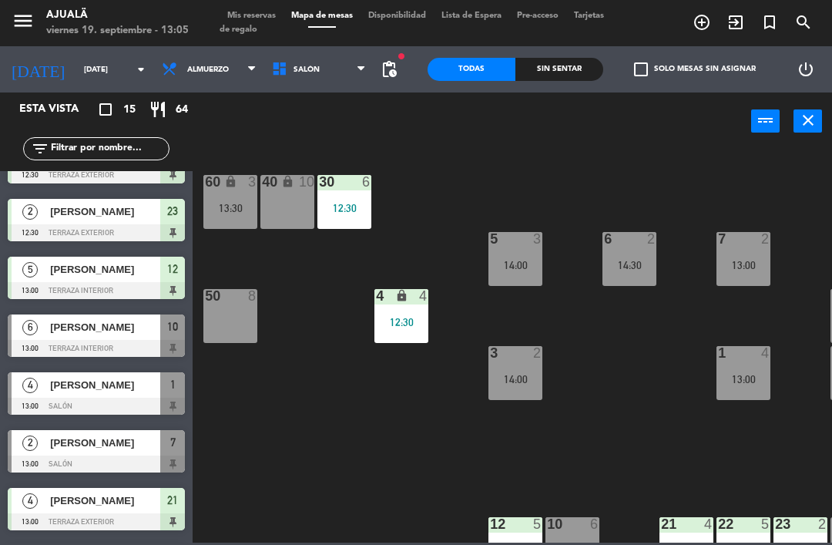
click at [129, 337] on div "[PERSON_NAME]" at bounding box center [105, 326] width 112 height 25
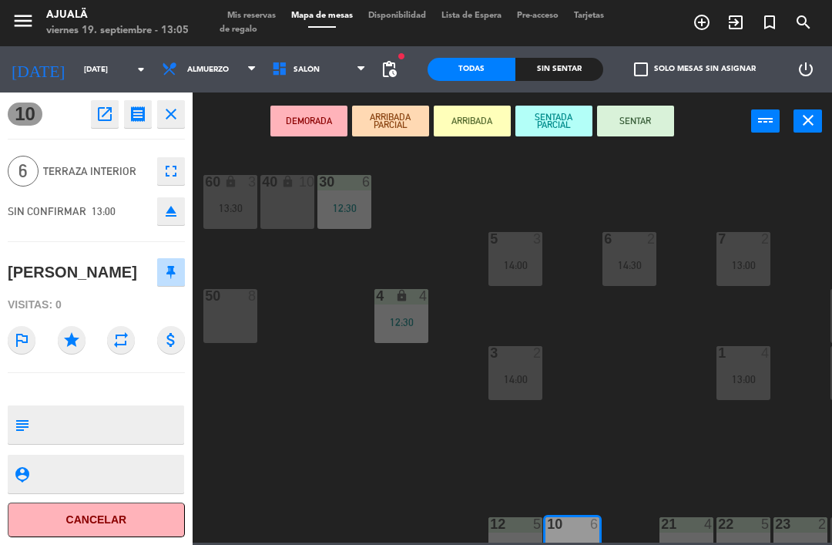
click at [650, 130] on button "SENTAR" at bounding box center [635, 121] width 77 height 31
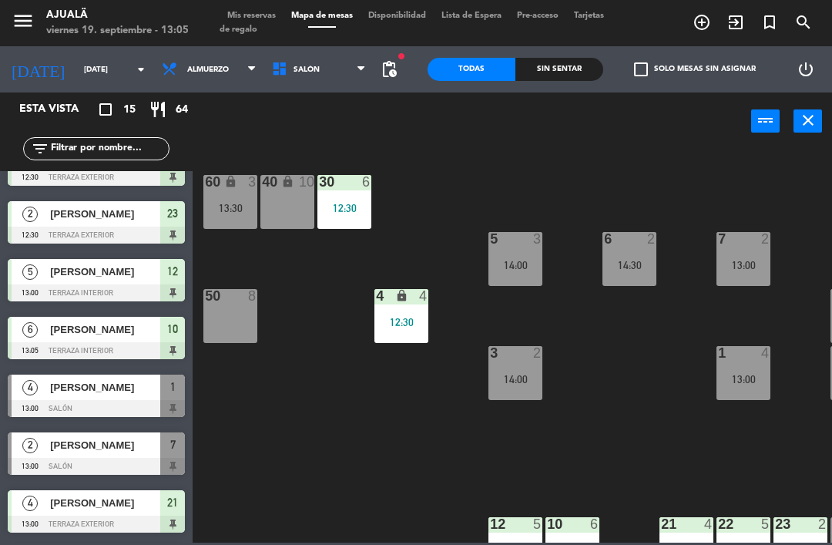
scroll to position [227, 0]
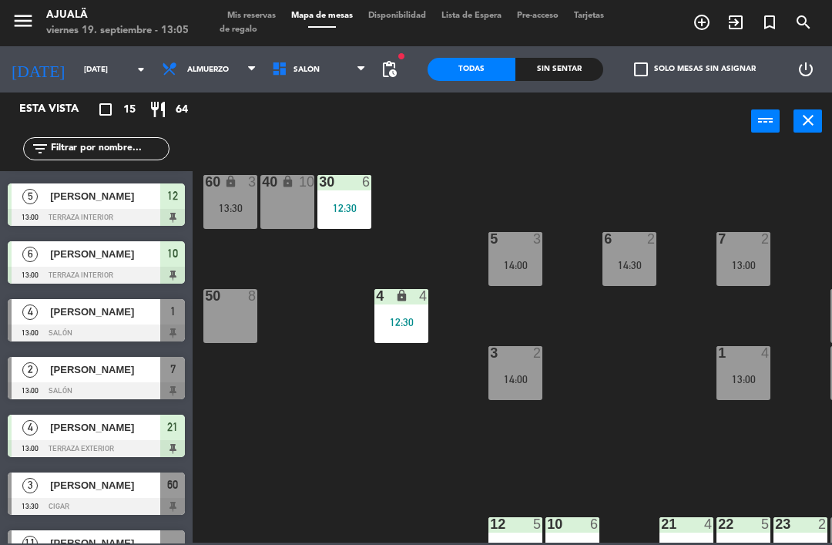
click at [106, 380] on div "[PERSON_NAME]" at bounding box center [105, 369] width 112 height 25
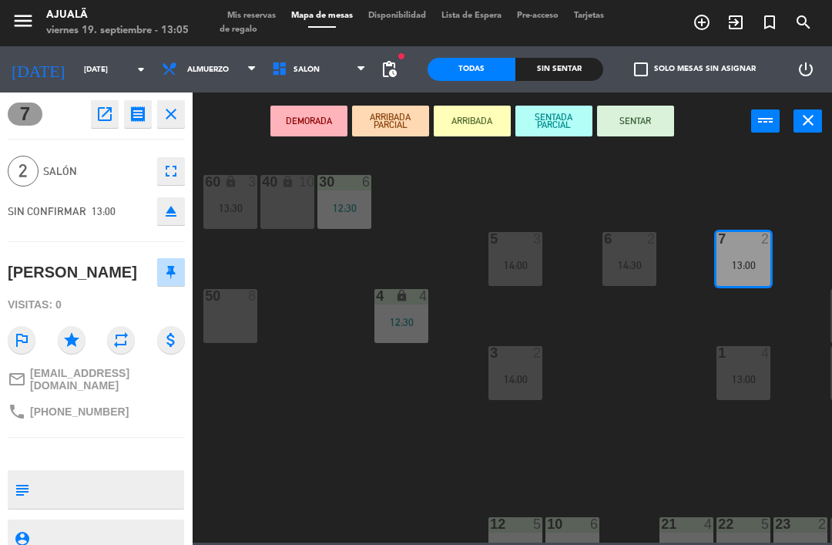
click at [640, 117] on button "SENTAR" at bounding box center [635, 121] width 77 height 31
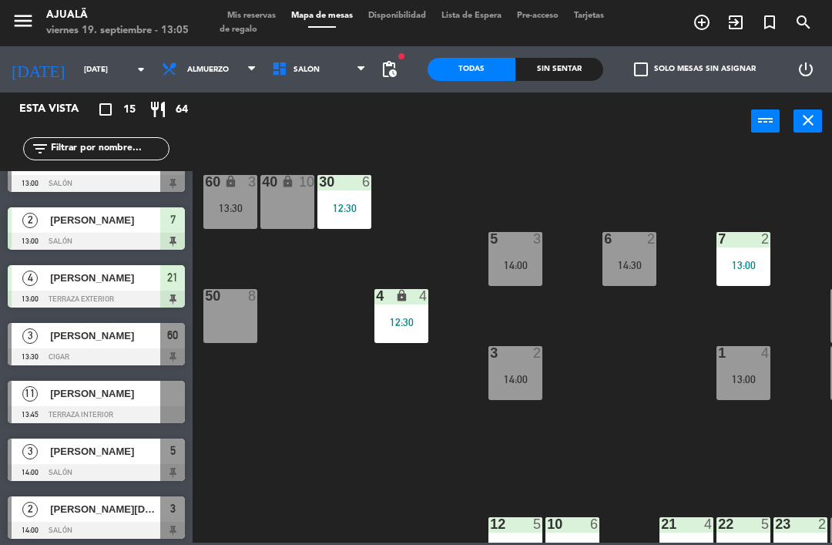
scroll to position [377, 0]
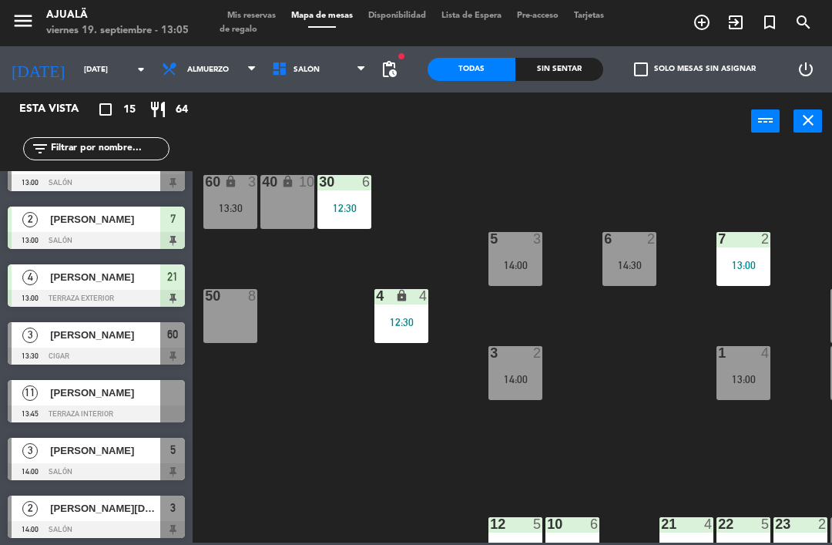
click at [108, 460] on div "[PERSON_NAME]" at bounding box center [105, 450] width 112 height 25
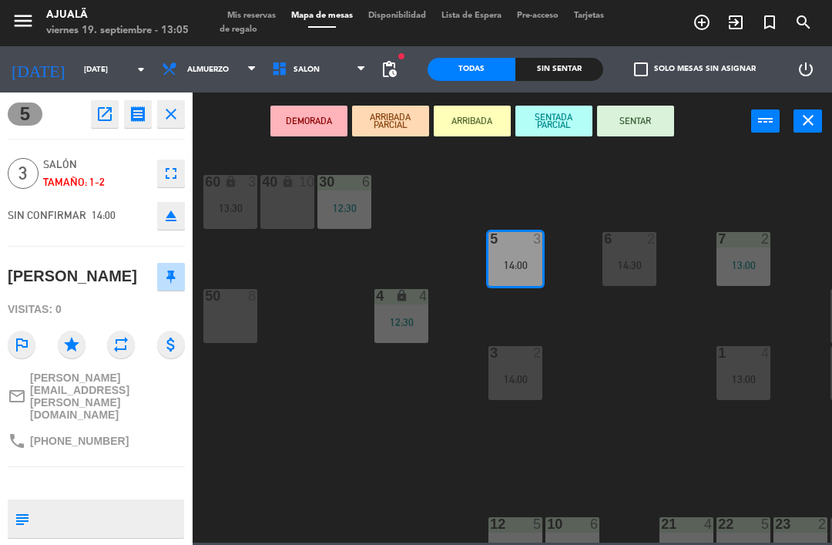
click at [98, 113] on icon "open_in_new" at bounding box center [105, 114] width 18 height 18
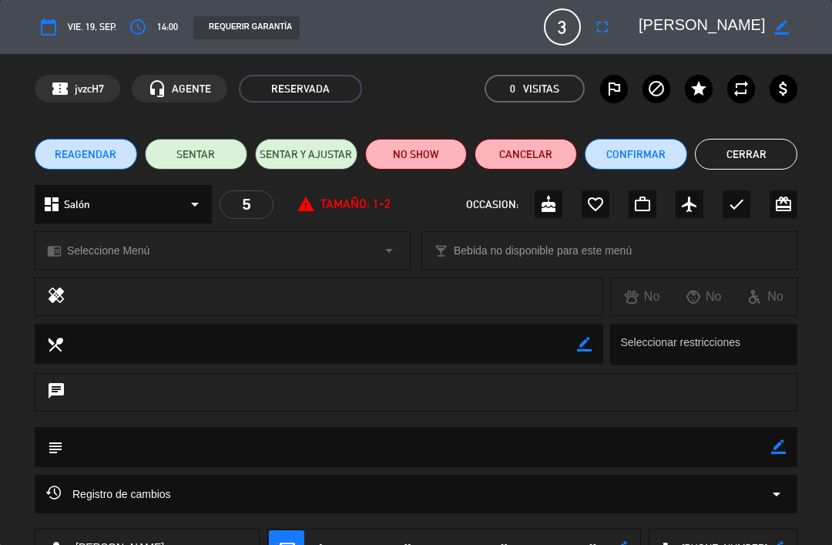
click at [608, 27] on icon "fullscreen" at bounding box center [602, 27] width 18 height 18
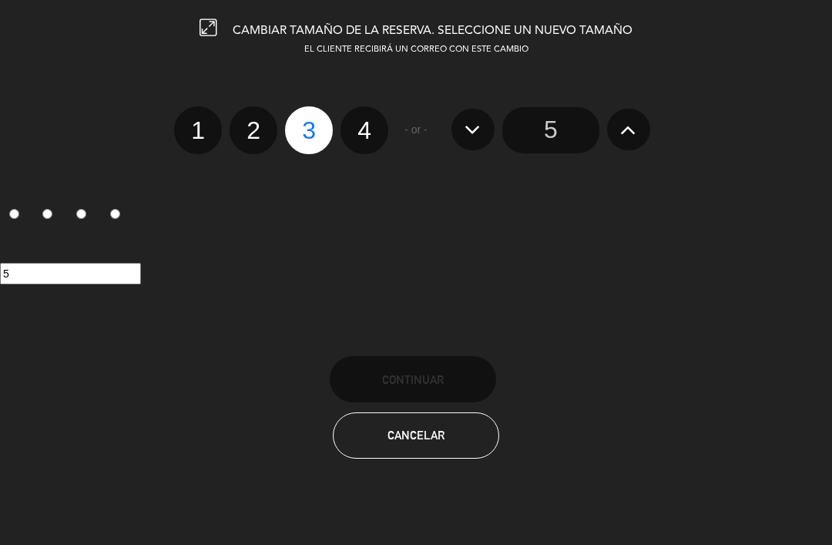
click at [385, 121] on label "4" at bounding box center [365, 130] width 48 height 48
click at [368, 121] on input "4" at bounding box center [363, 117] width 10 height 10
radio input "true"
radio input "false"
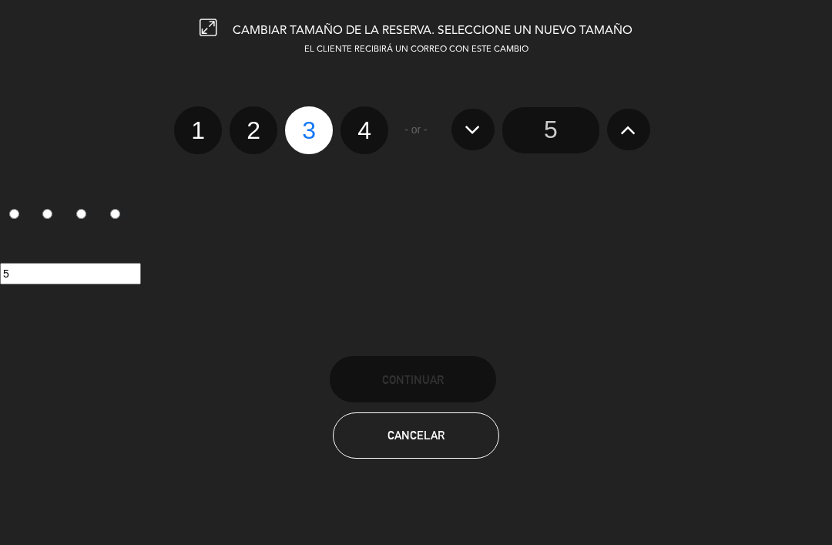
radio input "false"
radio input "true"
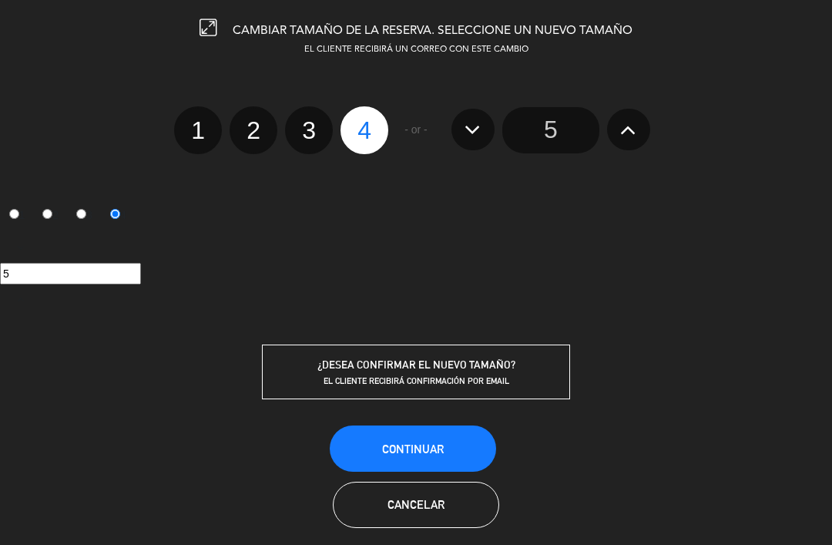
click at [445, 444] on button "Continuar" at bounding box center [413, 448] width 166 height 46
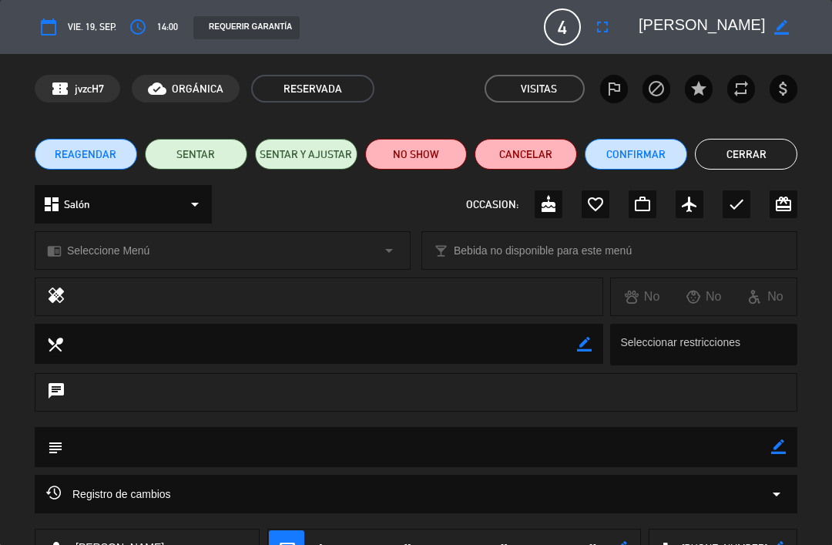
click at [741, 143] on button "Cerrar" at bounding box center [746, 154] width 102 height 31
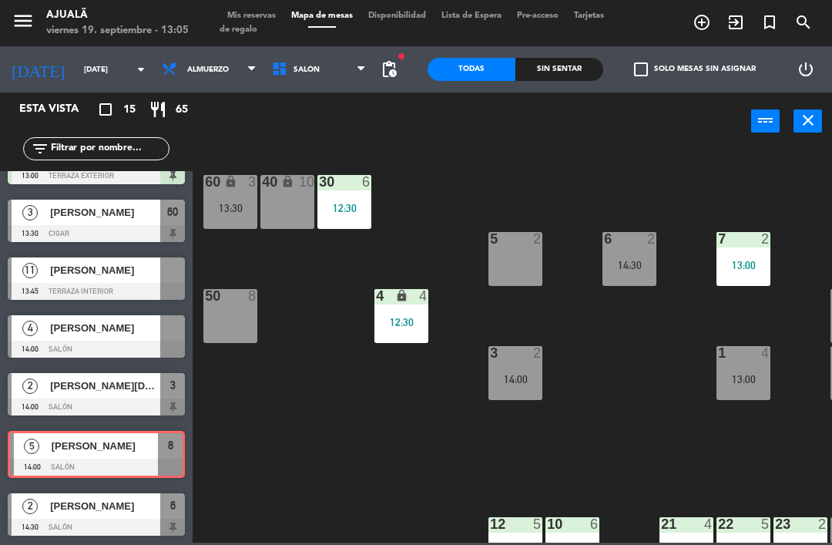
scroll to position [495, 0]
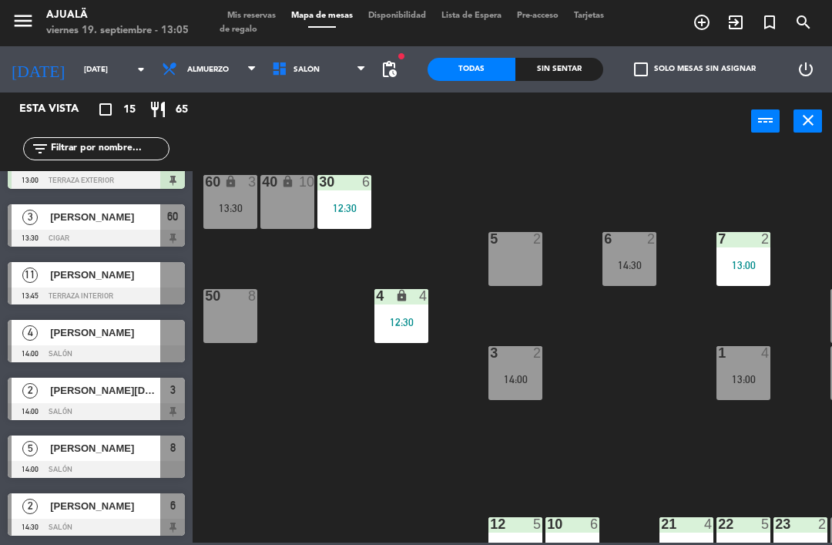
click at [268, 438] on div "30 6 12:30 40 lock 10 60 lock 3 13:30 5 2 6 2 14:30 7 2 13:00 4 lock 4 12:30 8 …" at bounding box center [516, 345] width 631 height 395
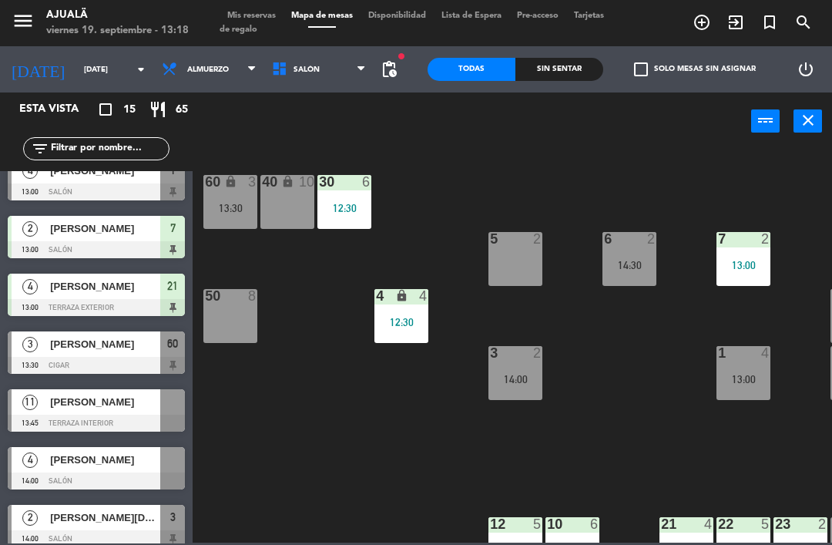
scroll to position [414, 0]
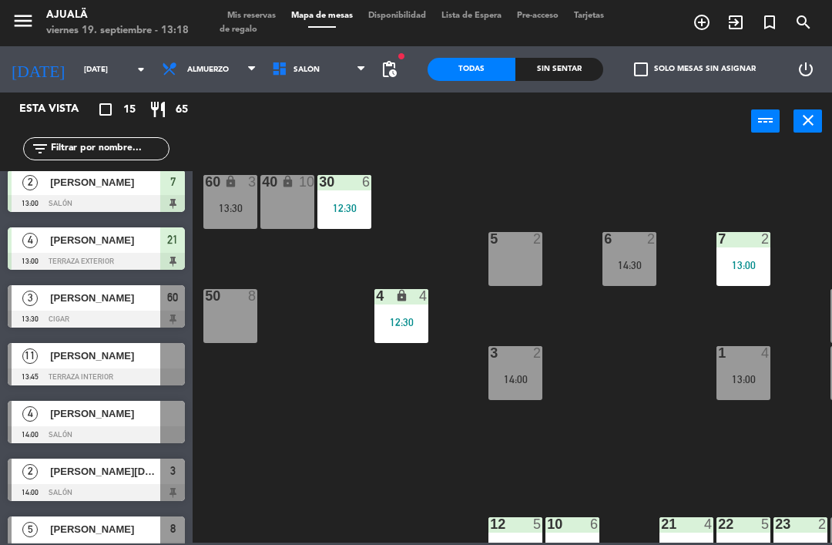
click at [128, 368] on div at bounding box center [96, 376] width 177 height 17
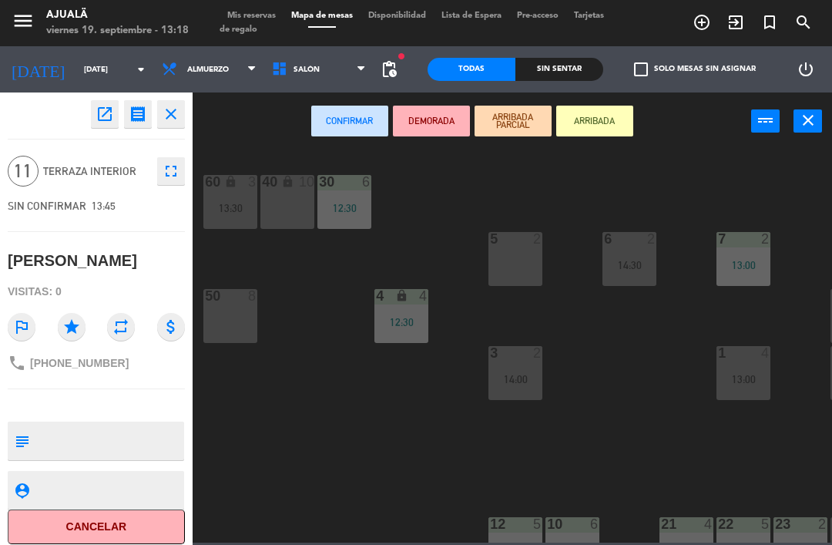
click at [98, 118] on icon "open_in_new" at bounding box center [105, 114] width 18 height 18
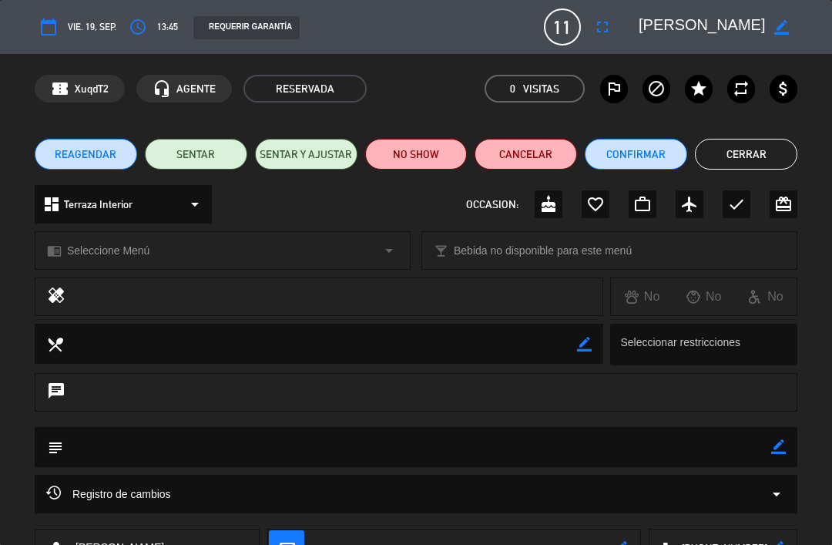
click at [316, 150] on button "SENTAR Y AJUSTAR" at bounding box center [306, 154] width 102 height 31
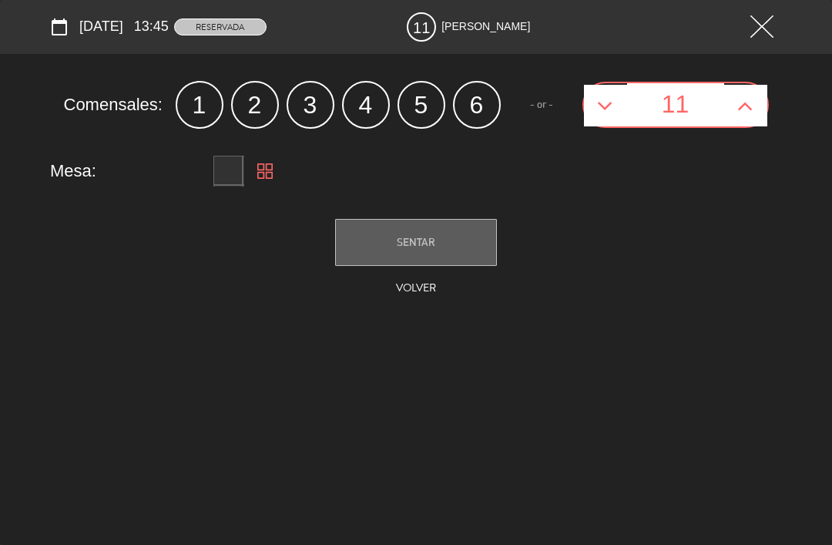
click at [456, 230] on button "SENTAR" at bounding box center [416, 242] width 162 height 47
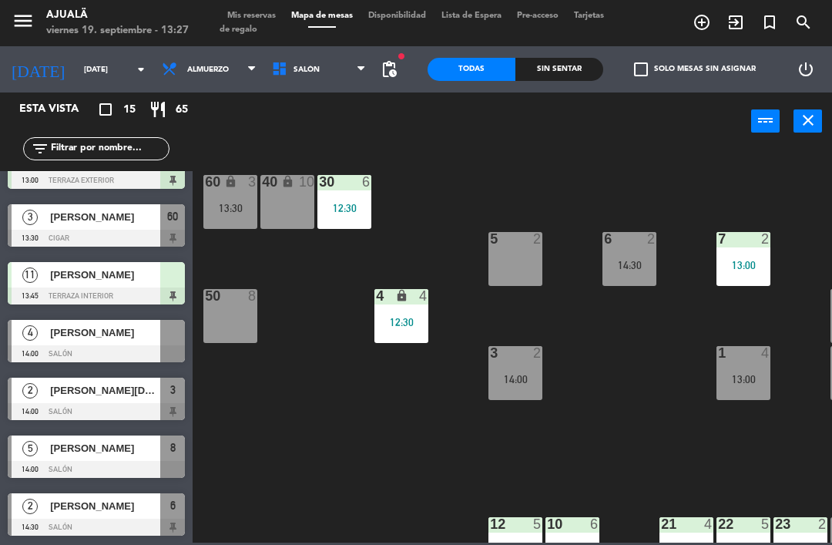
scroll to position [495, 0]
click at [510, 267] on div "5 2" at bounding box center [516, 259] width 54 height 54
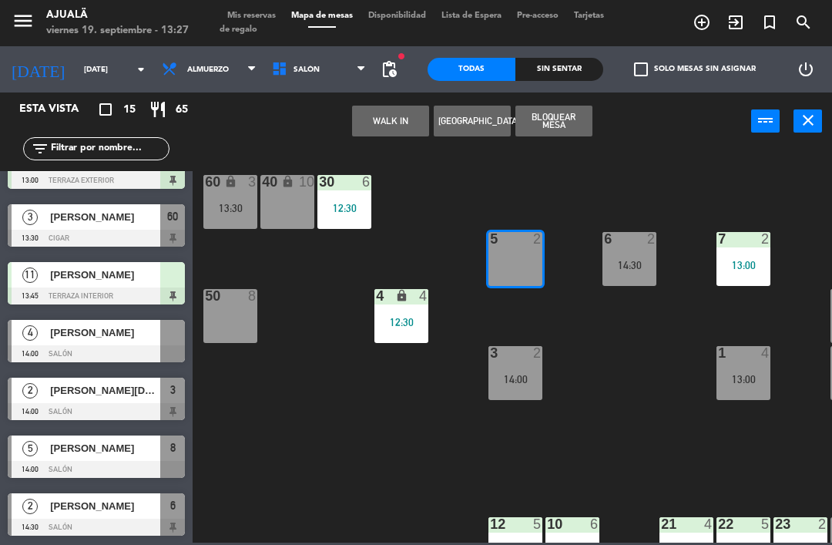
click at [390, 121] on button "WALK IN" at bounding box center [390, 121] width 77 height 31
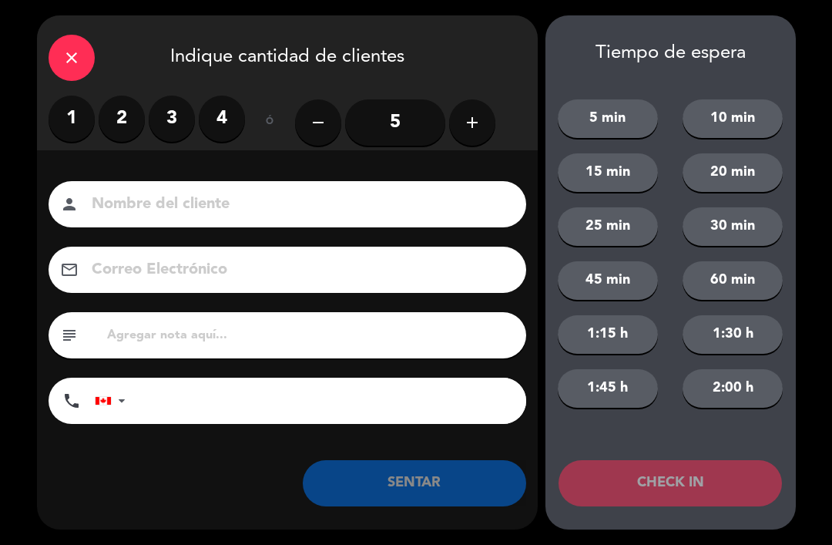
click at [124, 109] on label "2" at bounding box center [122, 119] width 46 height 46
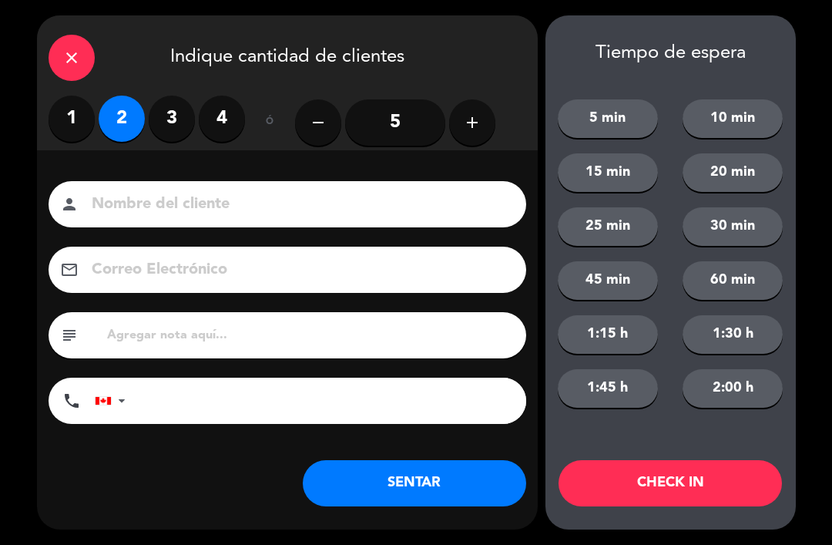
click at [417, 483] on button "SENTAR" at bounding box center [414, 483] width 223 height 46
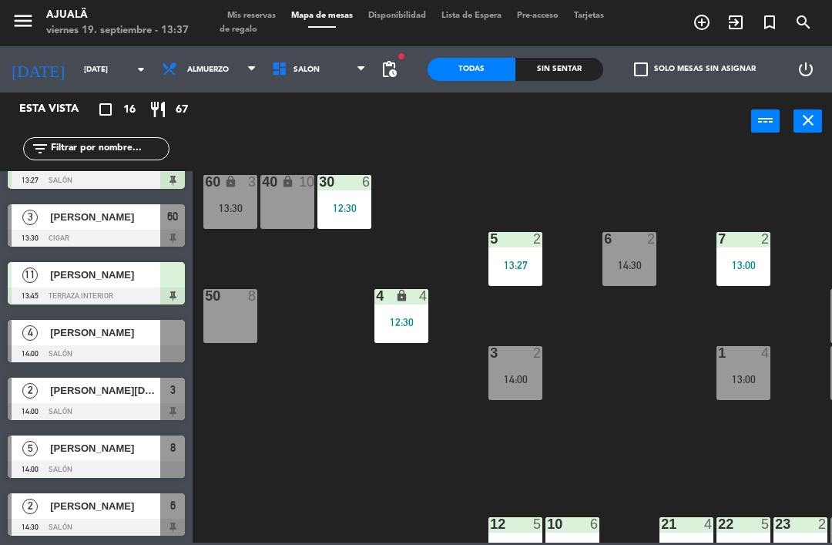
scroll to position [552, 0]
click at [109, 231] on div at bounding box center [96, 238] width 177 height 17
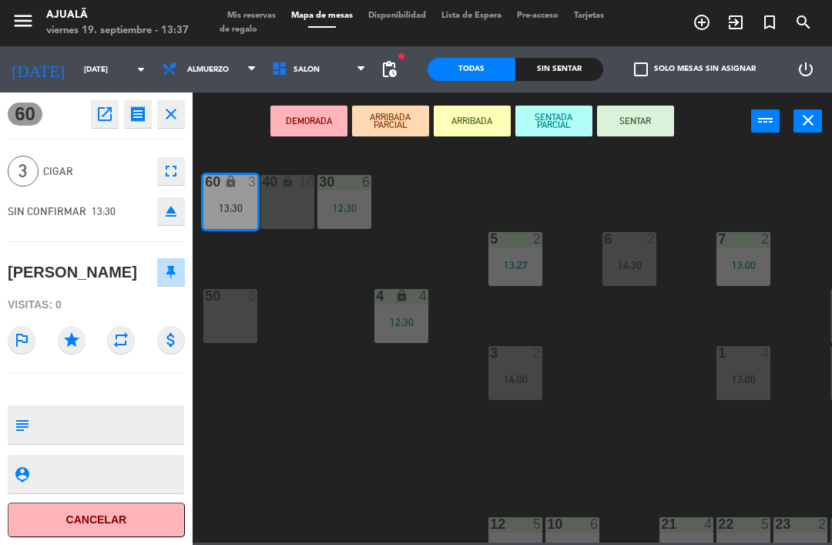
click at [627, 118] on button "SENTAR" at bounding box center [635, 121] width 77 height 31
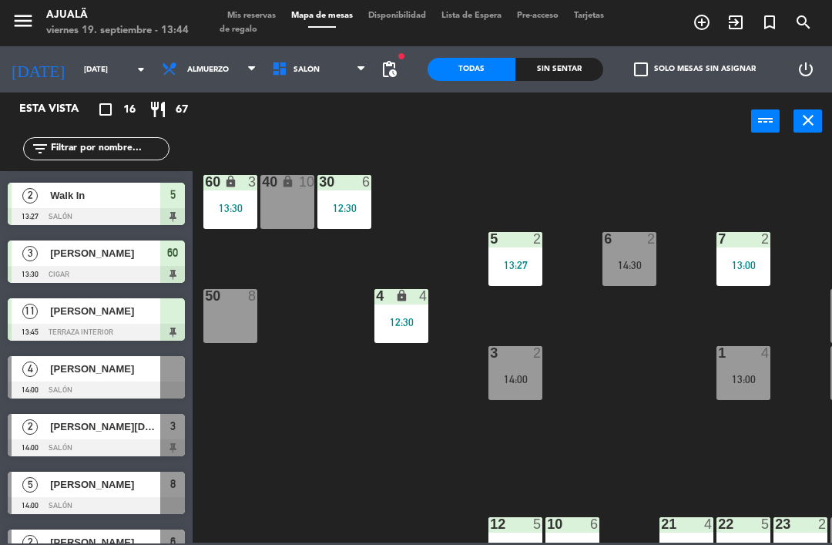
scroll to position [517, 0]
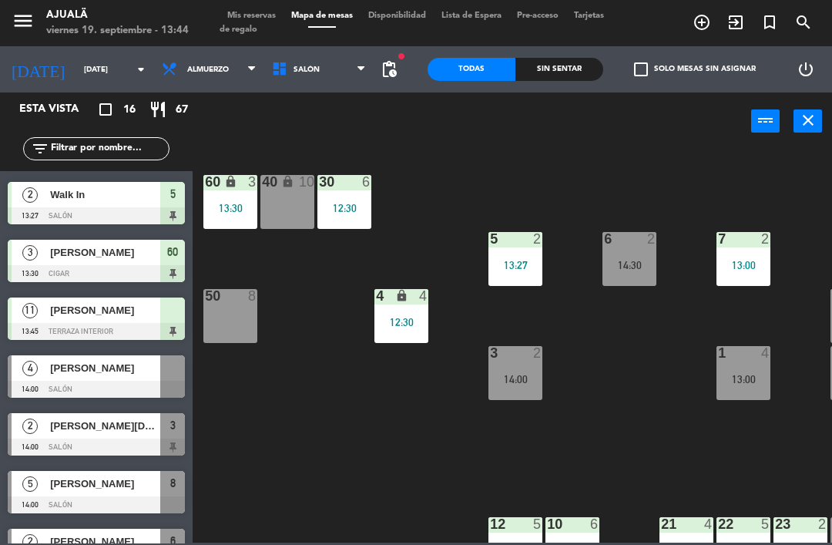
click at [112, 482] on span "[PERSON_NAME]" at bounding box center [105, 483] width 110 height 16
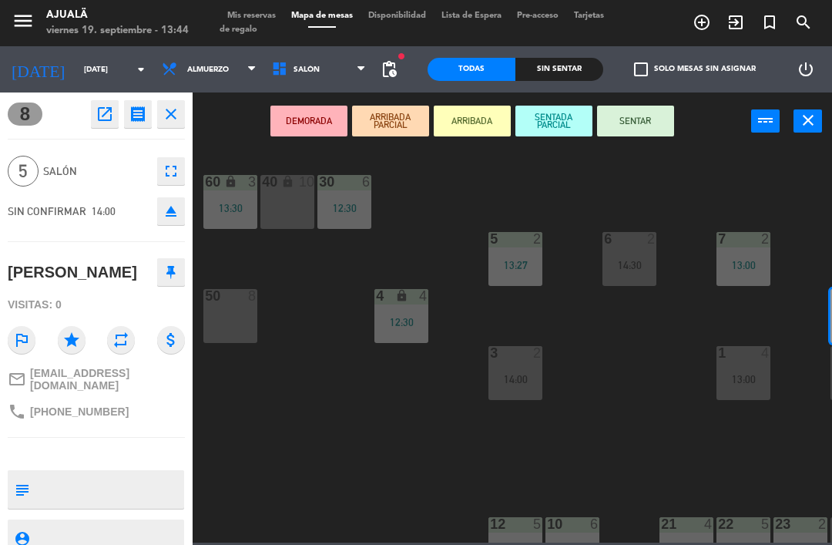
click at [639, 123] on button "SENTAR" at bounding box center [635, 121] width 77 height 31
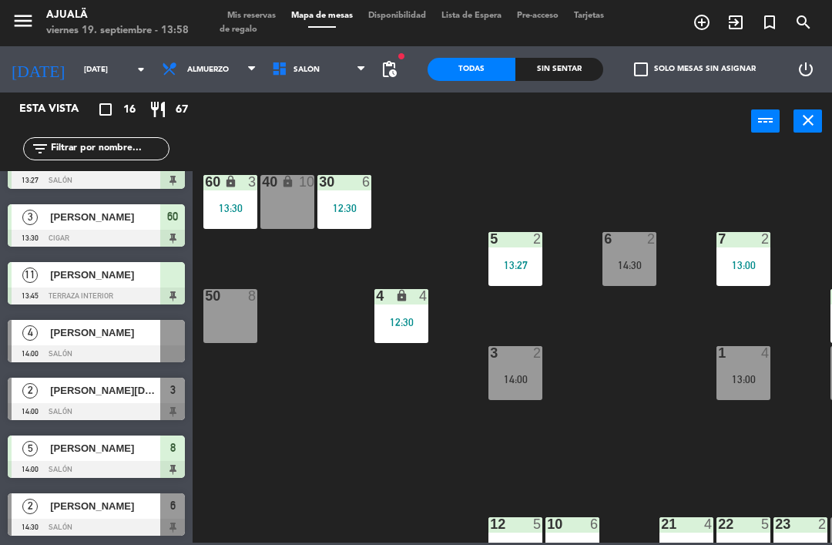
scroll to position [552, 0]
click at [94, 342] on div "[PERSON_NAME]" at bounding box center [105, 332] width 112 height 25
click at [80, 341] on div "[PERSON_NAME]" at bounding box center [105, 332] width 112 height 25
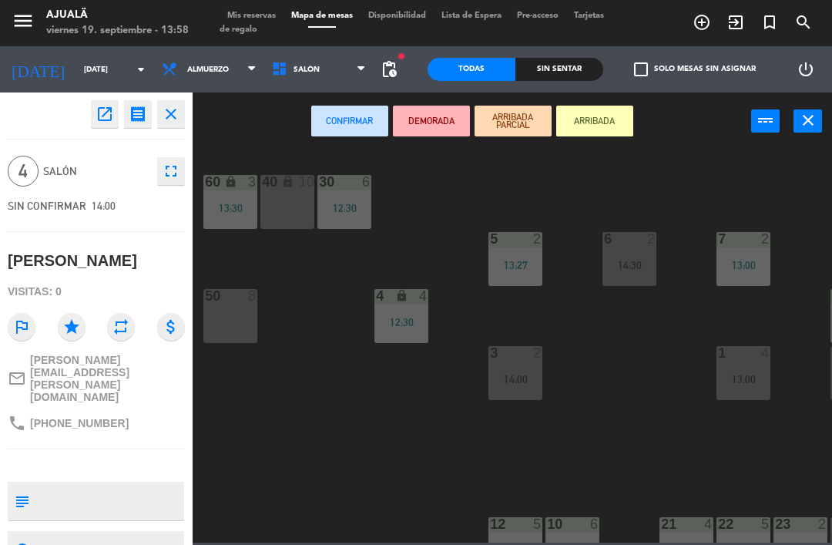
click at [131, 119] on icon "receipt" at bounding box center [138, 114] width 18 height 18
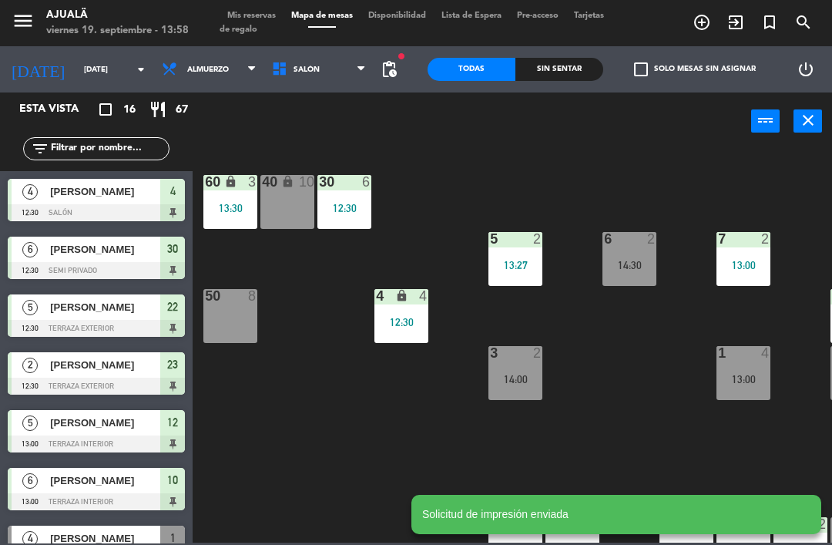
scroll to position [99, 0]
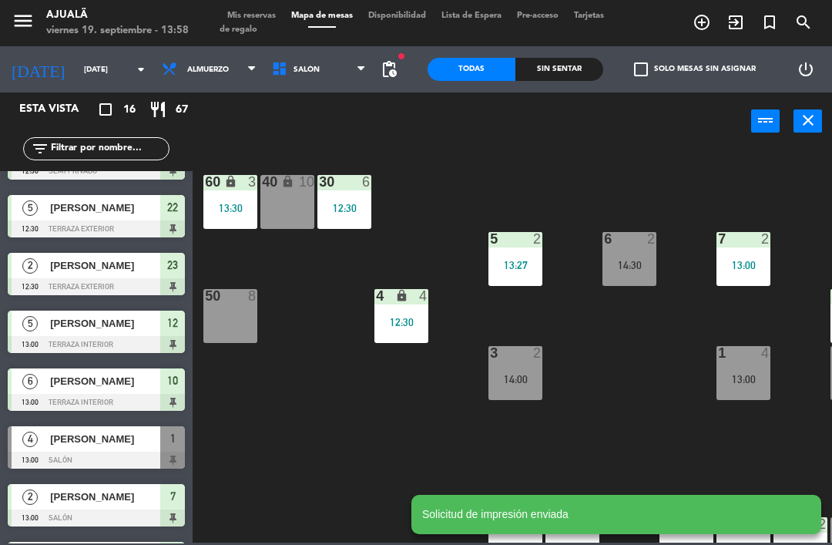
click at [353, 519] on div "30 6 12:30 40 lock 10 60 lock 3 13:30 5 2 13:27 6 2 14:30 7 2 13:00 4 lock 4 12…" at bounding box center [516, 345] width 631 height 395
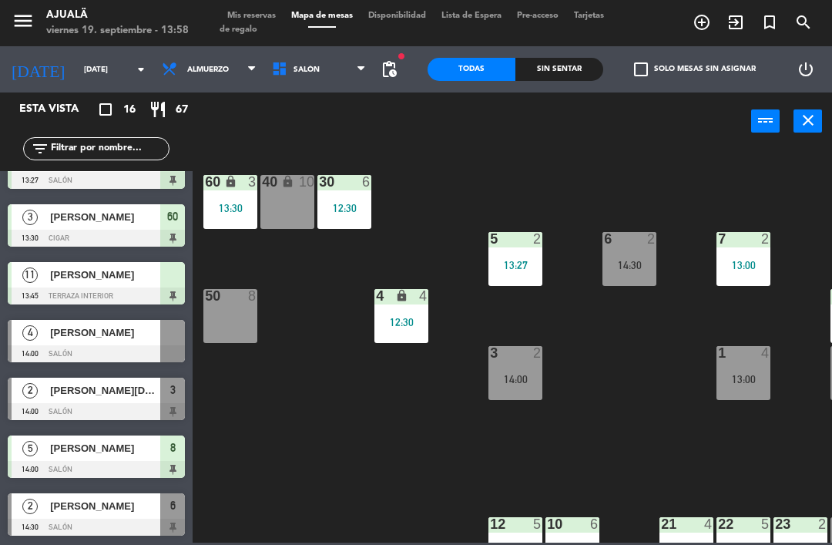
scroll to position [552, 0]
click at [109, 341] on div "[PERSON_NAME]" at bounding box center [105, 332] width 112 height 25
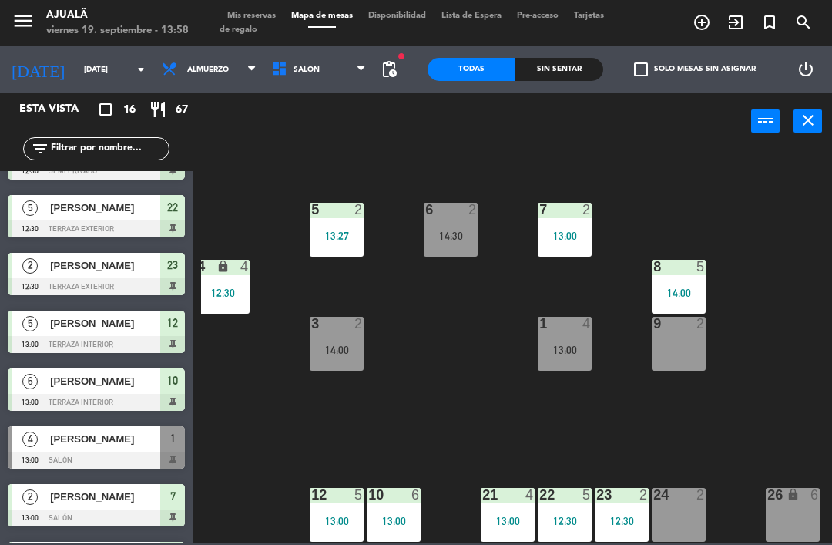
scroll to position [29, 179]
click at [345, 361] on div "3 2 14:00" at bounding box center [337, 344] width 54 height 54
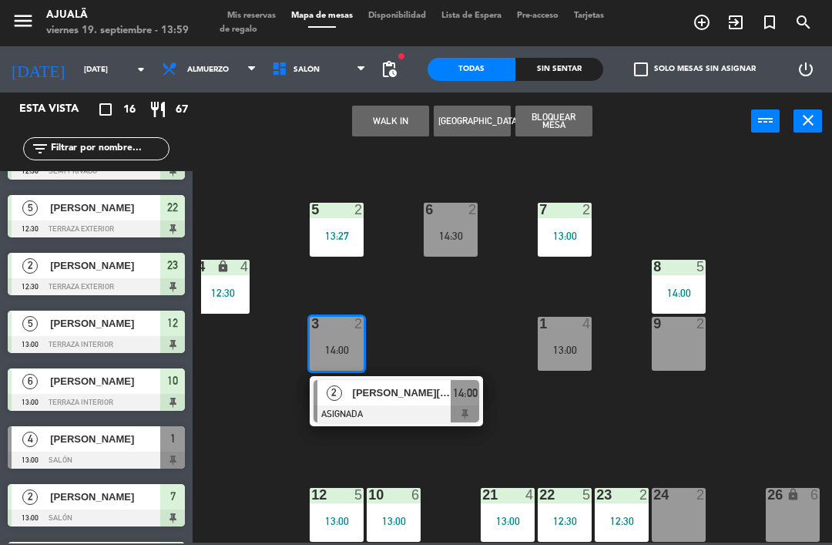
click at [325, 450] on div "30 6 12:30 40 lock 10 60 lock 3 13:30 5 2 13:27 6 2 14:30 7 2 13:00 4 lock 4 12…" at bounding box center [516, 345] width 631 height 395
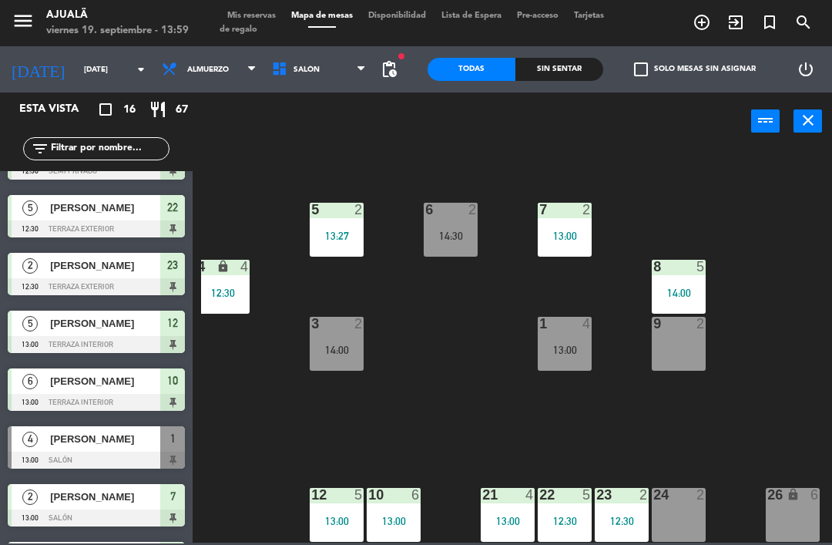
click at [573, 347] on div "13:00" at bounding box center [565, 349] width 54 height 11
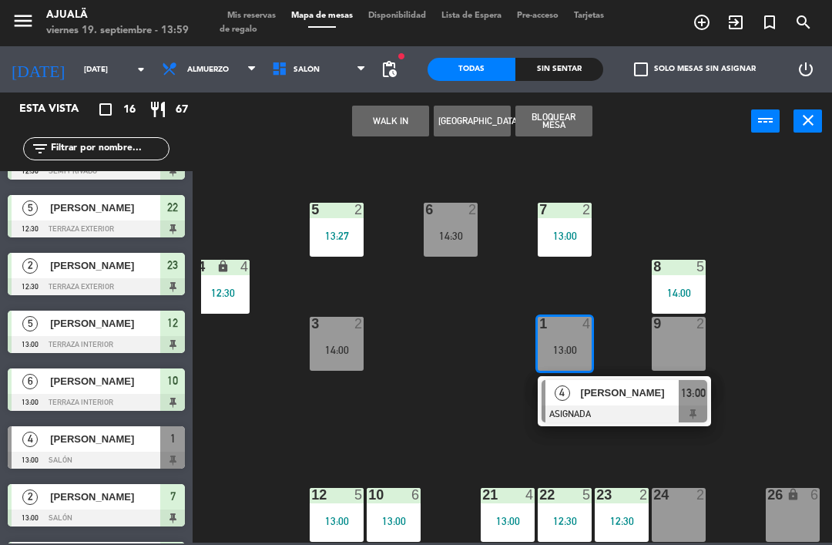
click at [473, 427] on div "30 6 12:30 40 lock 10 60 lock 3 13:30 5 2 13:27 6 2 14:30 7 2 13:00 4 lock 4 12…" at bounding box center [516, 345] width 631 height 395
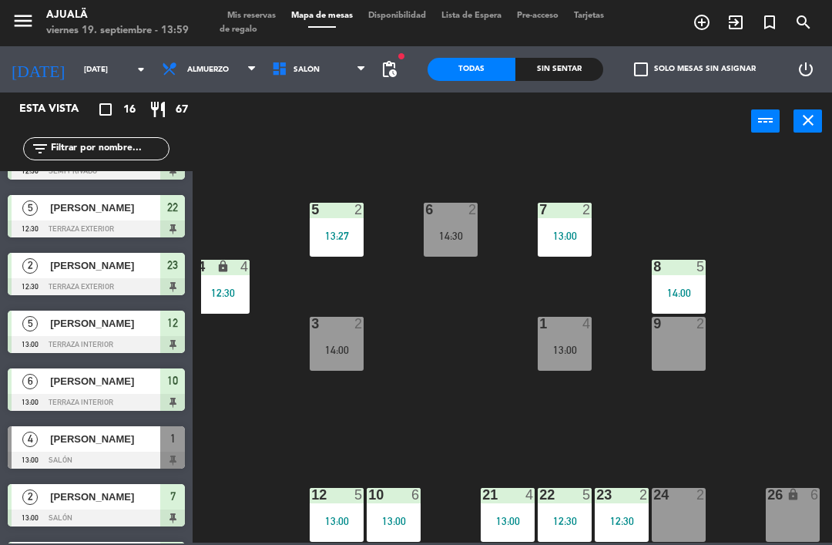
click at [459, 219] on div "6 2 14:30" at bounding box center [451, 230] width 54 height 54
click at [406, 405] on div "30 6 12:30 40 lock 10 60 lock 3 13:30 5 2 13:27 6 2 14:30 7 2 13:00 4 lock 4 12…" at bounding box center [516, 345] width 631 height 395
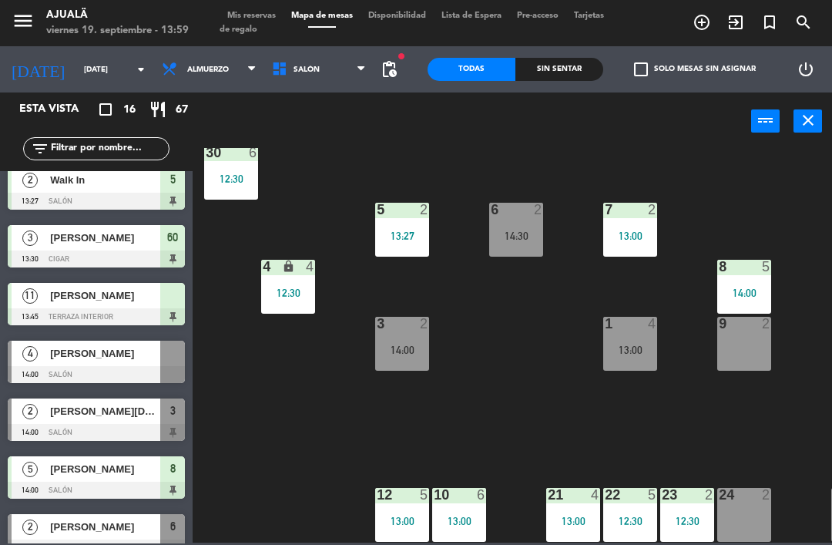
scroll to position [532, 0]
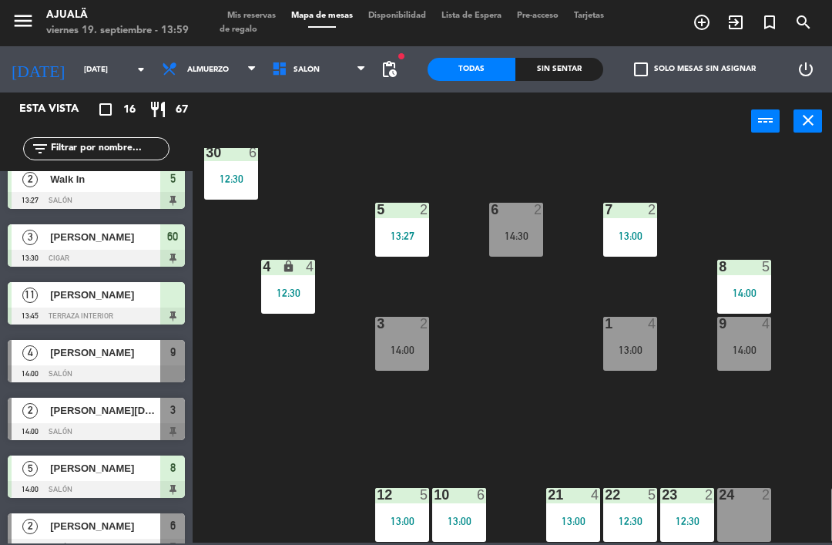
click at [749, 351] on div "14:00" at bounding box center [744, 349] width 54 height 11
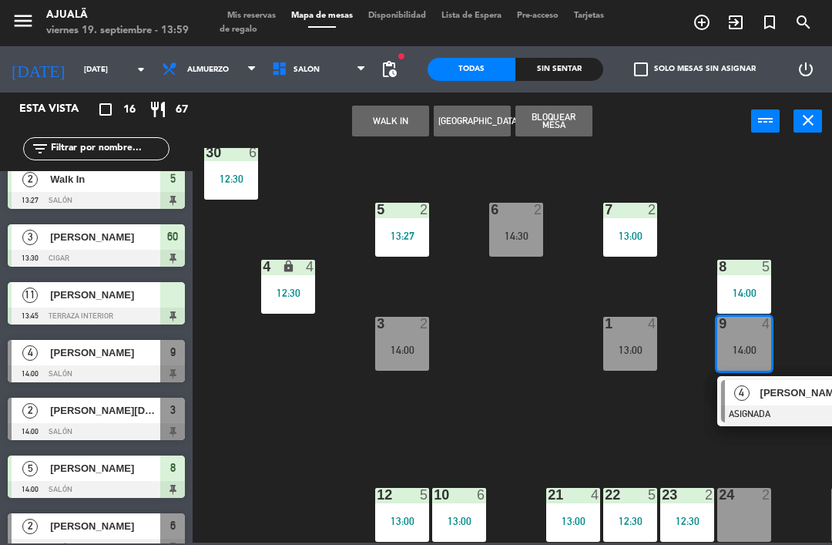
click at [528, 391] on div "30 6 12:30 40 lock 10 60 lock 3 13:30 5 2 13:27 6 2 14:30 7 2 13:00 4 lock 4 12…" at bounding box center [516, 345] width 631 height 395
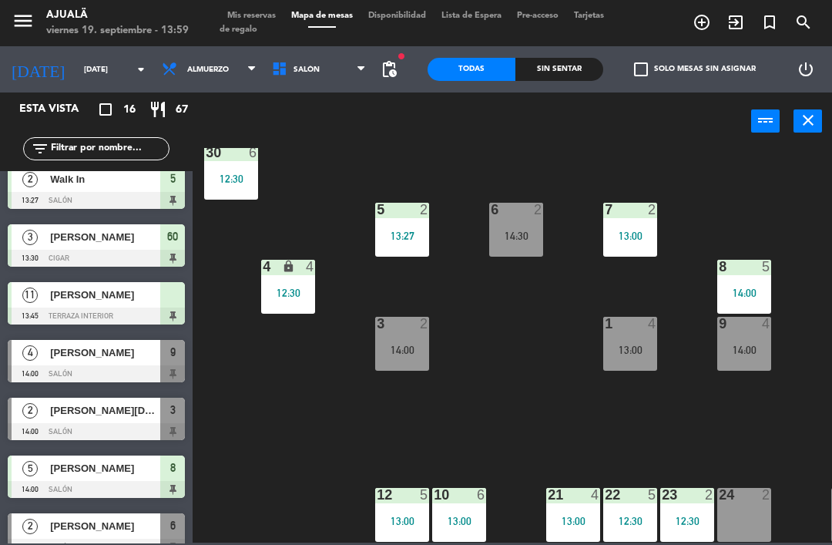
click at [114, 361] on div "[PERSON_NAME]" at bounding box center [105, 352] width 112 height 25
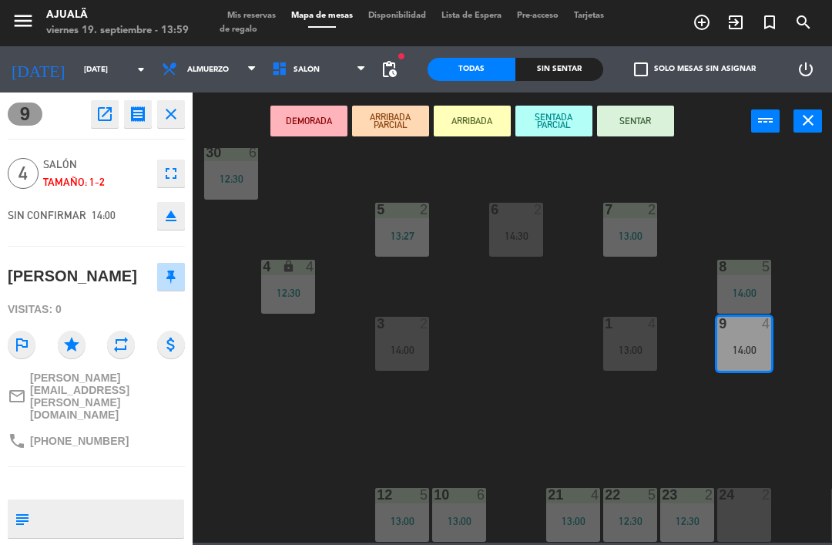
click at [642, 117] on button "SENTAR" at bounding box center [635, 121] width 77 height 31
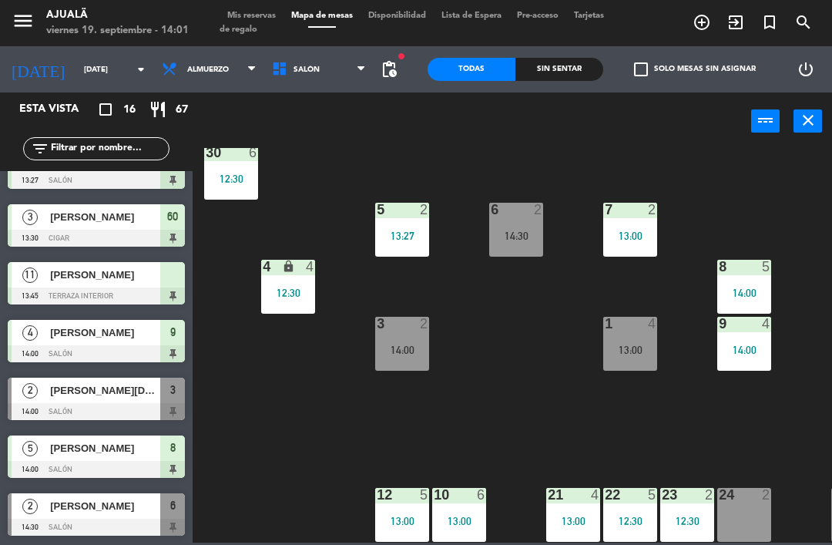
scroll to position [552, 0]
click at [119, 396] on span "[PERSON_NAME][DEMOGRAPHIC_DATA]" at bounding box center [105, 390] width 110 height 16
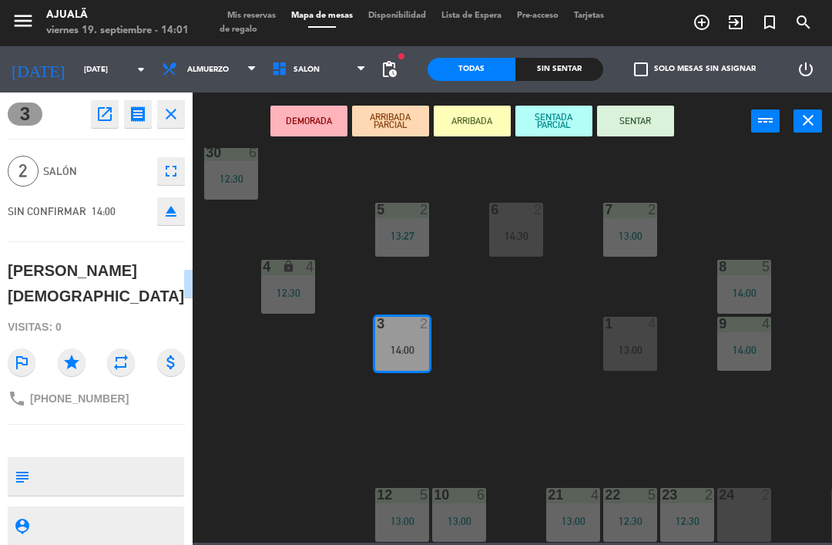
click at [624, 123] on button "SENTAR" at bounding box center [635, 121] width 77 height 31
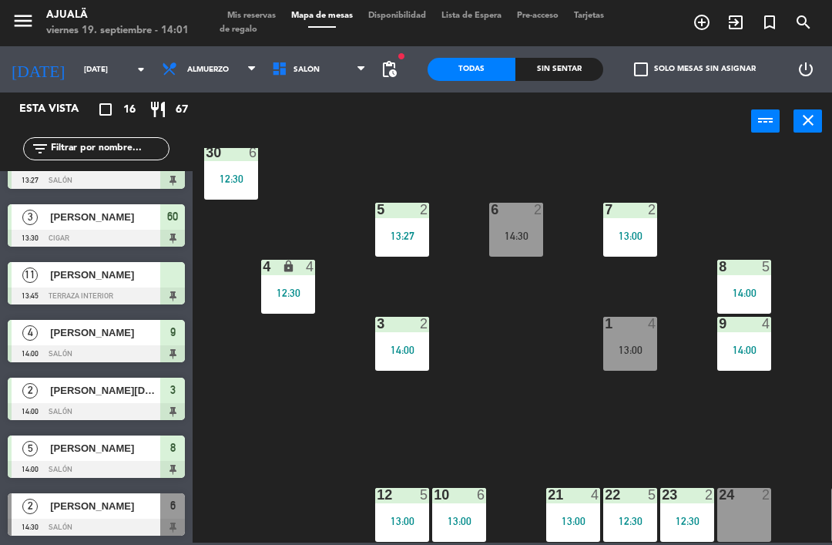
click at [76, 74] on input "[DATE]" at bounding box center [129, 70] width 106 height 24
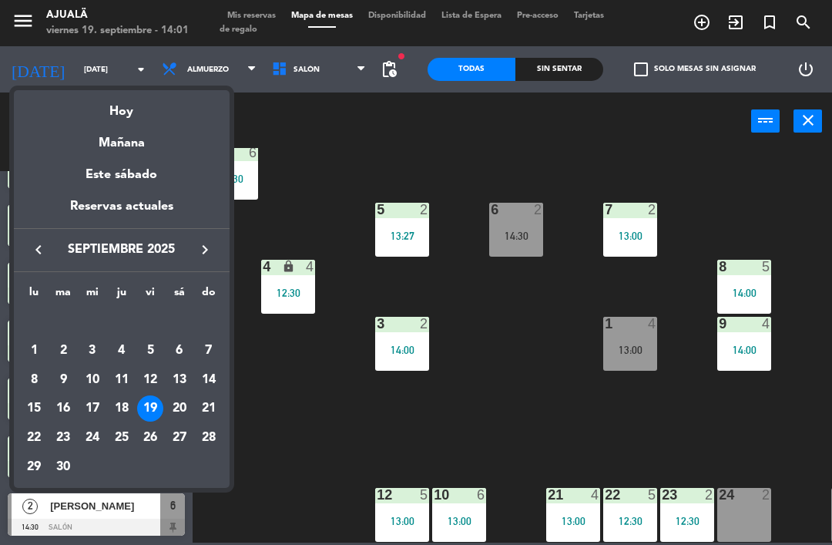
click at [187, 403] on div "20" at bounding box center [179, 408] width 26 height 26
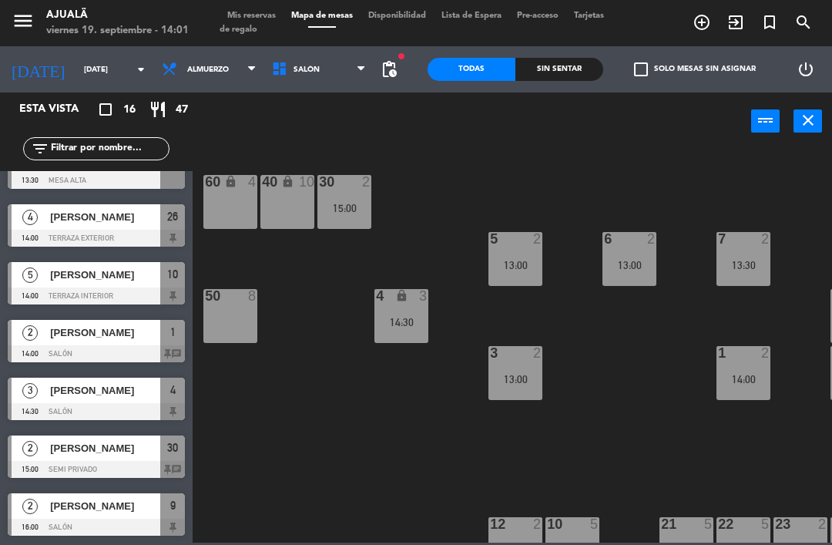
click at [348, 193] on div "30 2 15:00" at bounding box center [344, 202] width 54 height 54
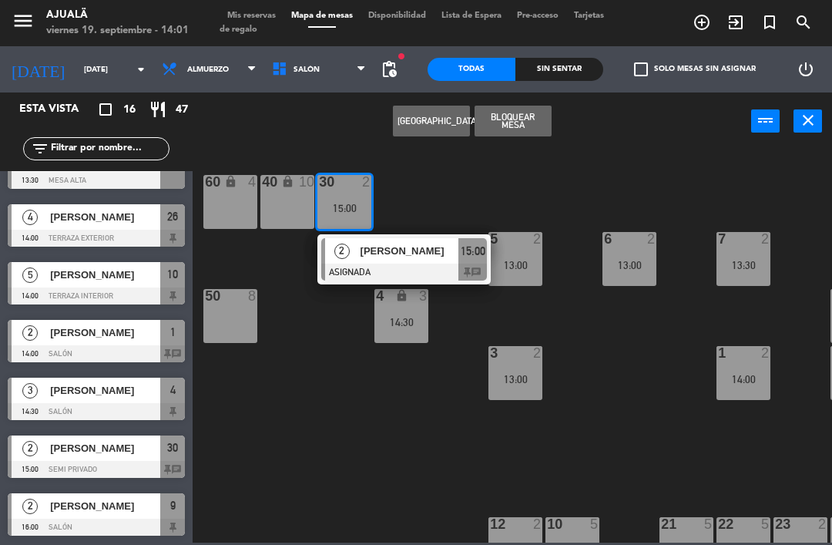
click at [251, 411] on div "30 2 15:00 2 [PERSON_NAME] 15:00 chat 40 lock 10 60 lock 4 5 2 13:00 6 2 13:00 …" at bounding box center [516, 345] width 631 height 395
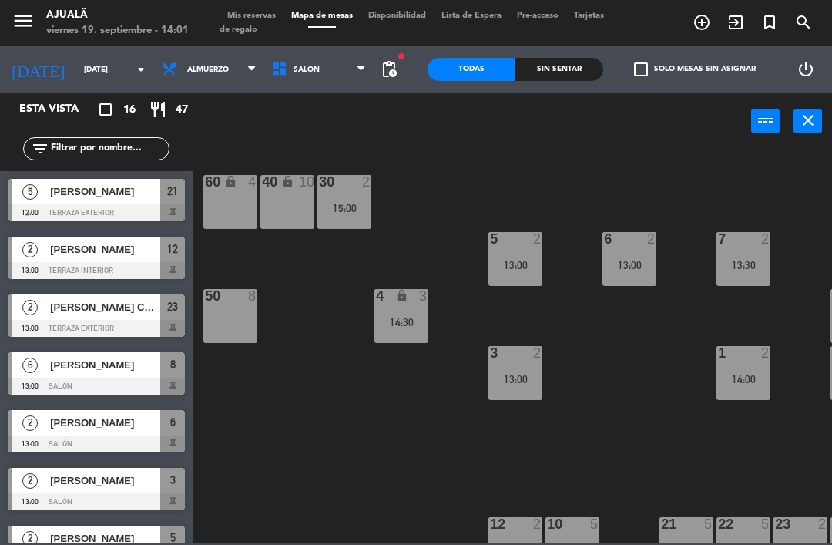
click at [174, 55] on span "Almuerzo" at bounding box center [209, 69] width 110 height 34
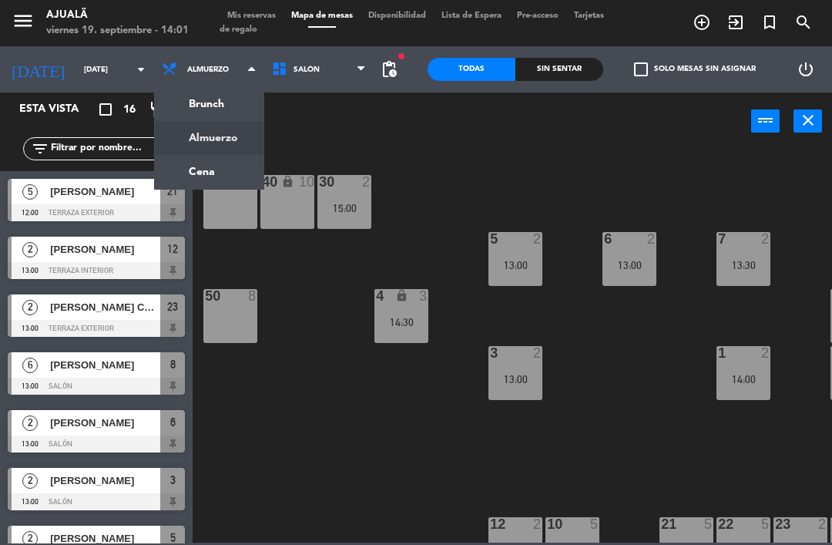
scroll to position [0, 0]
click at [176, 173] on ng-component "menu Ajualä [DATE] 19. septiembre - 14:01 Mis reservas Mapa de mesas Disponibil…" at bounding box center [416, 271] width 832 height 542
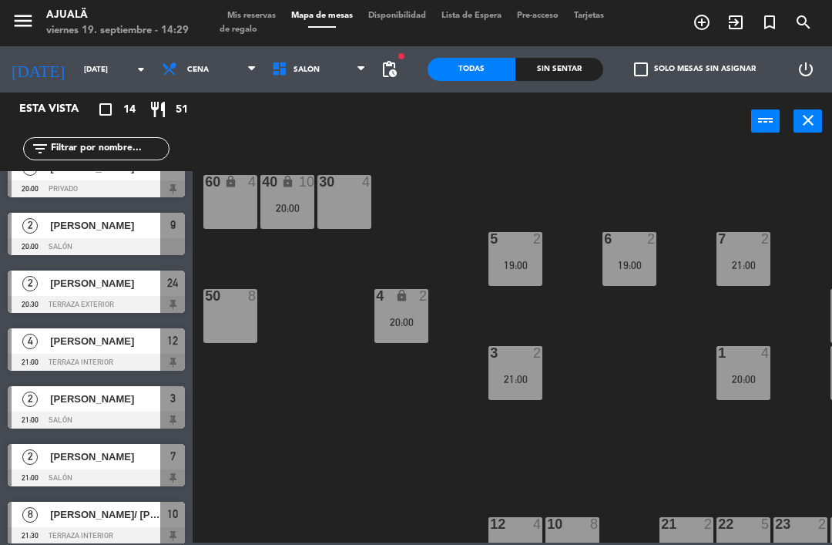
click at [78, 73] on input "[DATE]" at bounding box center [129, 70] width 106 height 24
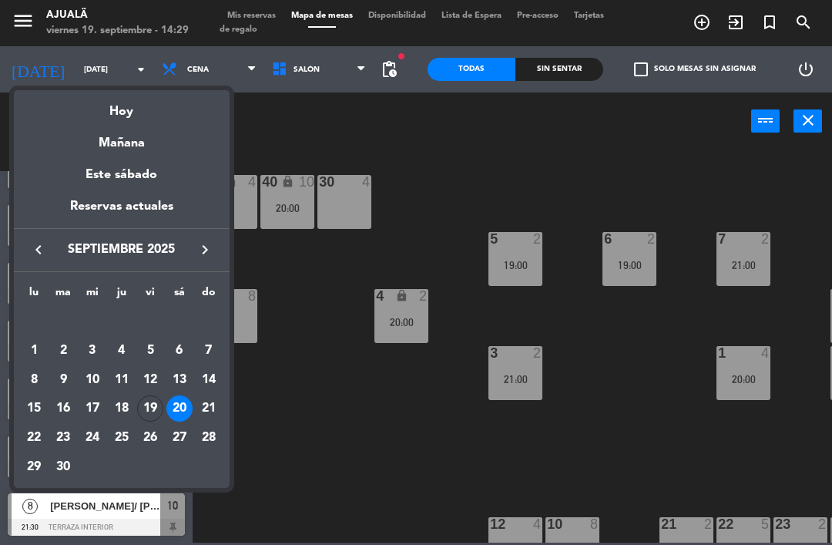
scroll to position [437, 0]
click at [148, 113] on div "Hoy" at bounding box center [122, 106] width 216 height 32
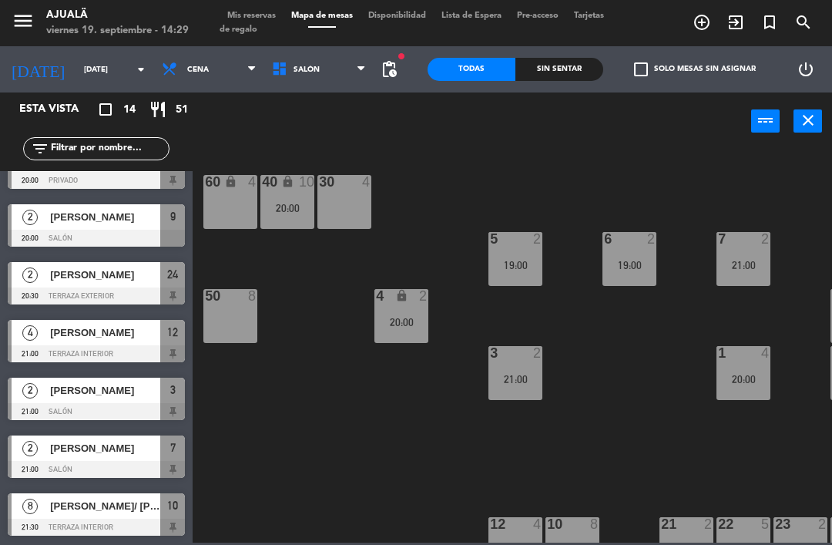
type input "[DATE]"
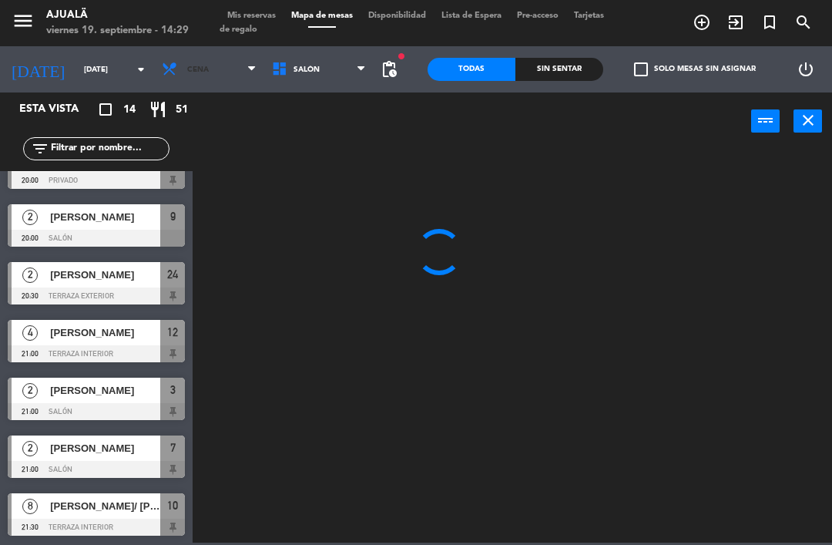
click at [197, 76] on span "Cena" at bounding box center [209, 69] width 110 height 34
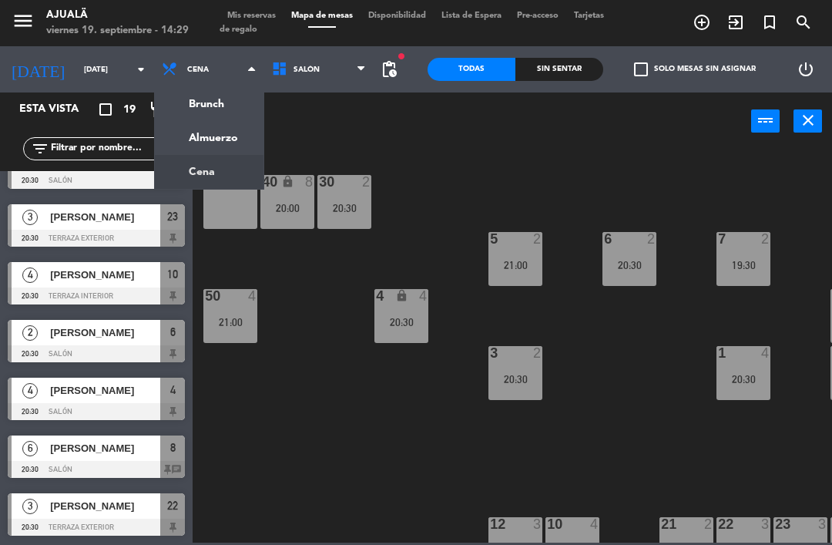
click at [206, 134] on ng-component "menu Ajualä [DATE] 19. septiembre - 14:29 Mis reservas Mapa de mesas Disponibil…" at bounding box center [416, 271] width 832 height 542
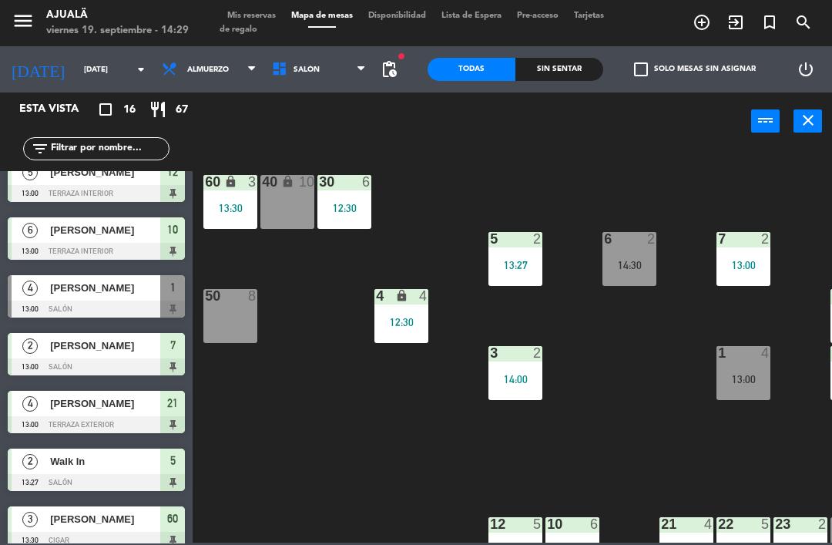
scroll to position [220, 0]
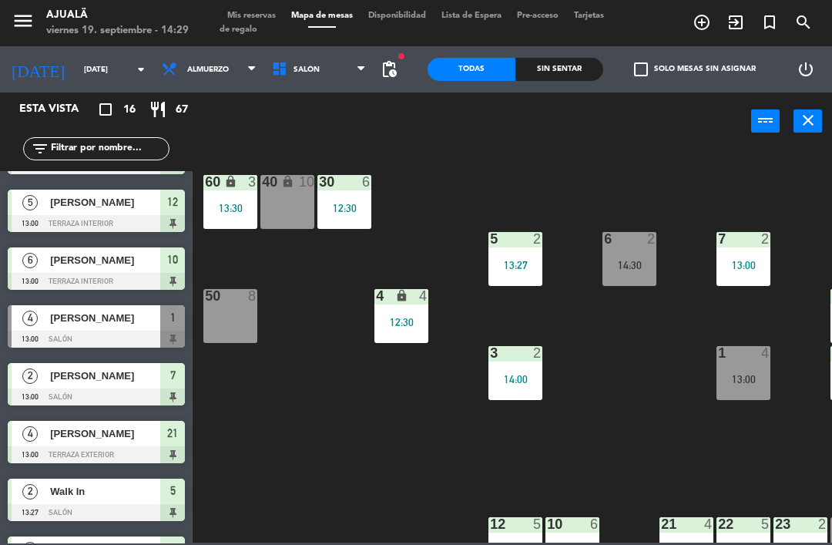
click at [113, 323] on span "[PERSON_NAME]" at bounding box center [105, 318] width 110 height 16
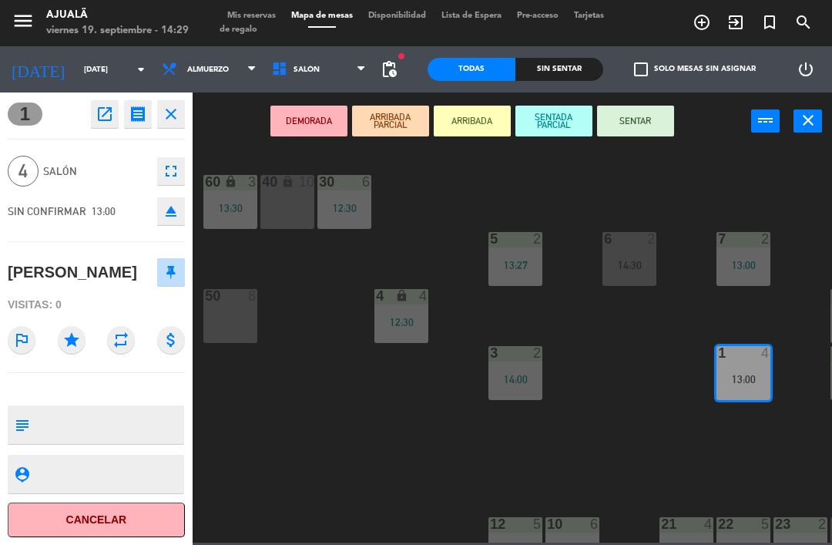
click at [618, 116] on button "SENTAR" at bounding box center [635, 121] width 77 height 31
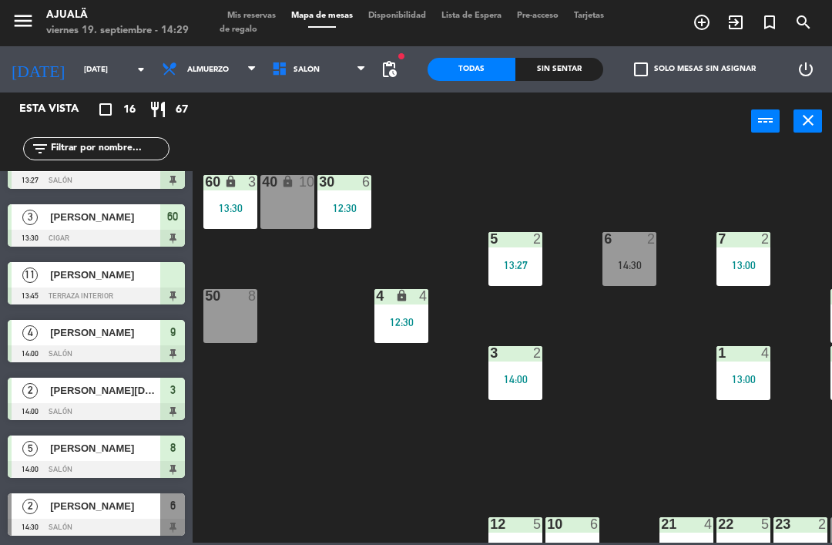
scroll to position [552, 0]
click at [203, 72] on span "Almuerzo" at bounding box center [208, 69] width 42 height 8
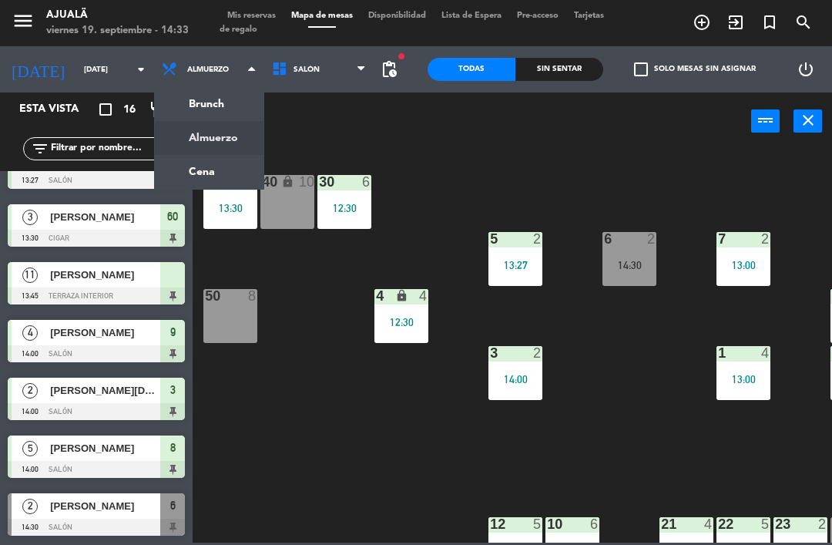
click at [201, 173] on ng-component "menu Ajualä [DATE] 19. septiembre - 14:33 Mis reservas Mapa de mesas Disponibil…" at bounding box center [416, 271] width 832 height 542
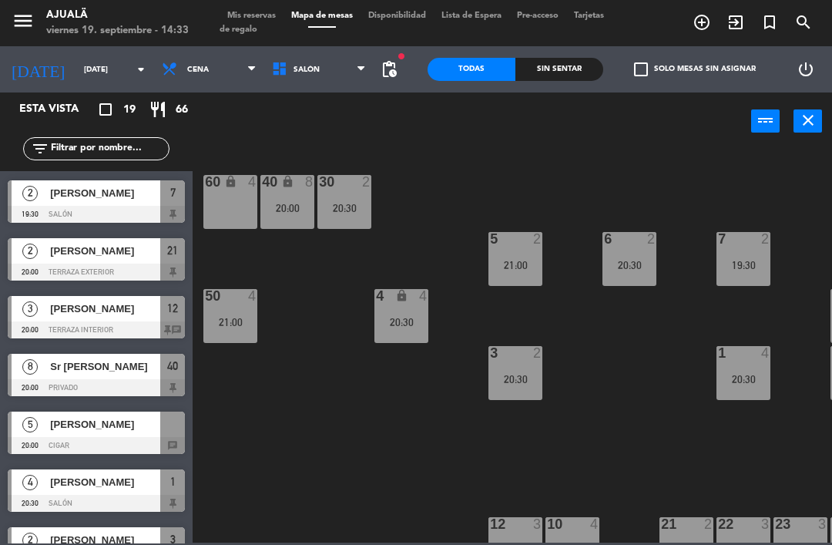
scroll to position [39, 0]
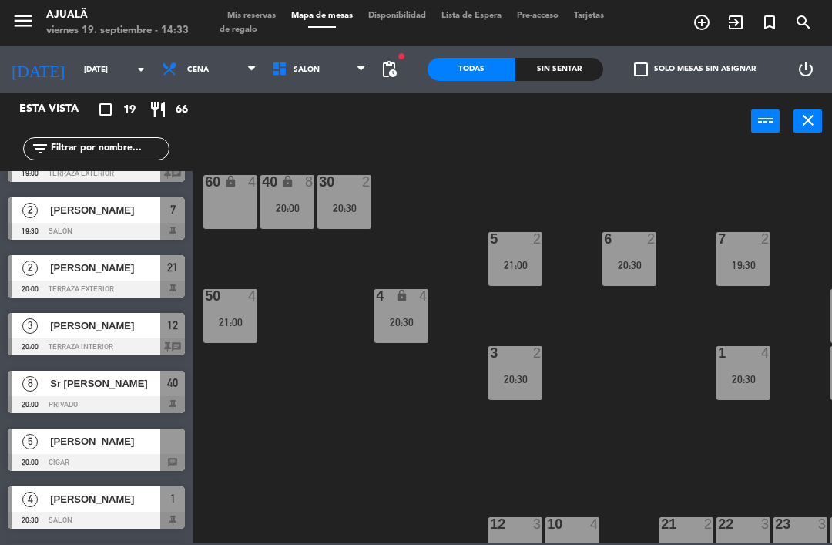
click at [91, 392] on div "Sr [PERSON_NAME]" at bounding box center [105, 383] width 112 height 25
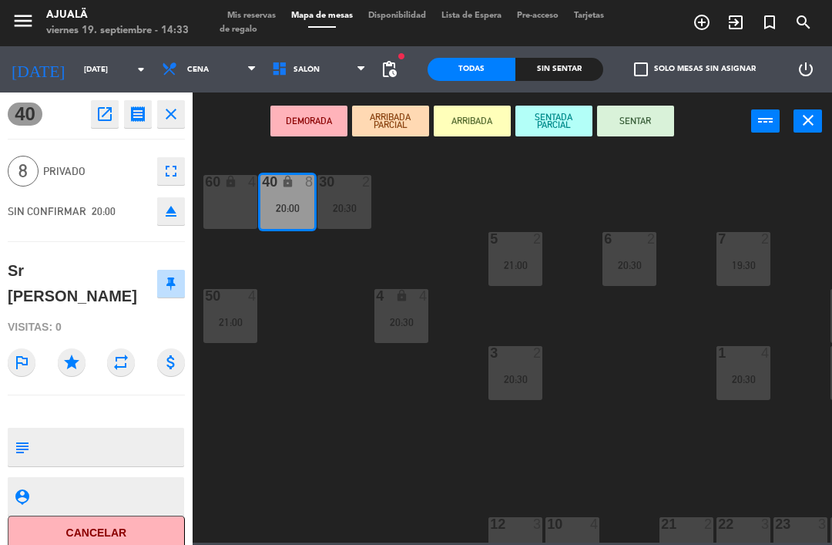
click at [114, 100] on button "open_in_new" at bounding box center [105, 114] width 28 height 28
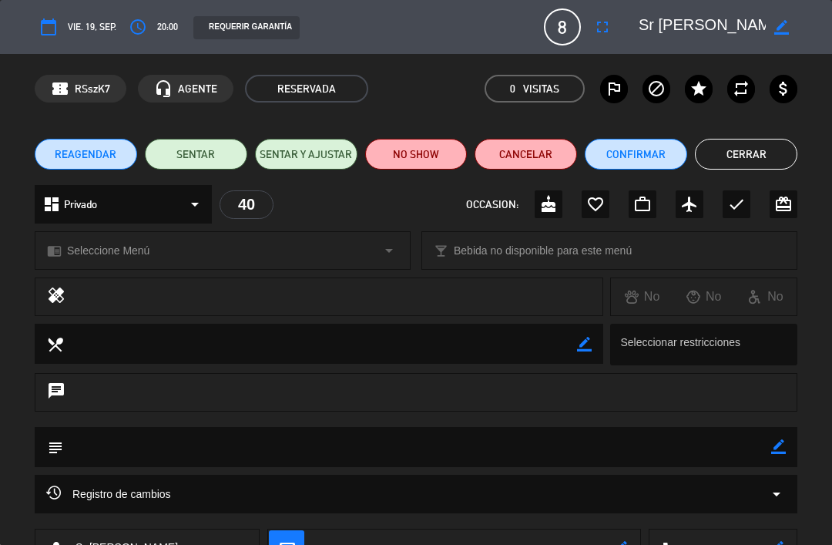
click at [100, 28] on span "vie. 19, sep." at bounding box center [92, 26] width 49 height 15
click at [56, 29] on icon "calendar_today" at bounding box center [48, 27] width 18 height 18
click at [49, 17] on button "calendar_today" at bounding box center [49, 27] width 28 height 28
click at [50, 19] on icon "calendar_today" at bounding box center [48, 27] width 18 height 18
click at [55, 23] on icon "calendar_today" at bounding box center [48, 27] width 18 height 18
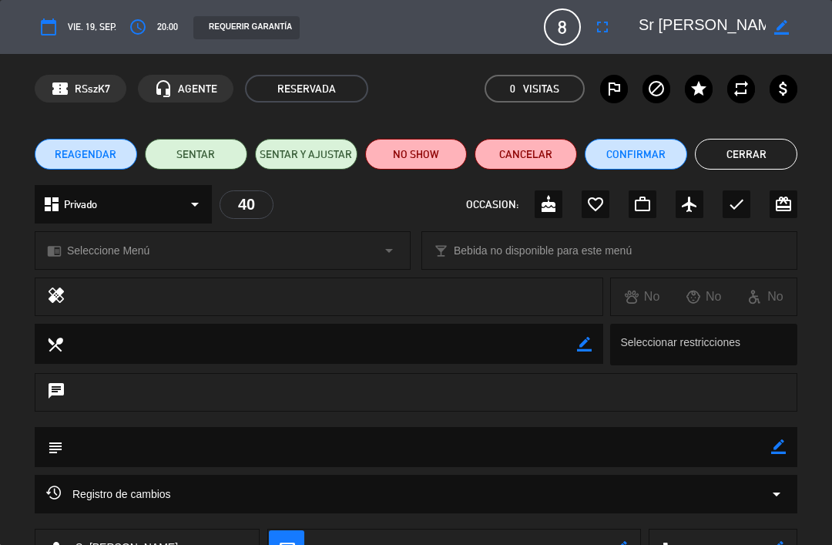
click at [55, 24] on icon "calendar_today" at bounding box center [48, 27] width 18 height 18
click at [56, 26] on icon "calendar_today" at bounding box center [48, 27] width 18 height 18
click at [91, 151] on span "REAGENDAR" at bounding box center [86, 154] width 62 height 16
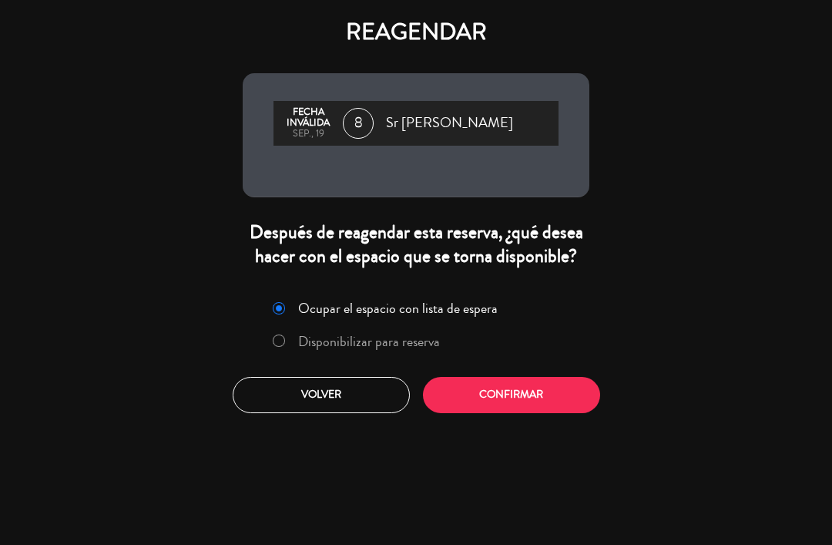
click at [294, 355] on label "Disponibilizar para reserva" at bounding box center [355, 341] width 183 height 28
click at [531, 413] on button "Confirmar" at bounding box center [511, 395] width 177 height 36
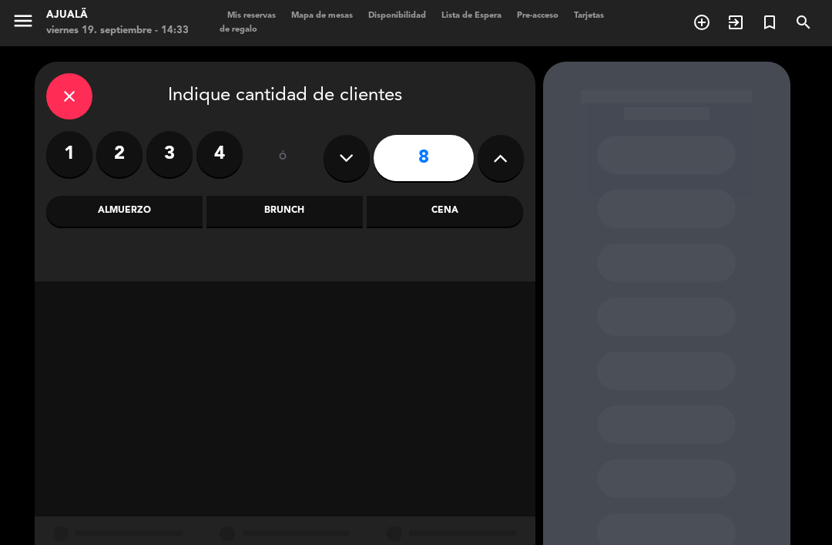
click at [429, 135] on input "8" at bounding box center [424, 158] width 100 height 46
click at [451, 196] on div "Cena" at bounding box center [445, 211] width 156 height 31
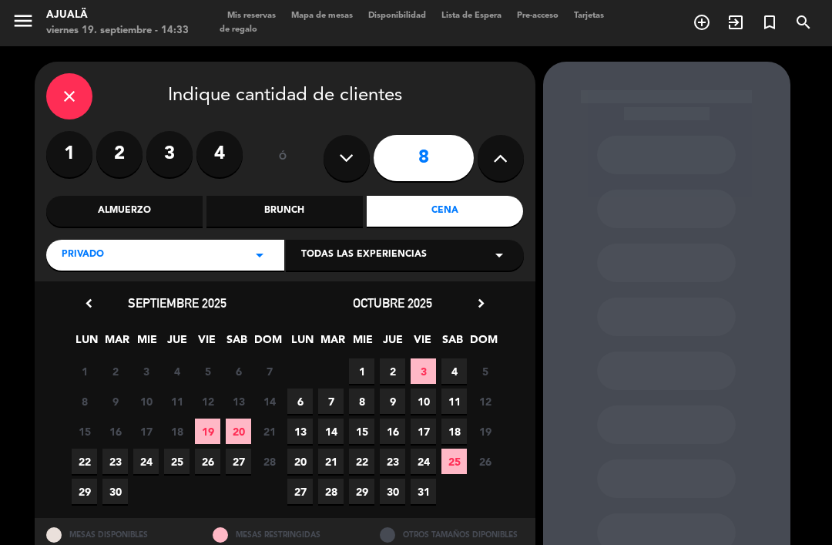
click at [247, 418] on span "20" at bounding box center [238, 430] width 25 height 25
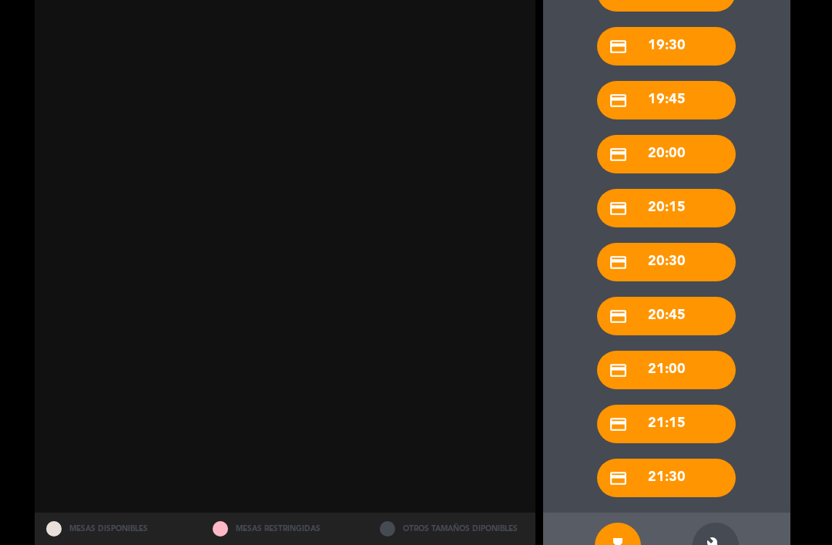
scroll to position [565, 0]
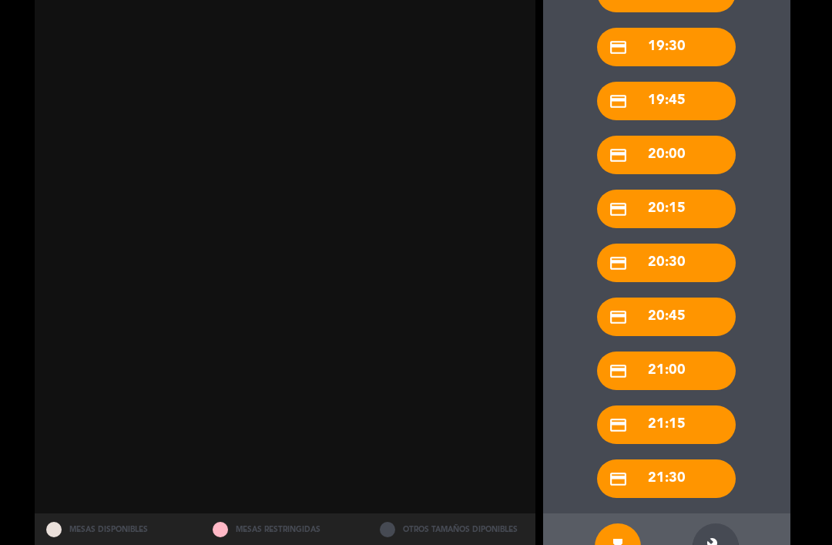
click at [716, 537] on icon "build" at bounding box center [716, 546] width 18 height 18
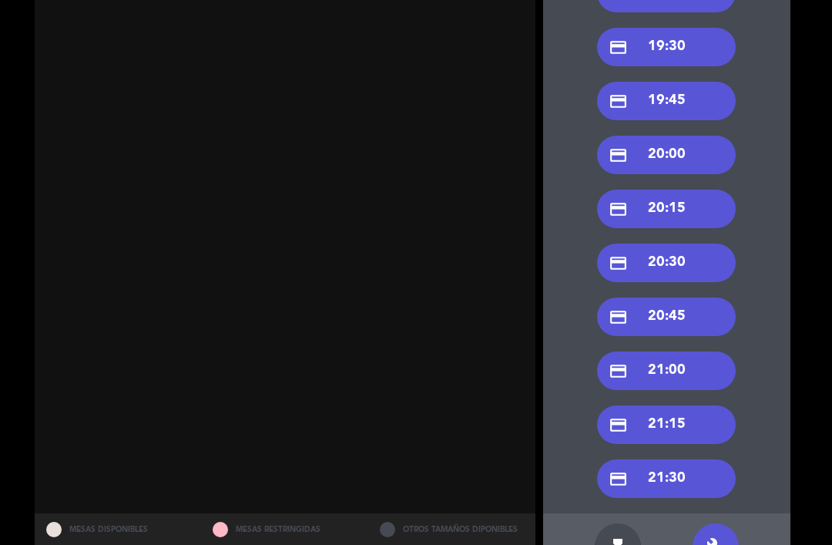
click at [681, 136] on div "credit_card 20:00" at bounding box center [666, 155] width 139 height 39
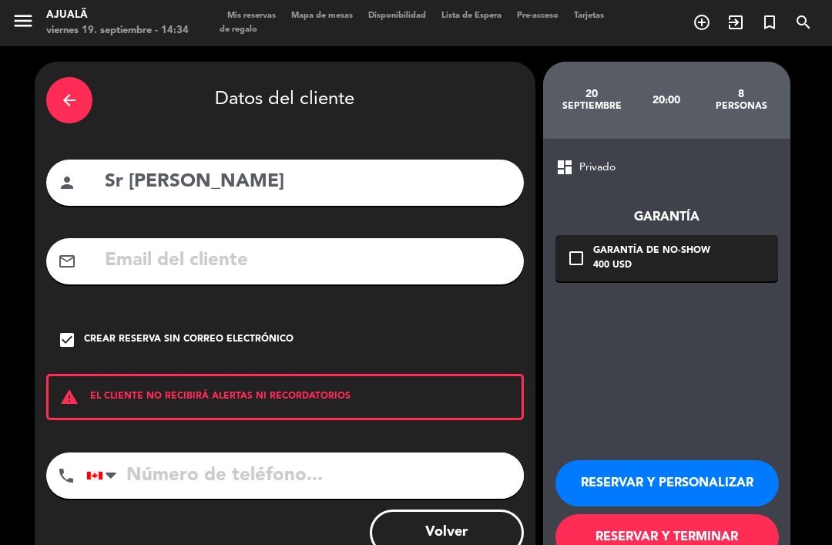
scroll to position [16, 0]
click at [64, 331] on icon "check_box" at bounding box center [67, 340] width 18 height 18
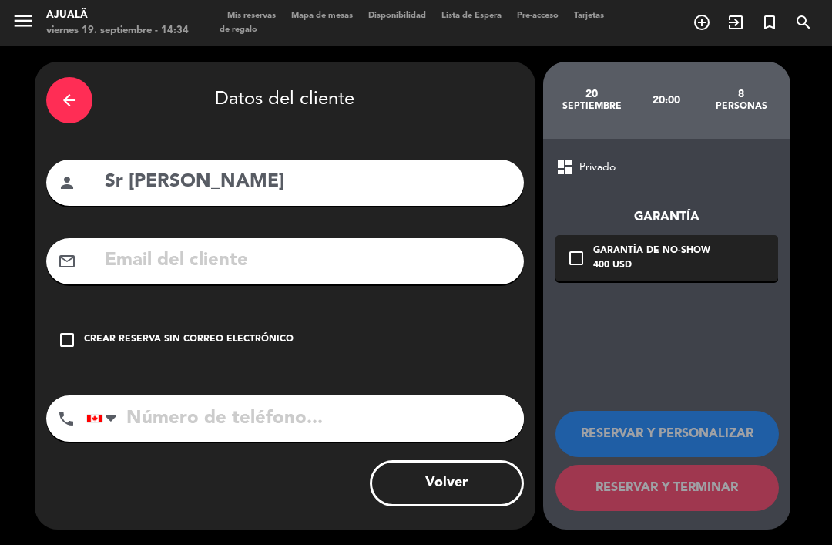
click at [318, 176] on input "Sr [PERSON_NAME]" at bounding box center [307, 182] width 409 height 32
click at [393, 217] on div "arrow_back Datos del cliente person Sr [PERSON_NAME] mail_outline check_box_out…" at bounding box center [285, 296] width 501 height 468
click at [392, 257] on input "text" at bounding box center [307, 261] width 409 height 32
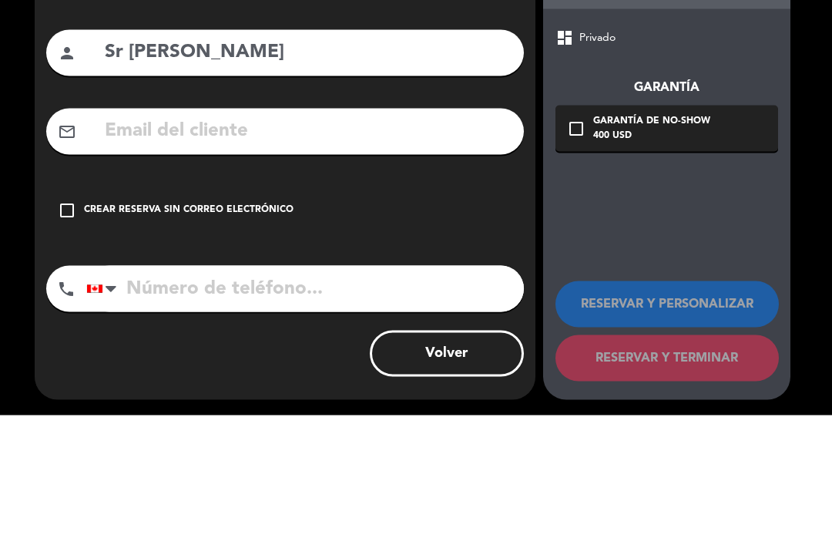
scroll to position [0, 0]
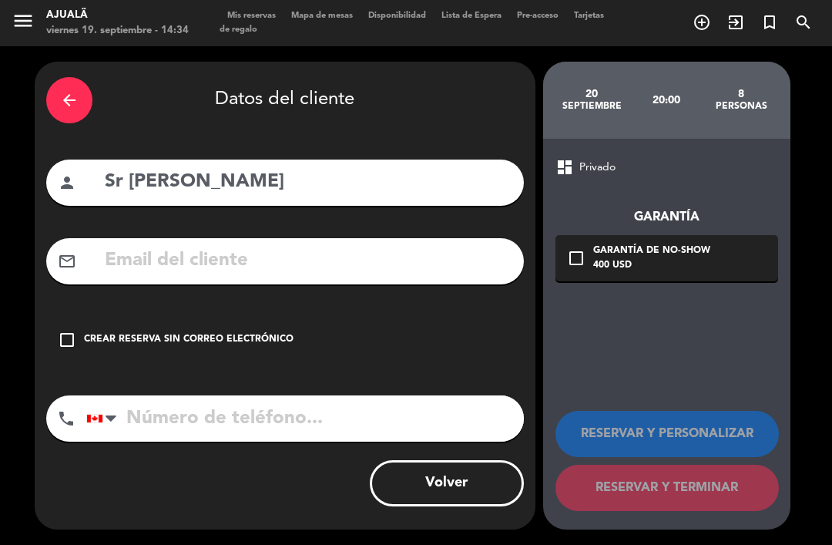
click at [65, 103] on icon "arrow_back" at bounding box center [69, 100] width 18 height 18
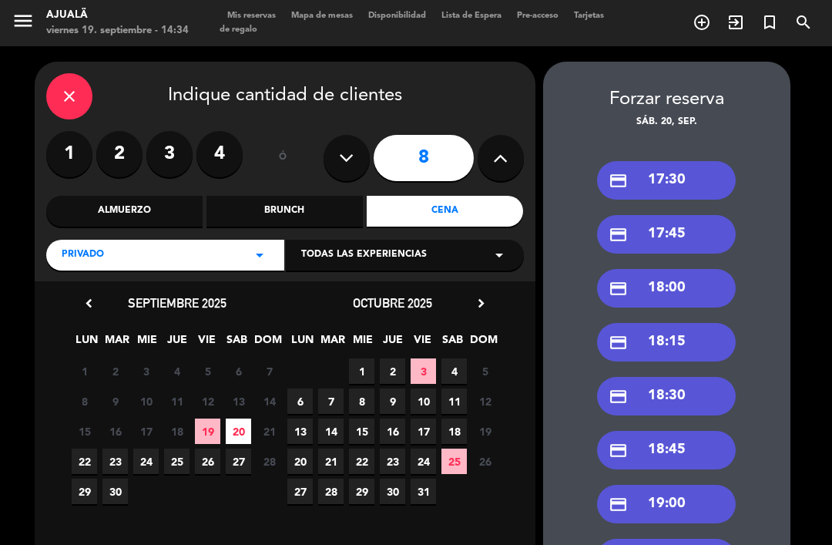
click at [81, 100] on div "close" at bounding box center [69, 96] width 46 height 46
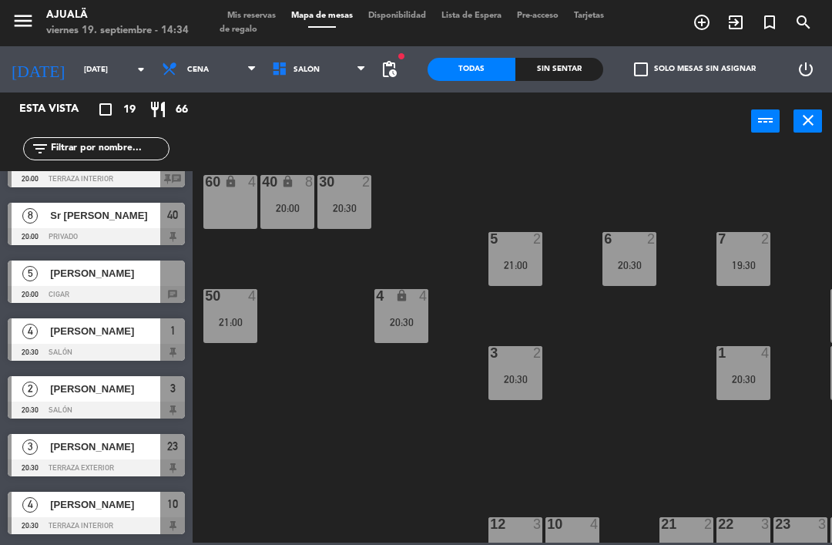
scroll to position [230, 0]
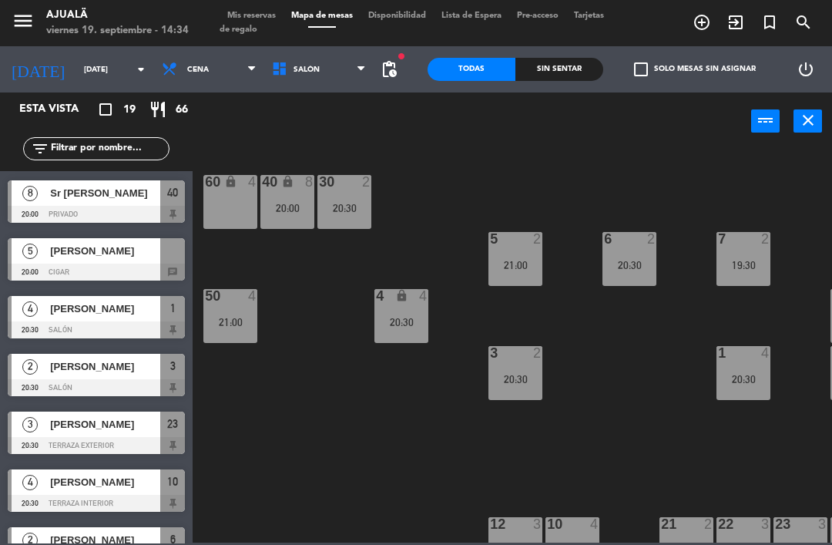
click at [107, 198] on span "Sr [PERSON_NAME]" at bounding box center [105, 193] width 110 height 16
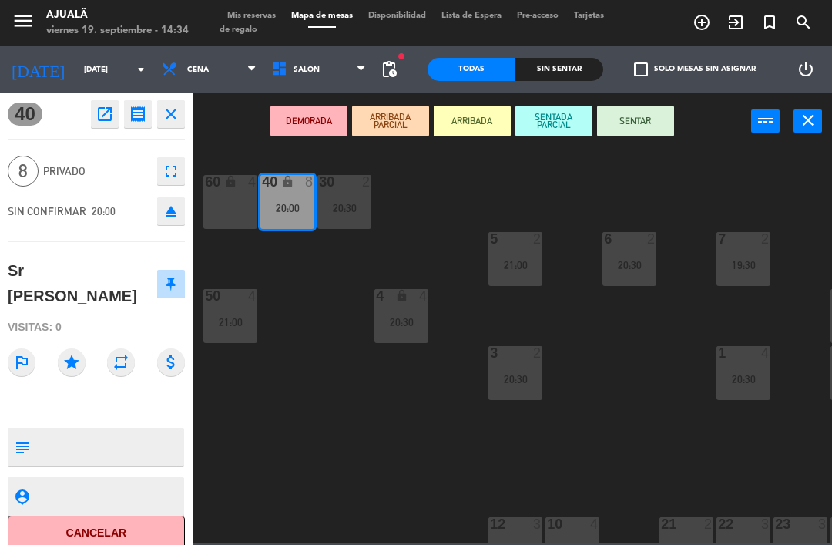
click at [107, 117] on icon "open_in_new" at bounding box center [105, 114] width 18 height 18
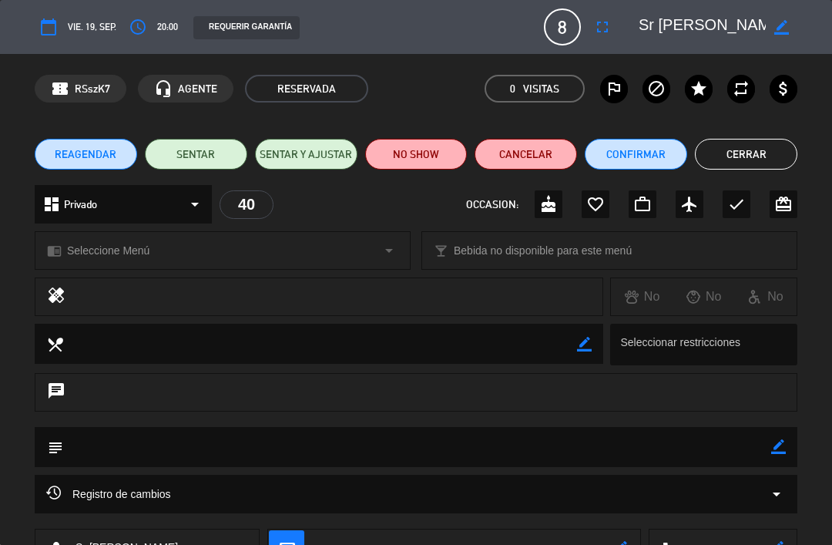
click at [99, 33] on span "vie. 19, sep." at bounding box center [92, 26] width 49 height 15
click at [50, 34] on icon "calendar_today" at bounding box center [48, 27] width 18 height 18
click at [94, 166] on button "REAGENDAR" at bounding box center [86, 154] width 102 height 31
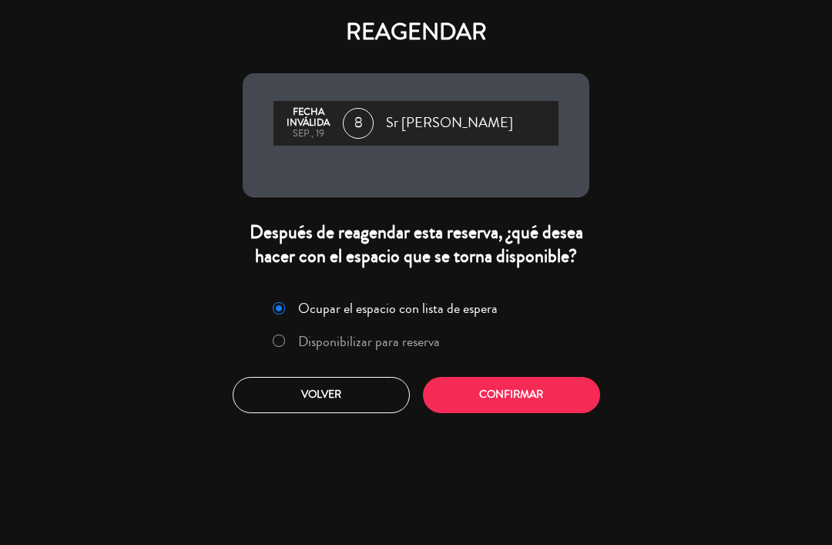
click at [283, 344] on input "Disponibilizar para reserva" at bounding box center [278, 339] width 10 height 10
radio input "true"
click at [495, 413] on button "Confirmar" at bounding box center [511, 395] width 177 height 36
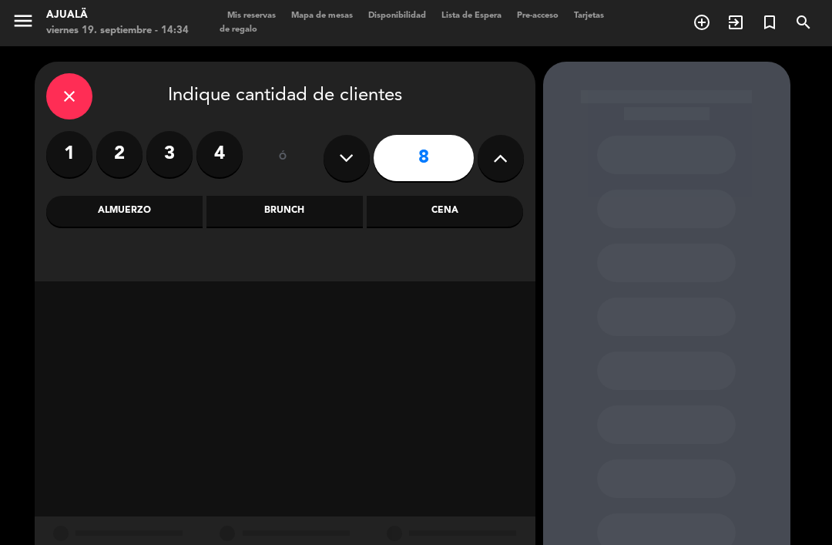
click at [459, 221] on div "Cena" at bounding box center [445, 211] width 156 height 31
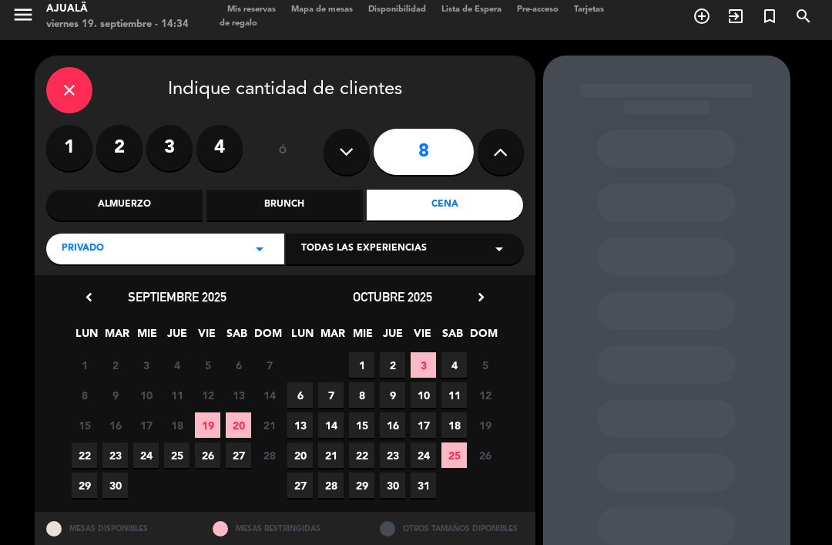
scroll to position [5, 0]
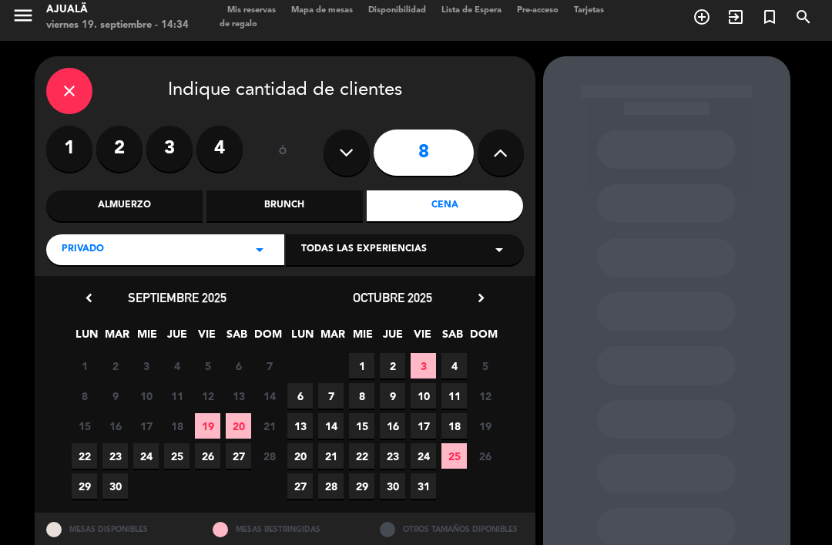
click at [239, 419] on span "20" at bounding box center [238, 425] width 25 height 25
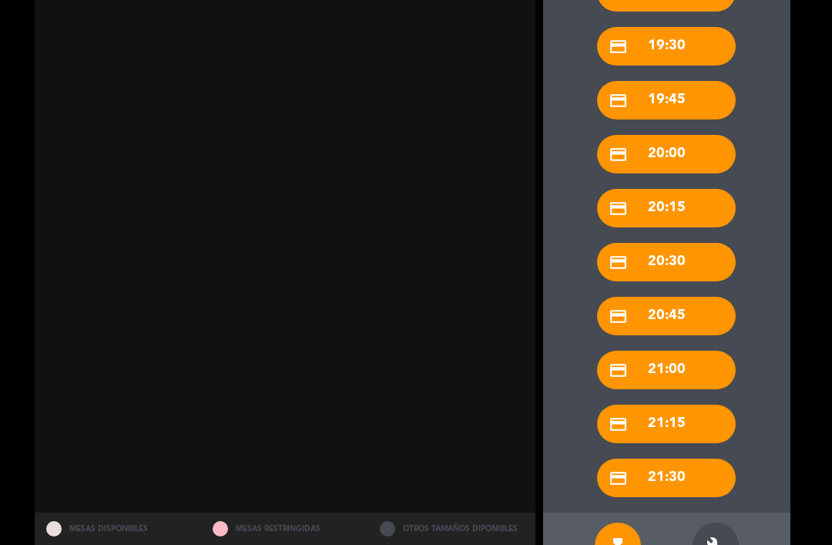
scroll to position [565, 0]
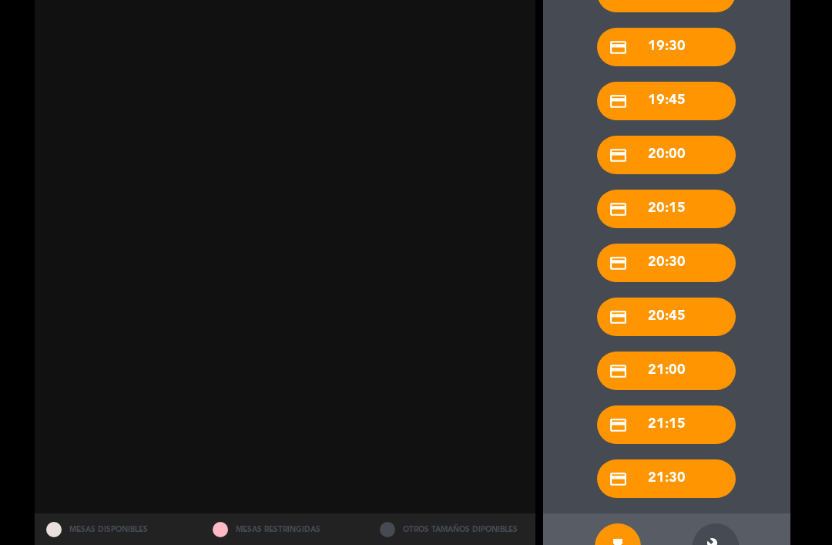
click at [720, 537] on icon "build" at bounding box center [716, 546] width 18 height 18
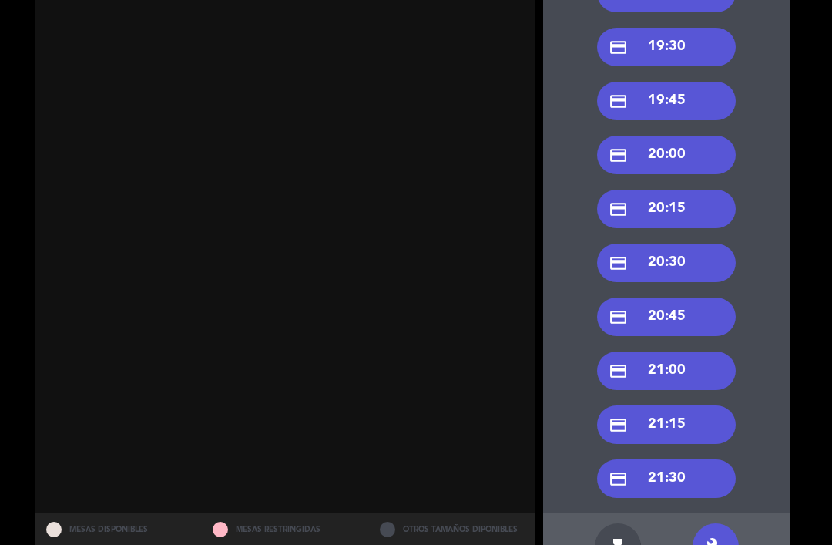
click at [664, 136] on div "credit_card 20:00" at bounding box center [666, 155] width 139 height 39
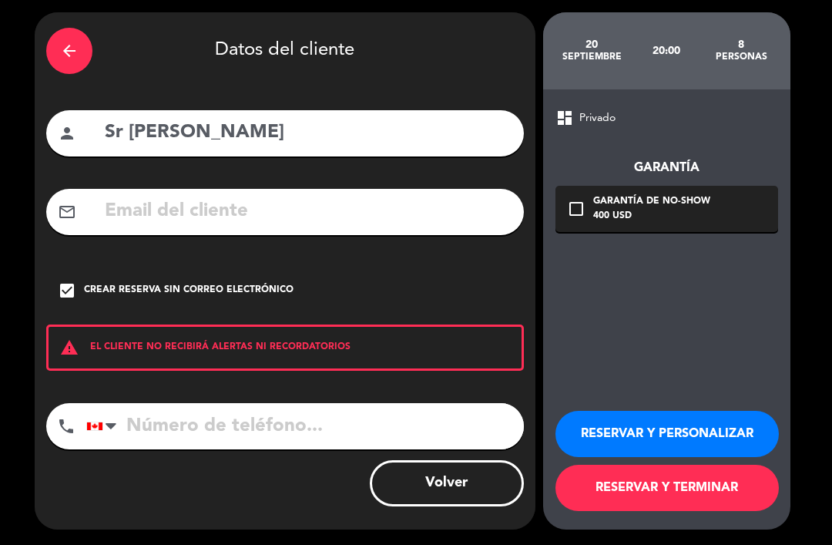
scroll to position [0, 0]
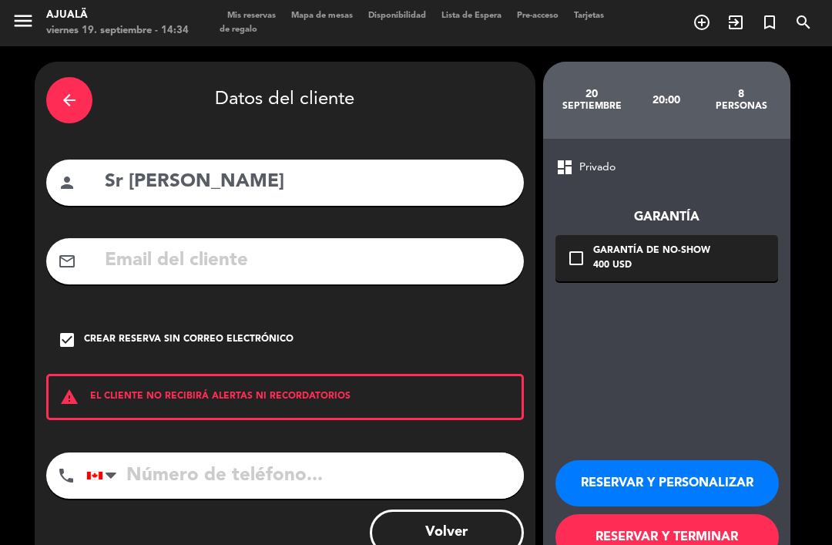
click at [700, 514] on button "RESERVAR Y TERMINAR" at bounding box center [667, 537] width 223 height 46
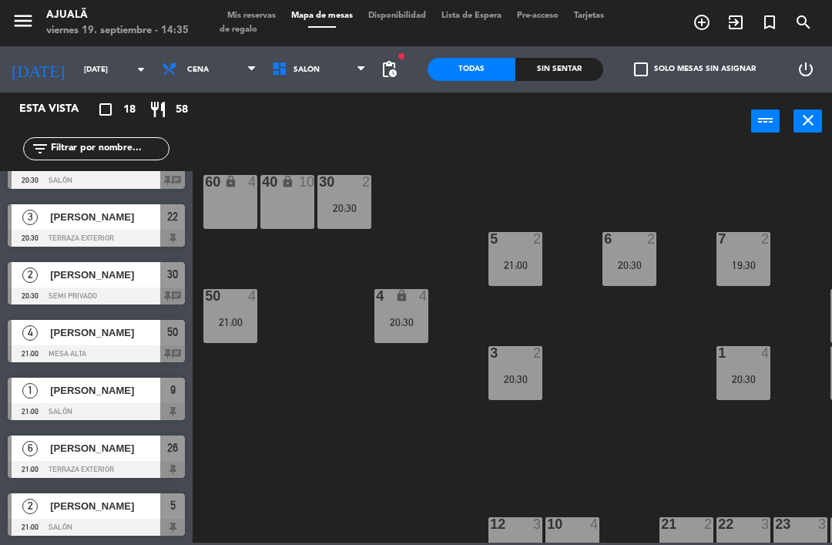
scroll to position [668, 0]
click at [82, 63] on input "[DATE]" at bounding box center [129, 70] width 106 height 24
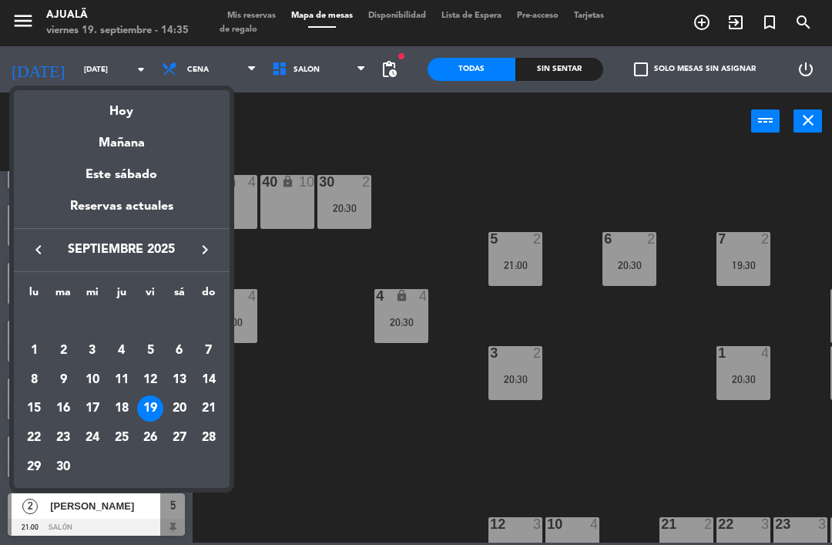
click at [165, 140] on div "Mañana" at bounding box center [122, 138] width 216 height 32
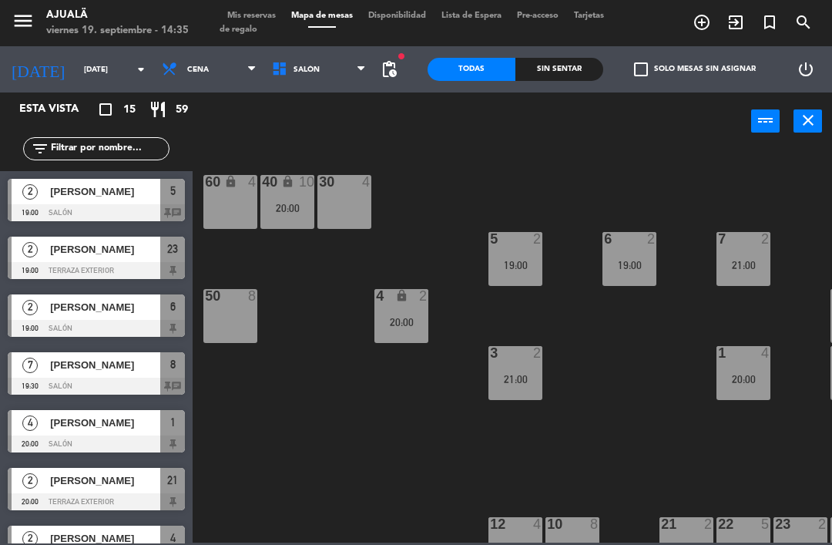
scroll to position [0, 0]
click at [89, 80] on input "[DATE]" at bounding box center [129, 70] width 106 height 24
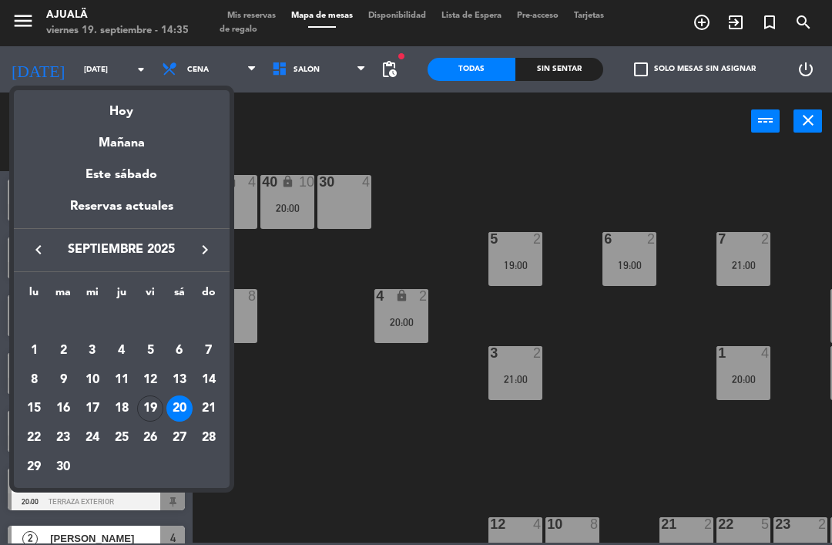
click at [153, 108] on div "Hoy" at bounding box center [122, 106] width 216 height 32
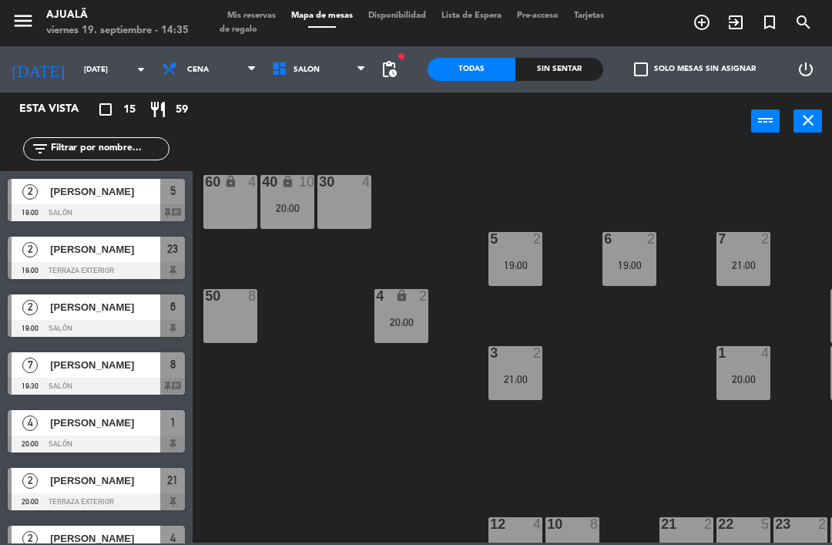
type input "[DATE]"
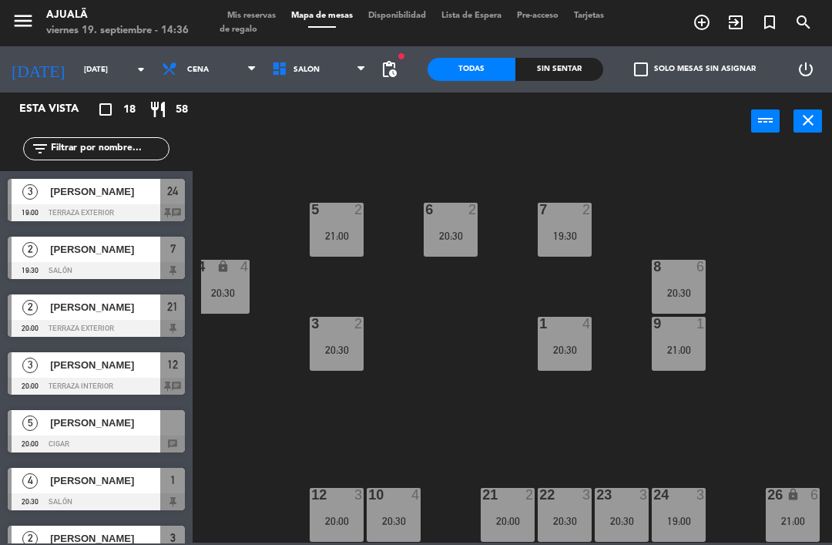
scroll to position [29, 179]
click at [673, 354] on div "21:00" at bounding box center [679, 349] width 54 height 11
click at [734, 469] on div "30 2 20:30 40 lock 10 60 lock 4 5 2 21:00 6 2 20:30 7 2 19:30 4 lock 4 20:30 8 …" at bounding box center [516, 345] width 631 height 395
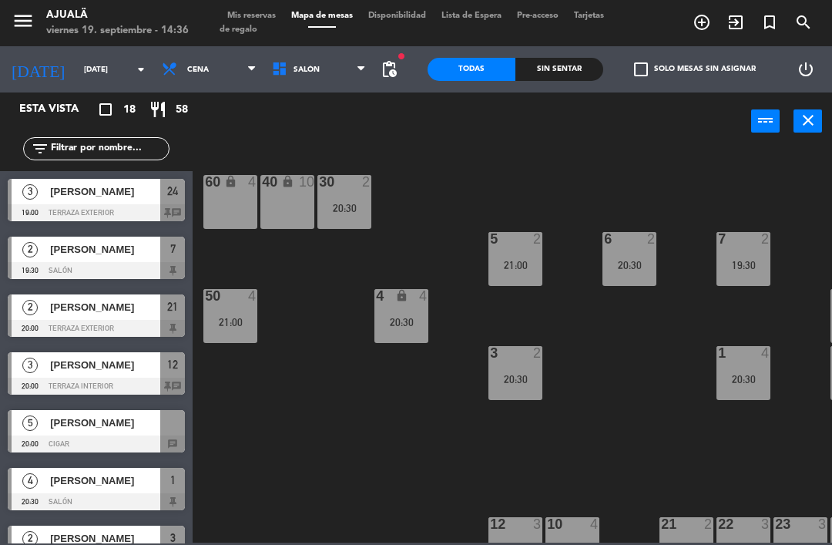
scroll to position [0, 0]
click at [224, 205] on div "60 lock 4" at bounding box center [230, 202] width 54 height 54
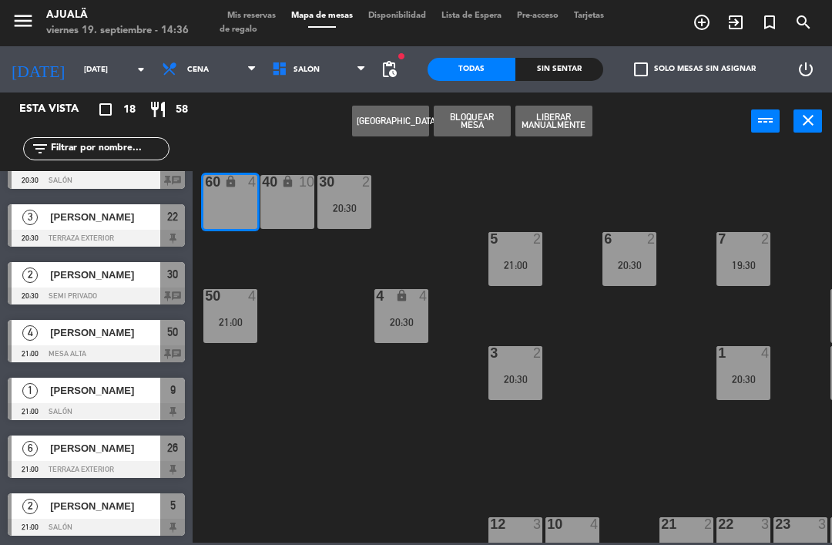
scroll to position [668, 0]
click at [382, 119] on button "[GEOGRAPHIC_DATA]" at bounding box center [390, 121] width 77 height 31
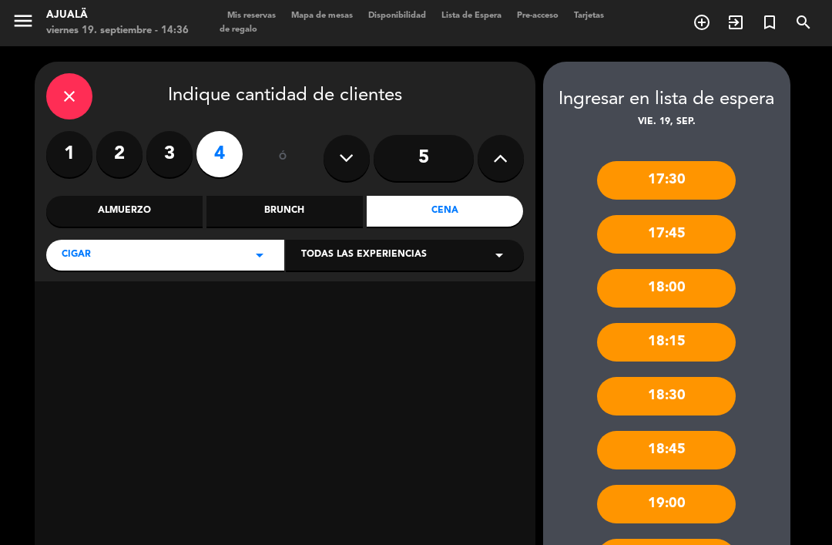
click at [130, 131] on label "2" at bounding box center [119, 154] width 46 height 46
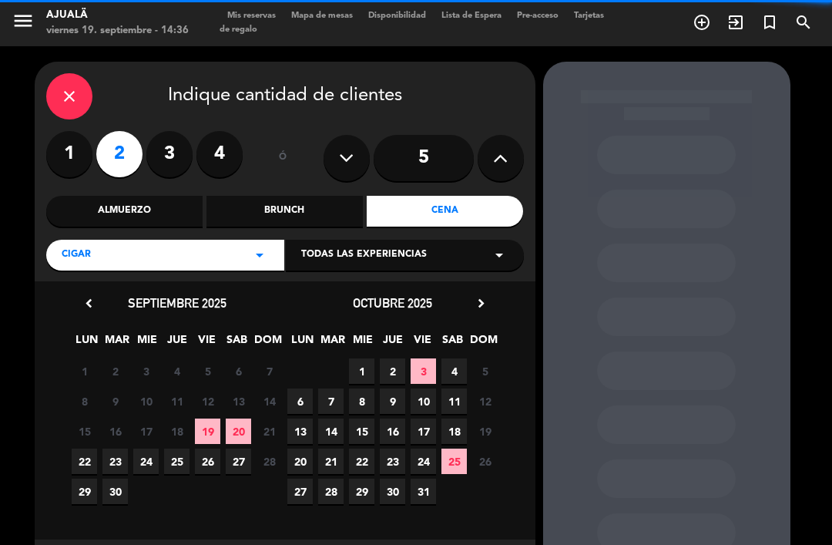
scroll to position [11, 0]
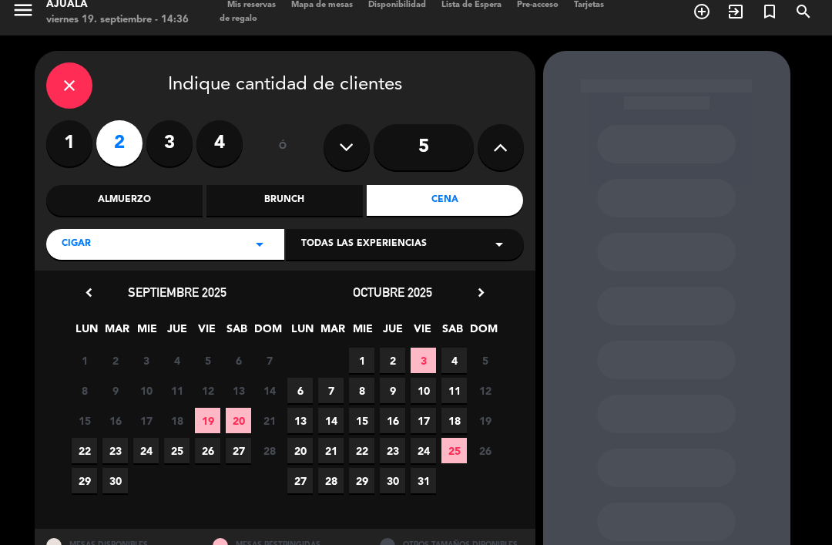
click at [210, 408] on span "19" at bounding box center [207, 420] width 25 height 25
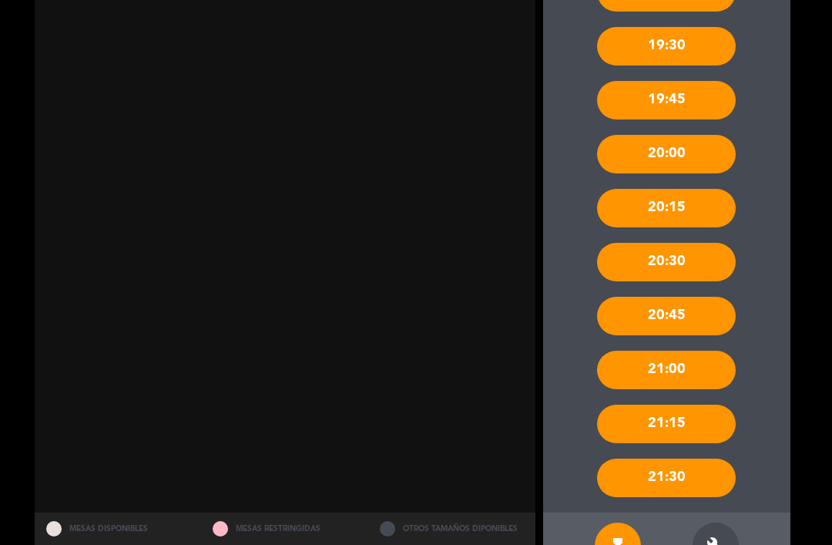
scroll to position [565, 0]
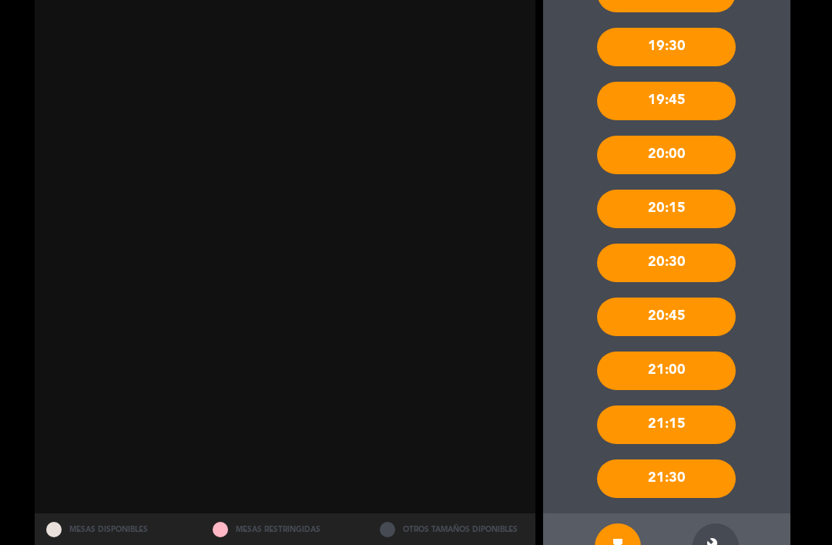
click at [701, 523] on div "build" at bounding box center [716, 546] width 46 height 46
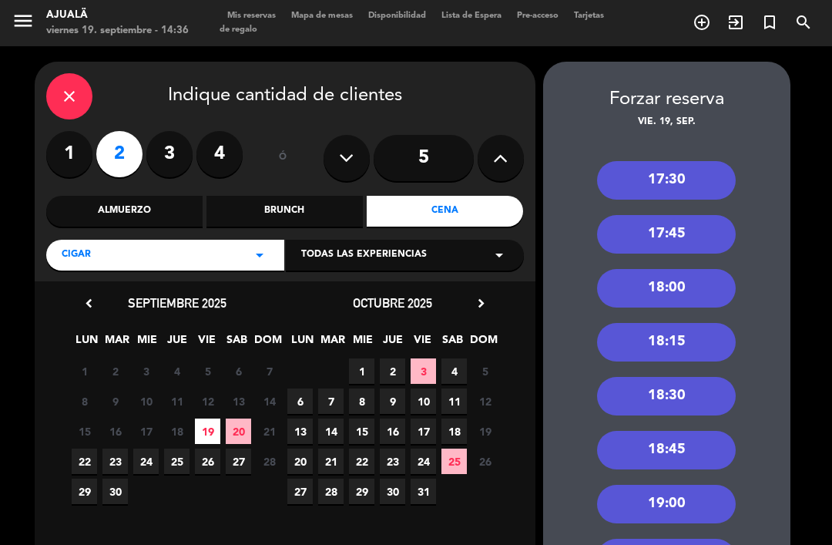
scroll to position [0, 0]
click at [57, 73] on div "close" at bounding box center [69, 96] width 46 height 46
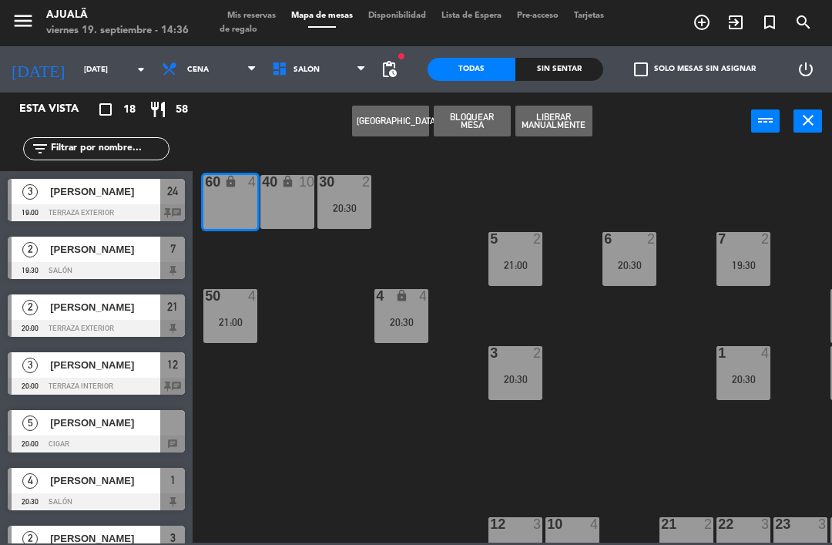
click at [386, 123] on button "[GEOGRAPHIC_DATA]" at bounding box center [390, 121] width 77 height 31
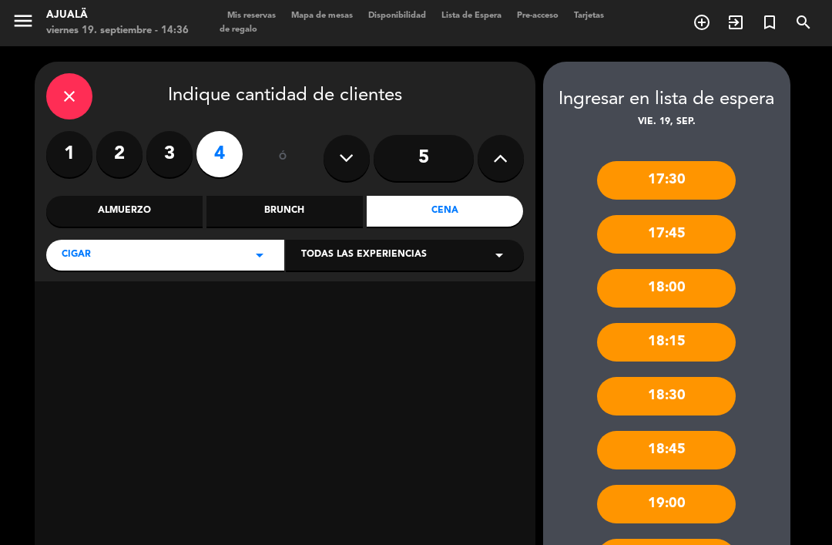
click at [107, 131] on label "2" at bounding box center [119, 154] width 46 height 46
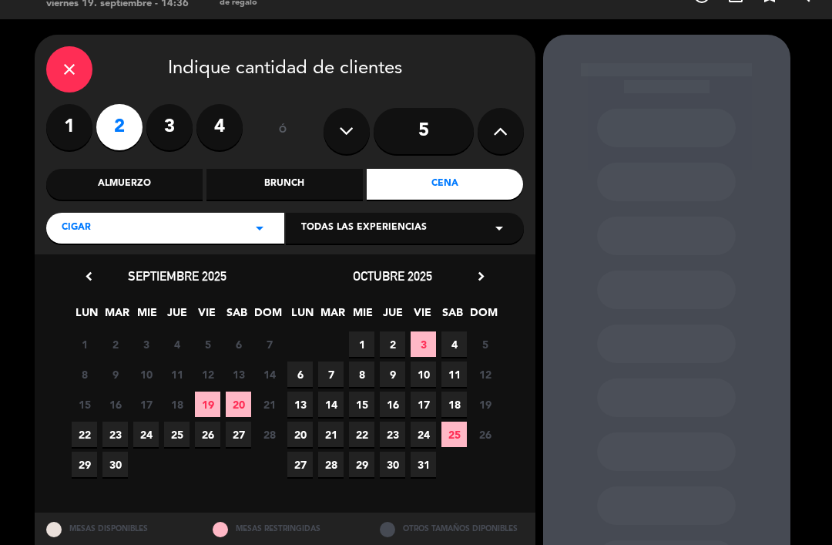
click at [210, 391] on span "19" at bounding box center [207, 403] width 25 height 25
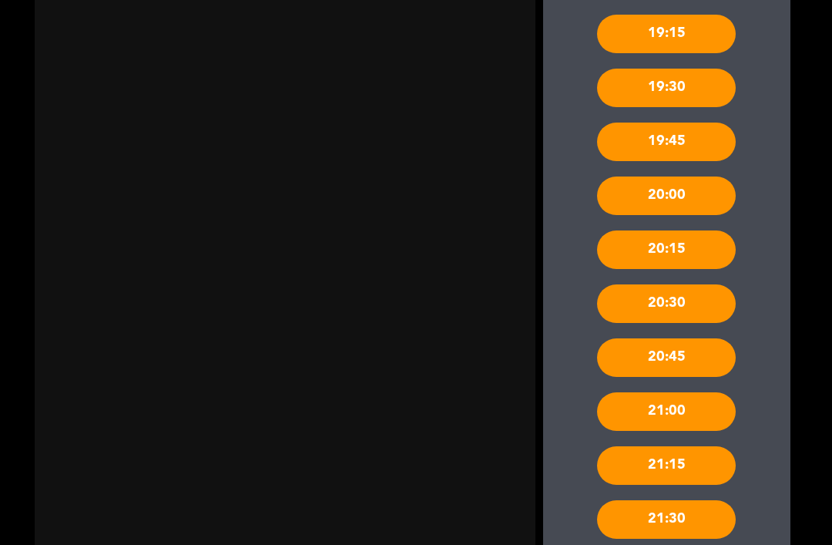
scroll to position [552, 0]
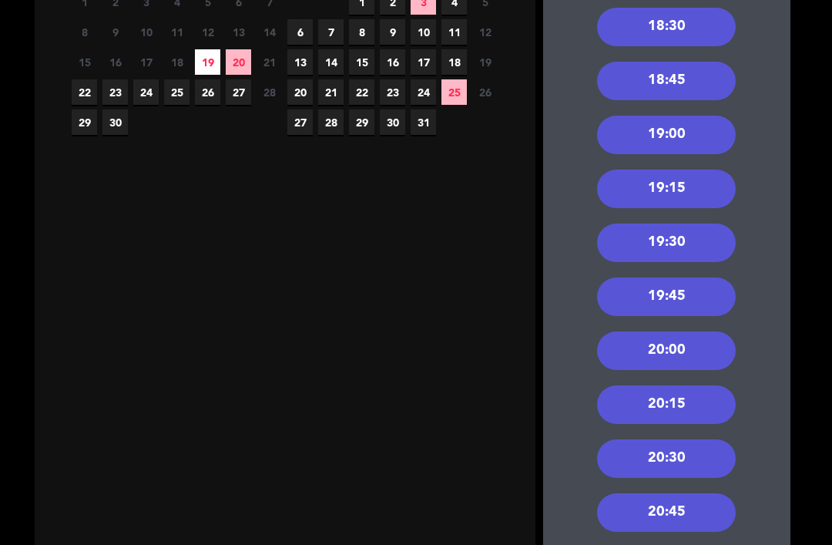
scroll to position [391, 0]
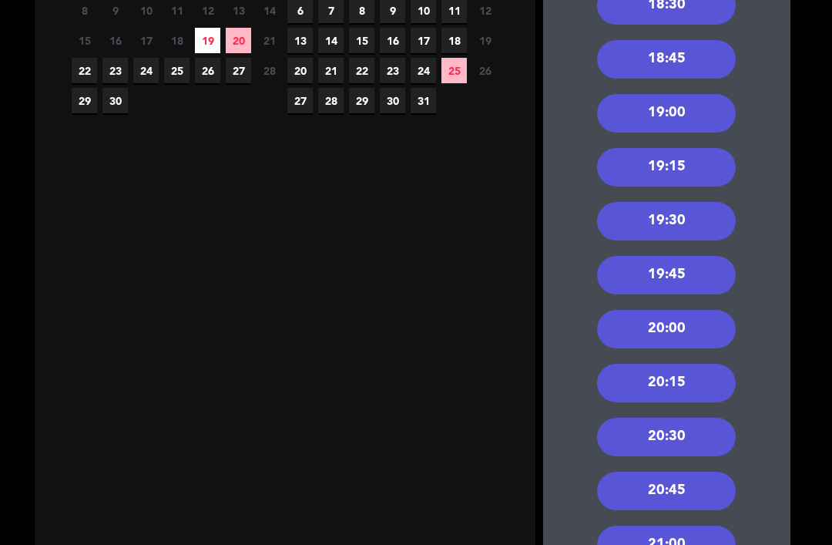
click at [689, 310] on div "20:00" at bounding box center [666, 329] width 139 height 39
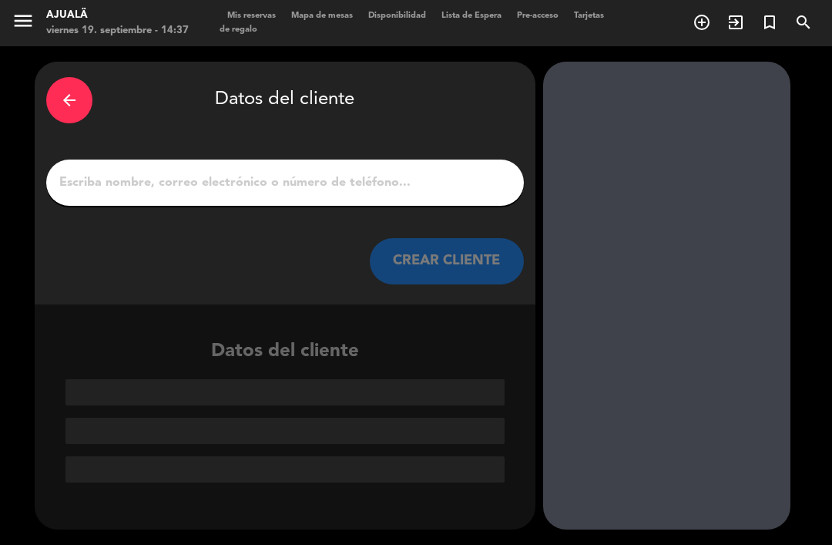
scroll to position [0, 0]
click at [370, 172] on input "1" at bounding box center [285, 183] width 455 height 22
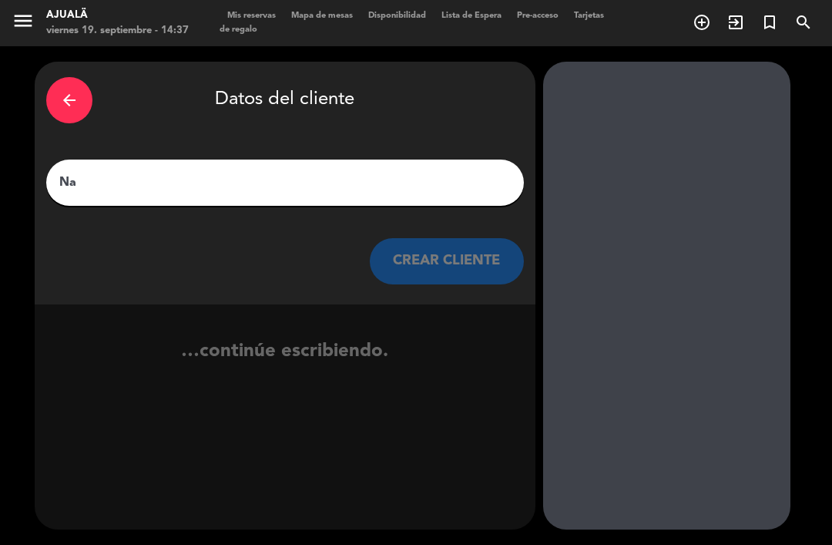
type input "N"
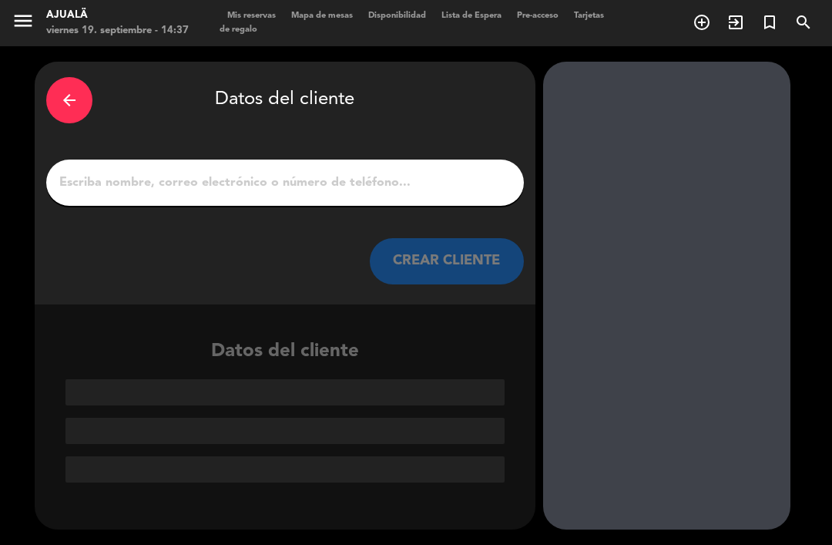
type input "N"
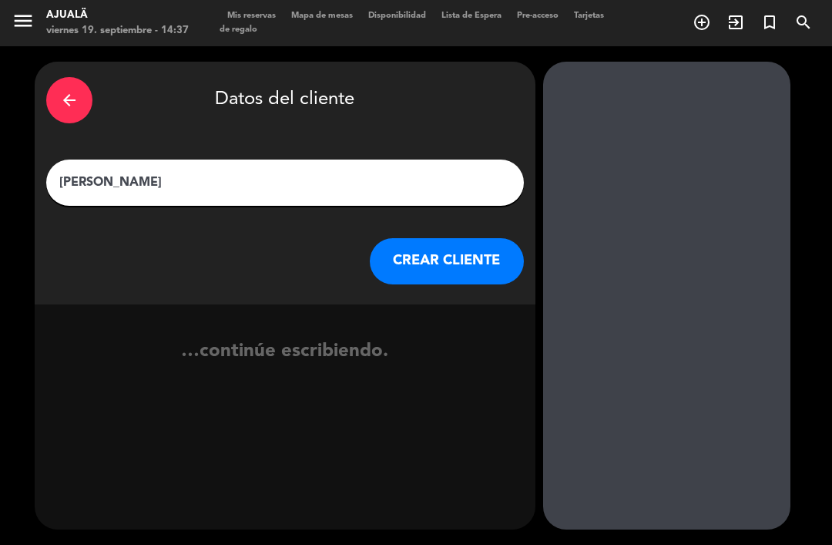
type input "[PERSON_NAME]"
click at [450, 238] on button "CREAR CLIENTE" at bounding box center [447, 261] width 154 height 46
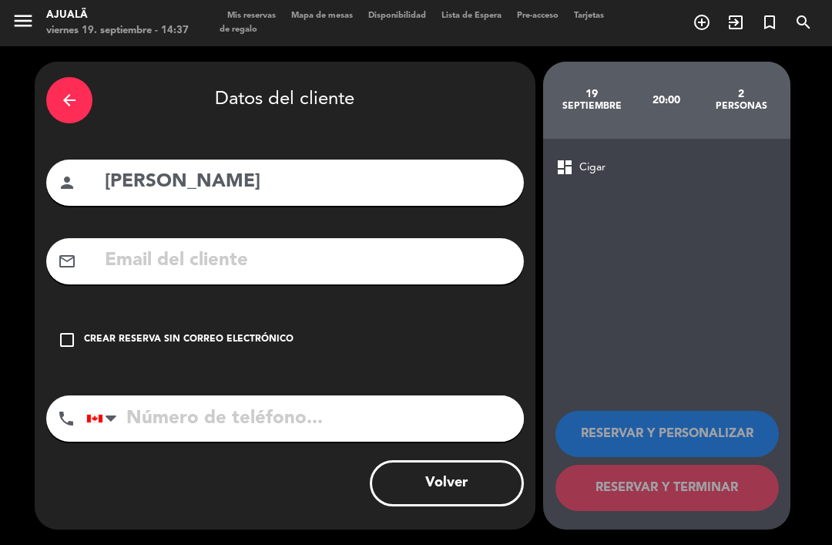
click at [68, 331] on icon "check_box_outline_blank" at bounding box center [67, 340] width 18 height 18
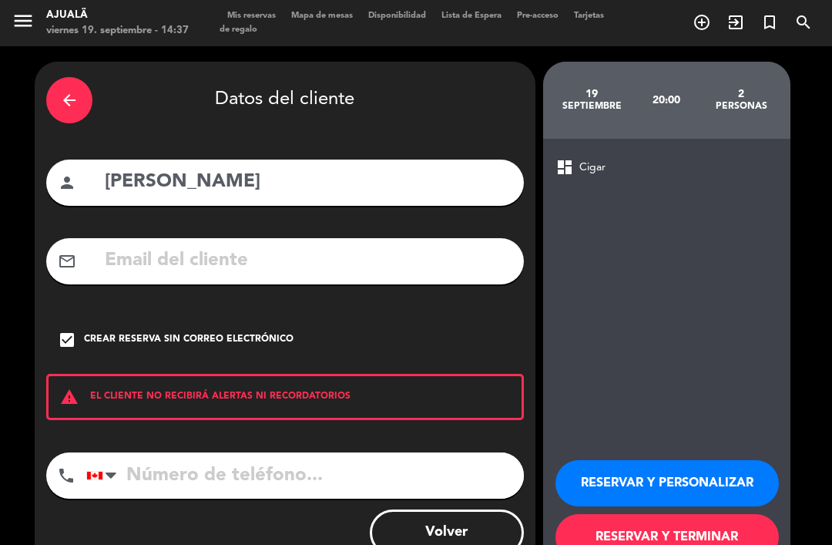
click at [653, 514] on button "RESERVAR Y TERMINAR" at bounding box center [667, 537] width 223 height 46
